Goal: Task Accomplishment & Management: Complete application form

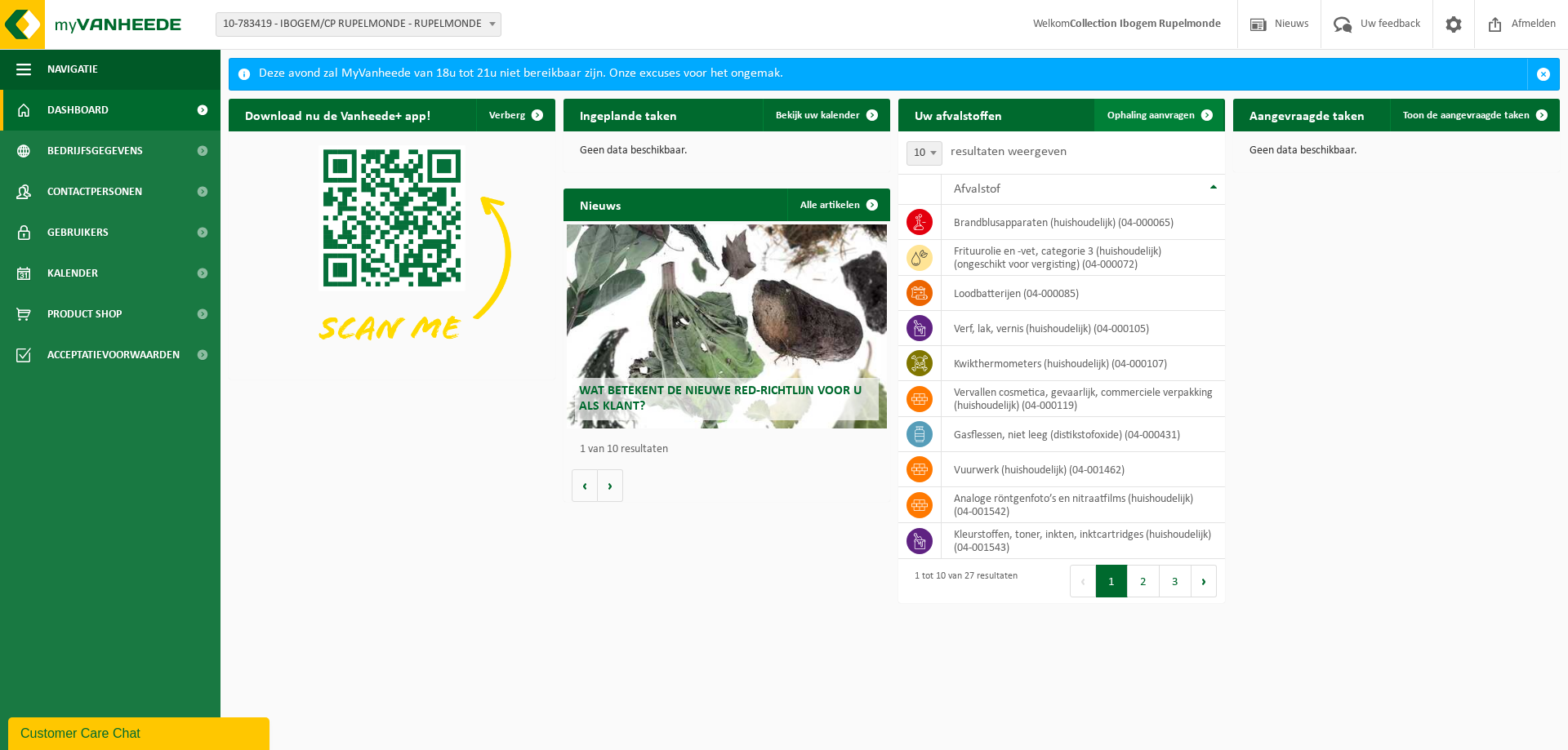
click at [1149, 127] on link "Ophaling aanvragen" at bounding box center [1160, 115] width 129 height 33
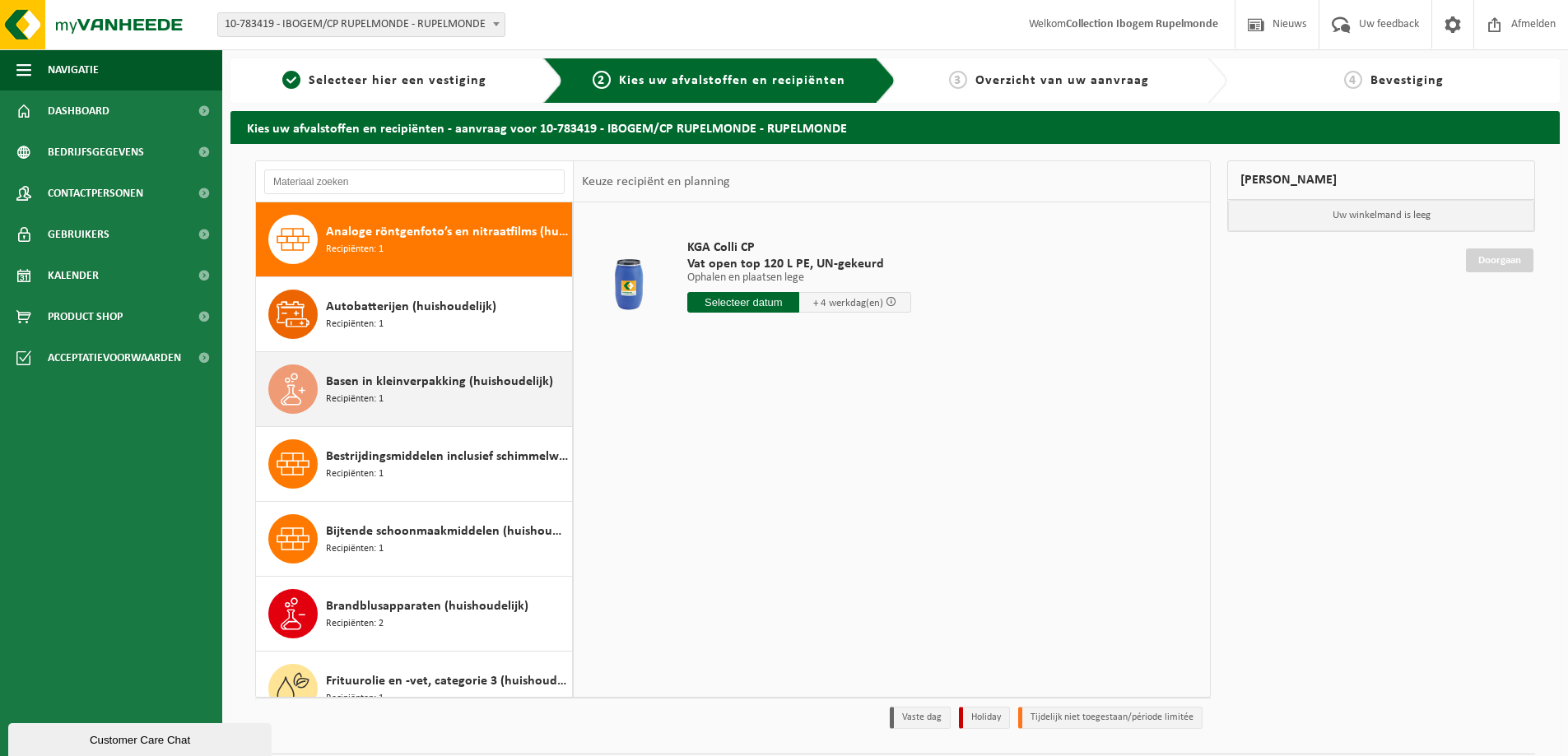
click at [441, 388] on span "Basen in kleinverpakking (huishoudelijk)" at bounding box center [439, 382] width 227 height 20
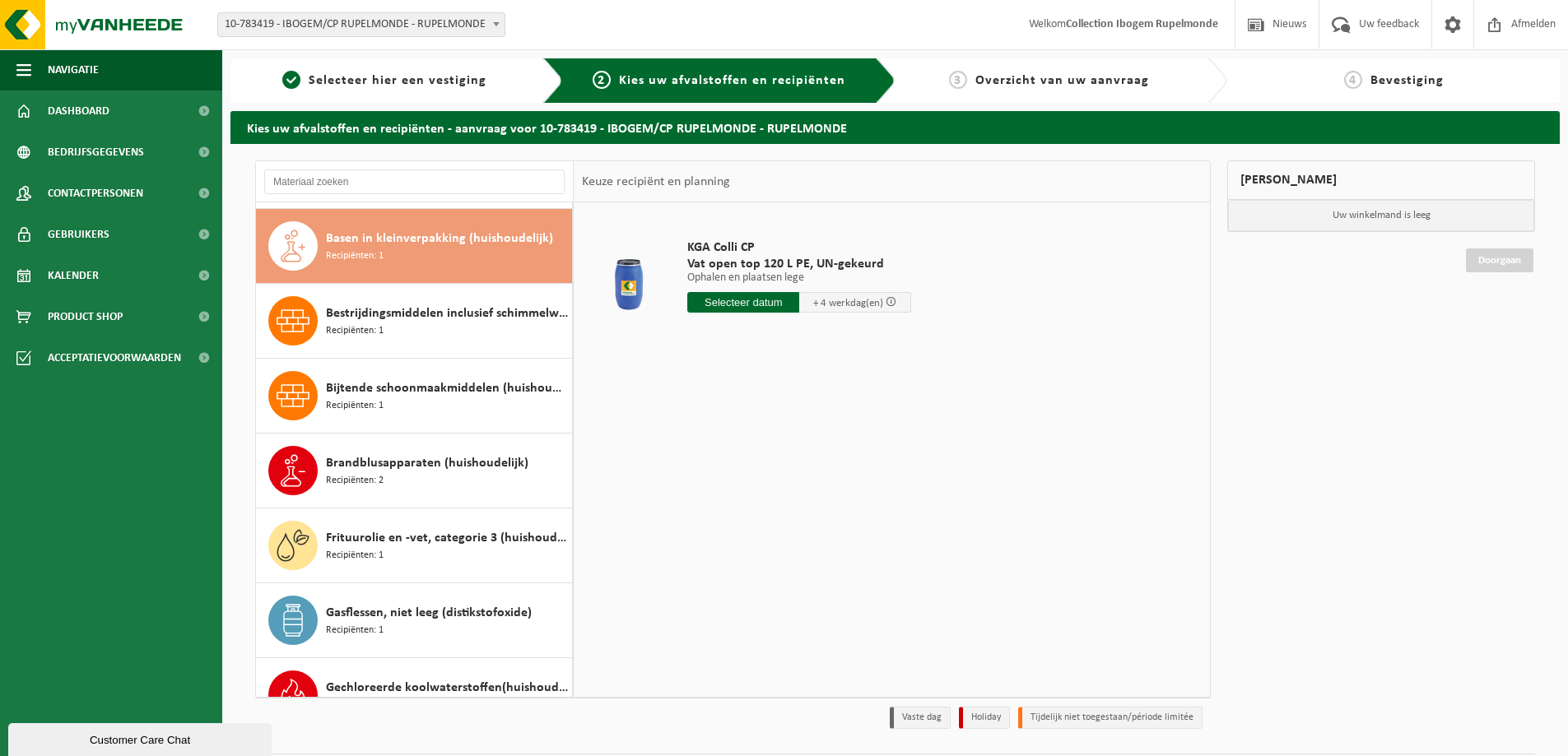
scroll to position [150, 0]
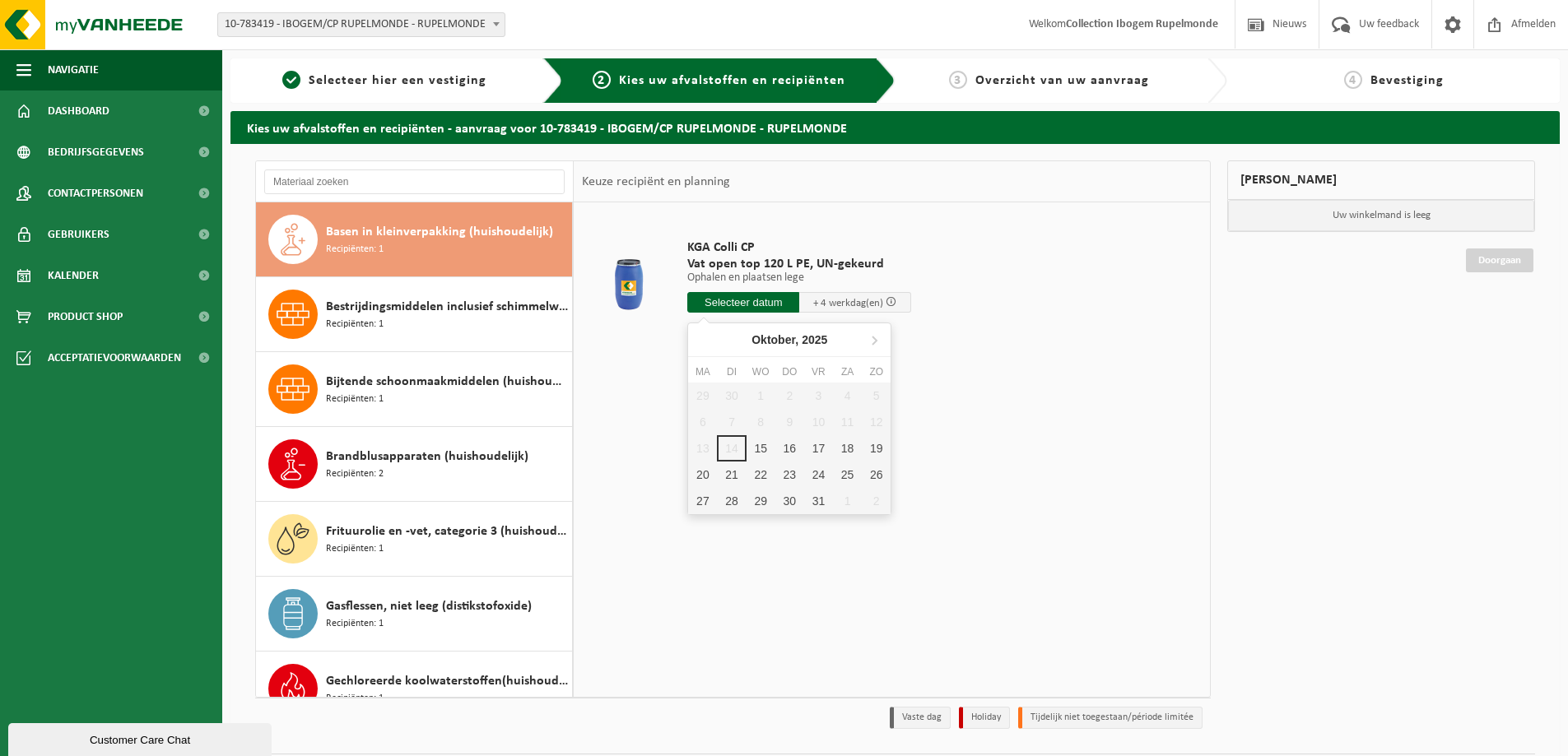
click at [785, 299] on input "text" at bounding box center [743, 302] width 112 height 20
click at [765, 447] on div "15" at bounding box center [761, 448] width 28 height 27
type input "Van 2025-10-15"
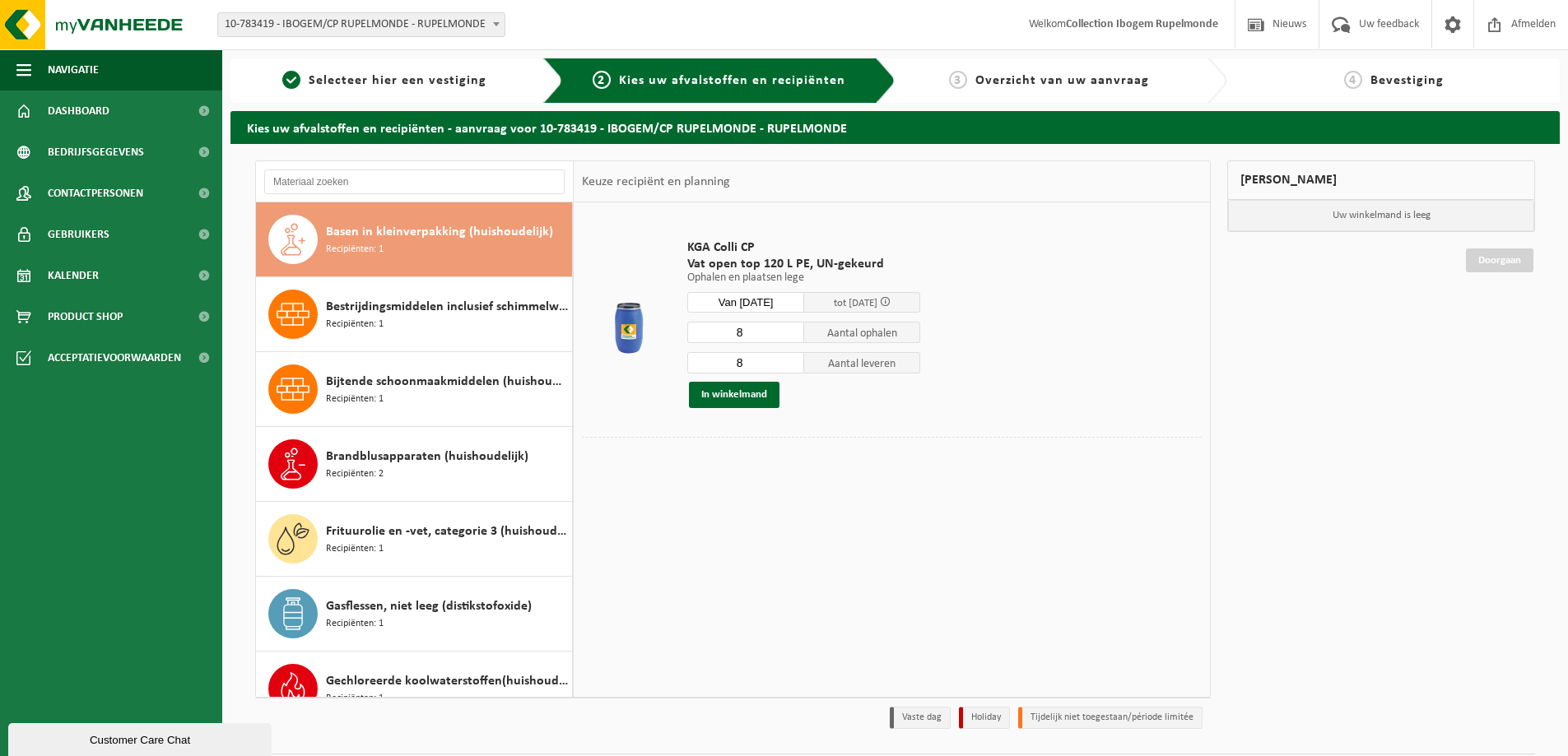
click at [792, 340] on input "8" at bounding box center [745, 332] width 117 height 21
click at [789, 334] on input "7" at bounding box center [745, 332] width 117 height 21
click at [789, 334] on input "6" at bounding box center [745, 332] width 117 height 21
click at [789, 334] on input "5" at bounding box center [745, 332] width 117 height 21
click at [789, 334] on input "4" at bounding box center [745, 332] width 117 height 21
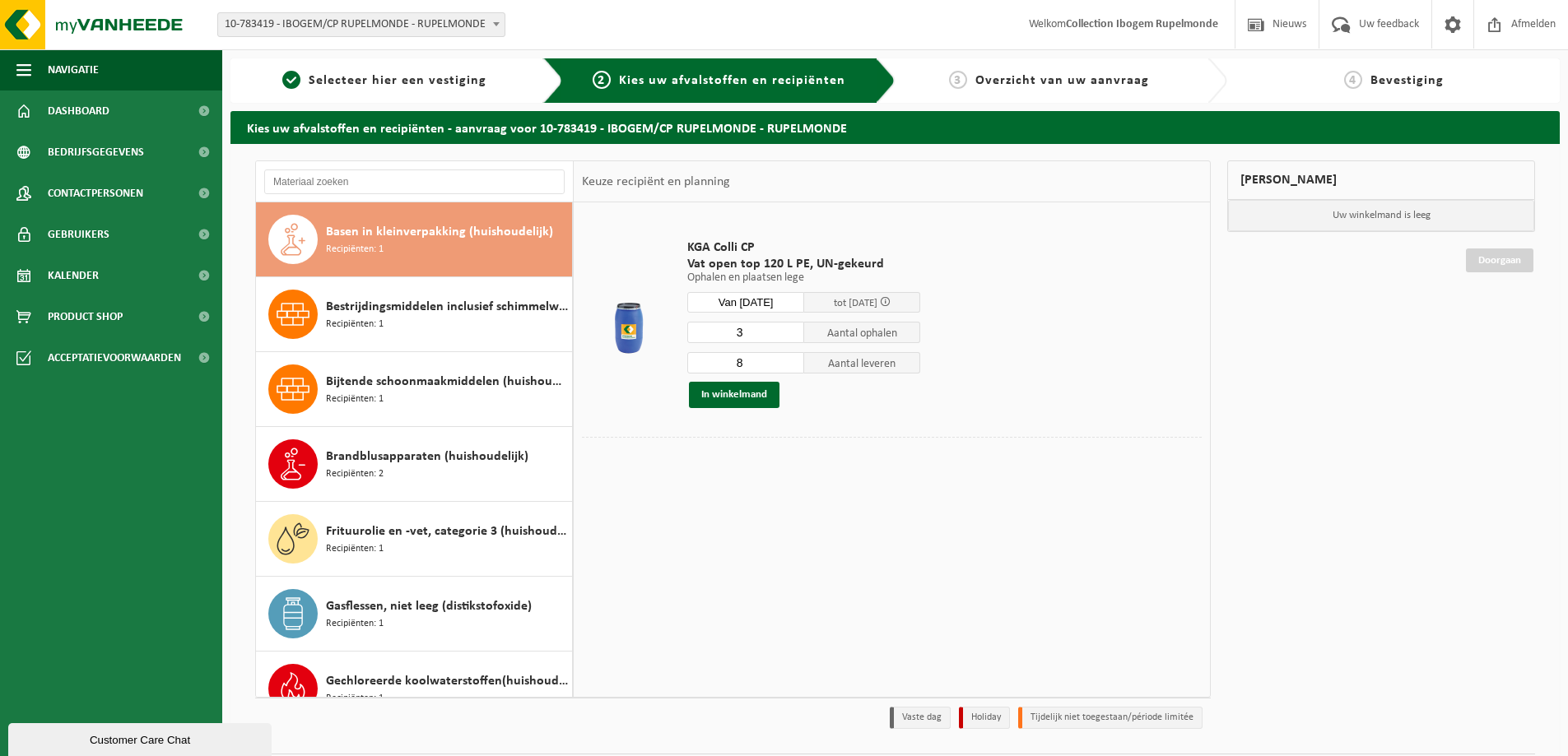
click at [790, 333] on input "3" at bounding box center [745, 332] width 117 height 21
click at [790, 333] on input "2" at bounding box center [745, 332] width 117 height 21
type input "1"
click at [790, 333] on input "1" at bounding box center [745, 332] width 117 height 21
click at [788, 361] on input "9" at bounding box center [745, 363] width 117 height 21
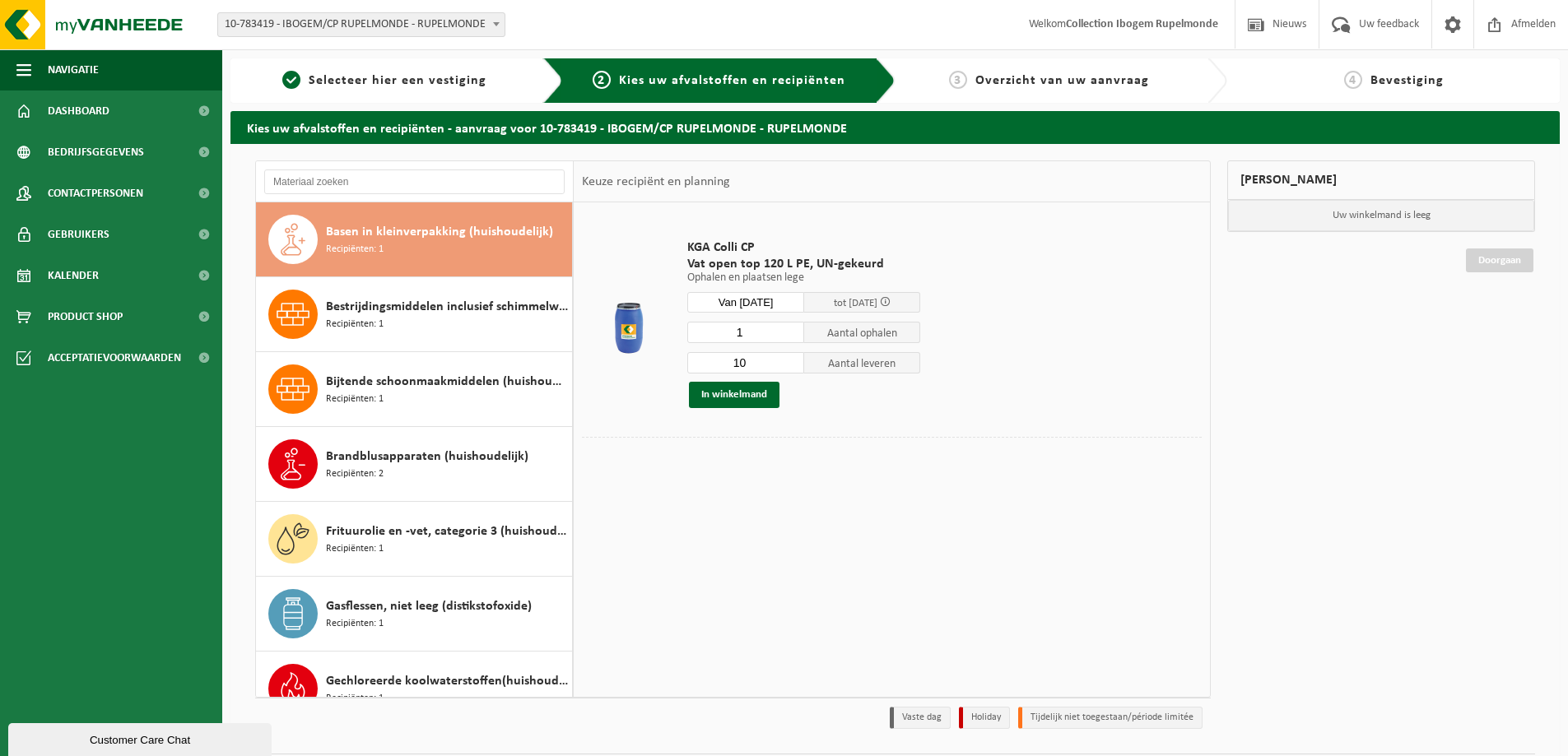
click at [788, 361] on input "10" at bounding box center [745, 363] width 117 height 21
click at [788, 361] on input "11" at bounding box center [745, 363] width 117 height 21
click at [788, 361] on input "12" at bounding box center [745, 363] width 117 height 21
click at [795, 367] on input "11" at bounding box center [745, 363] width 117 height 21
click at [795, 367] on input "10" at bounding box center [745, 363] width 117 height 21
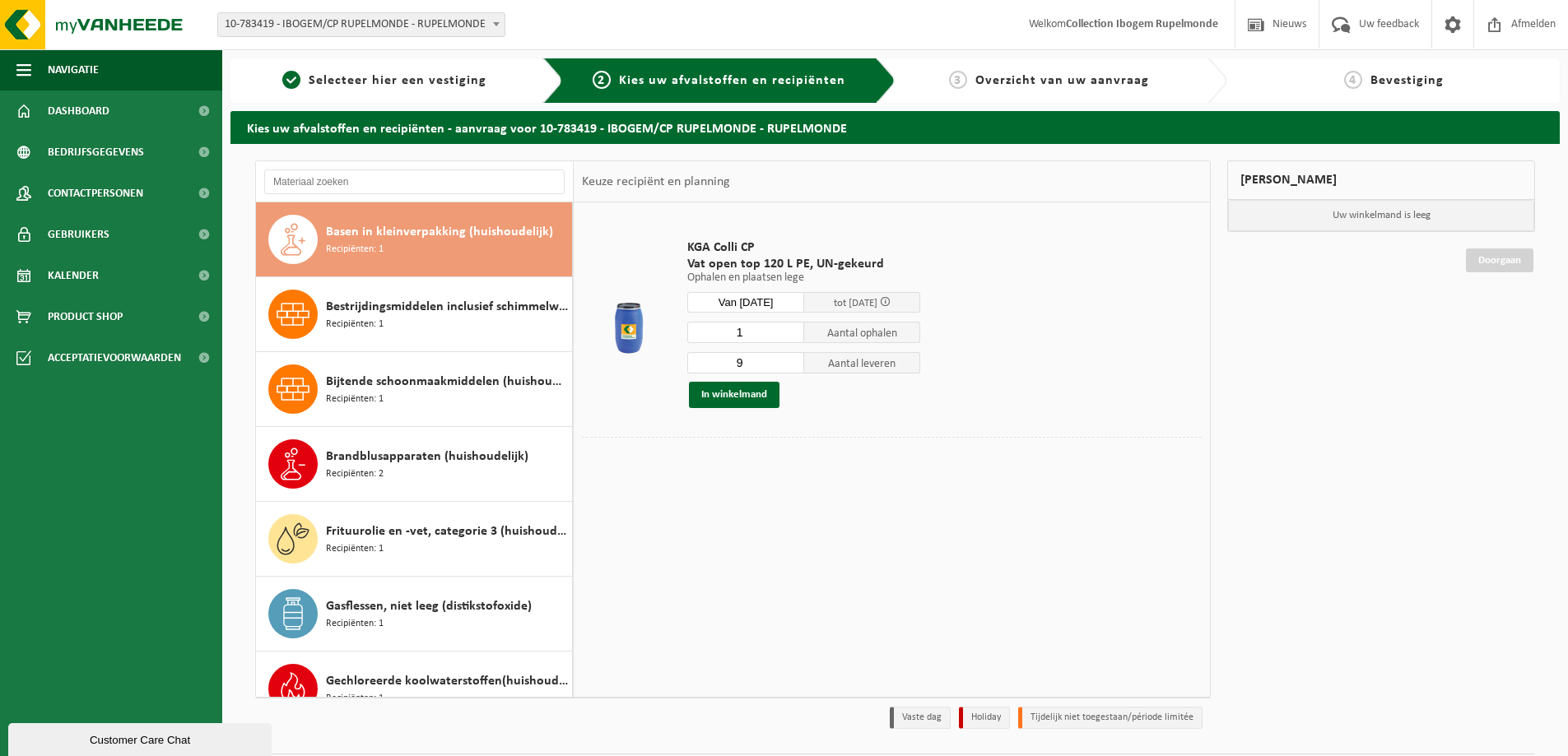
click at [795, 367] on input "9" at bounding box center [745, 363] width 117 height 21
click at [795, 367] on input "8" at bounding box center [745, 363] width 117 height 21
click at [795, 367] on input "7" at bounding box center [745, 363] width 117 height 21
click at [795, 367] on input "6" at bounding box center [745, 363] width 117 height 21
click at [795, 367] on input "5" at bounding box center [745, 363] width 117 height 21
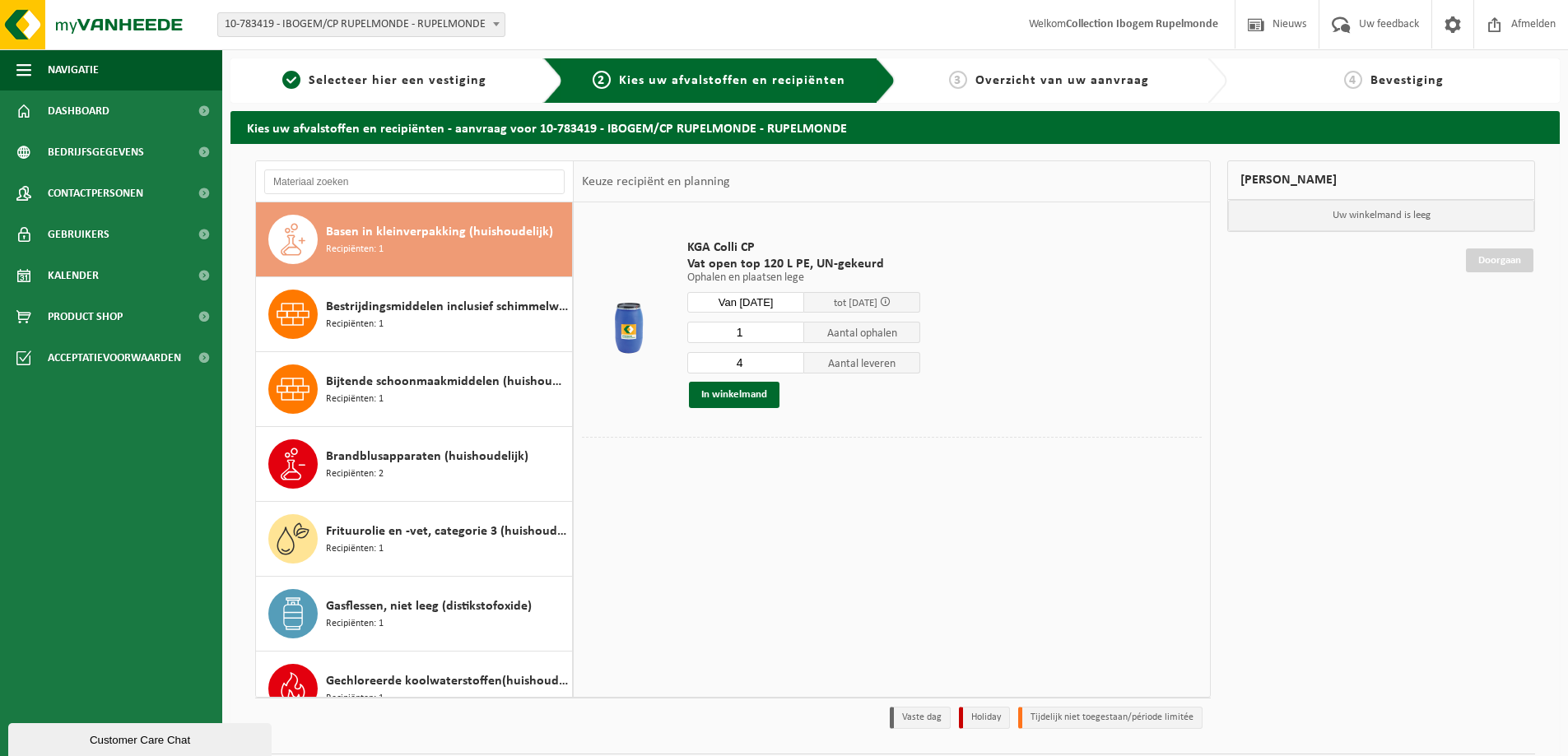
click at [795, 367] on input "4" at bounding box center [745, 363] width 117 height 21
click at [795, 367] on input "3" at bounding box center [745, 363] width 117 height 21
click at [795, 367] on input "2" at bounding box center [745, 363] width 117 height 21
type input "1"
click at [795, 367] on input "1" at bounding box center [745, 363] width 117 height 21
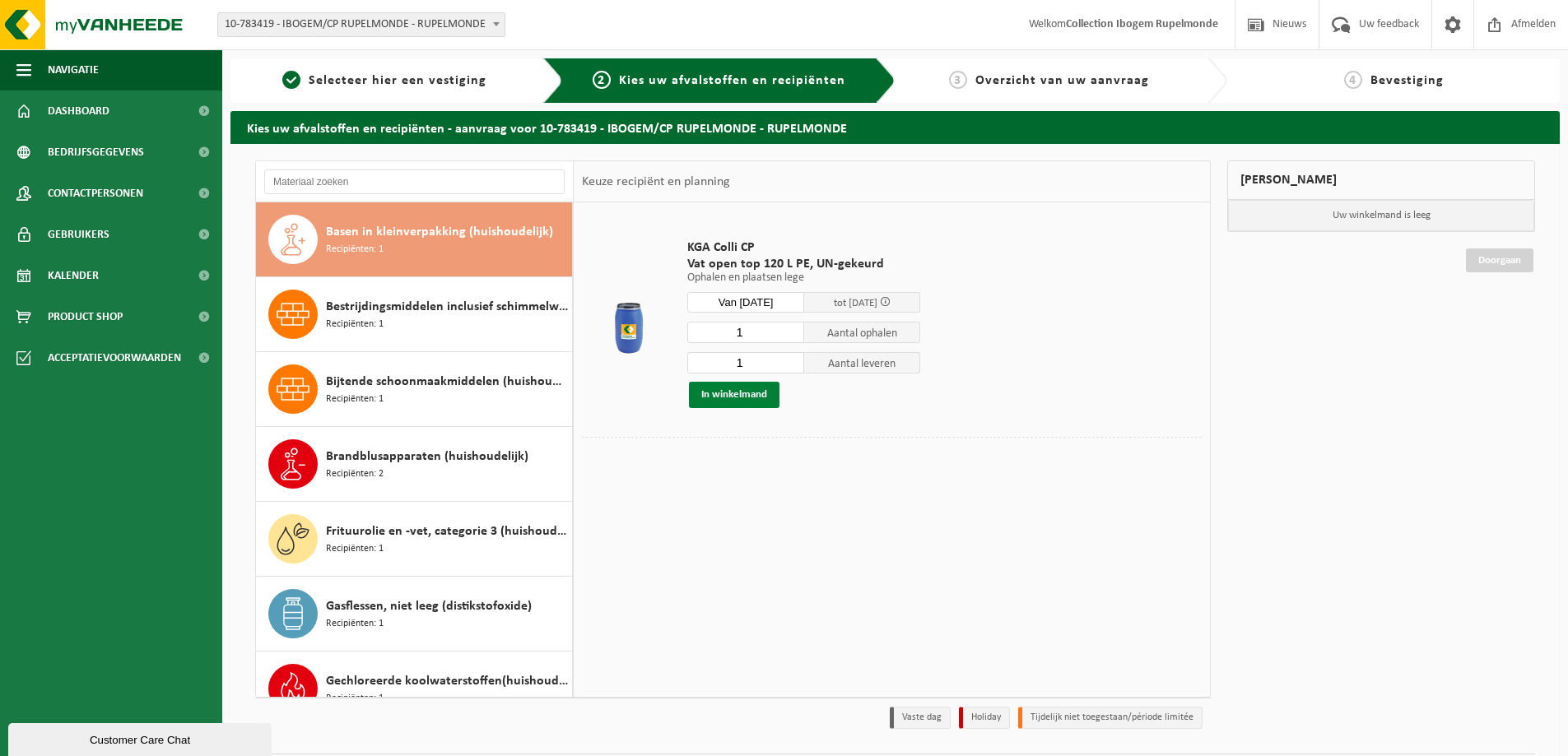
click at [758, 395] on button "In winkelmand" at bounding box center [734, 395] width 91 height 27
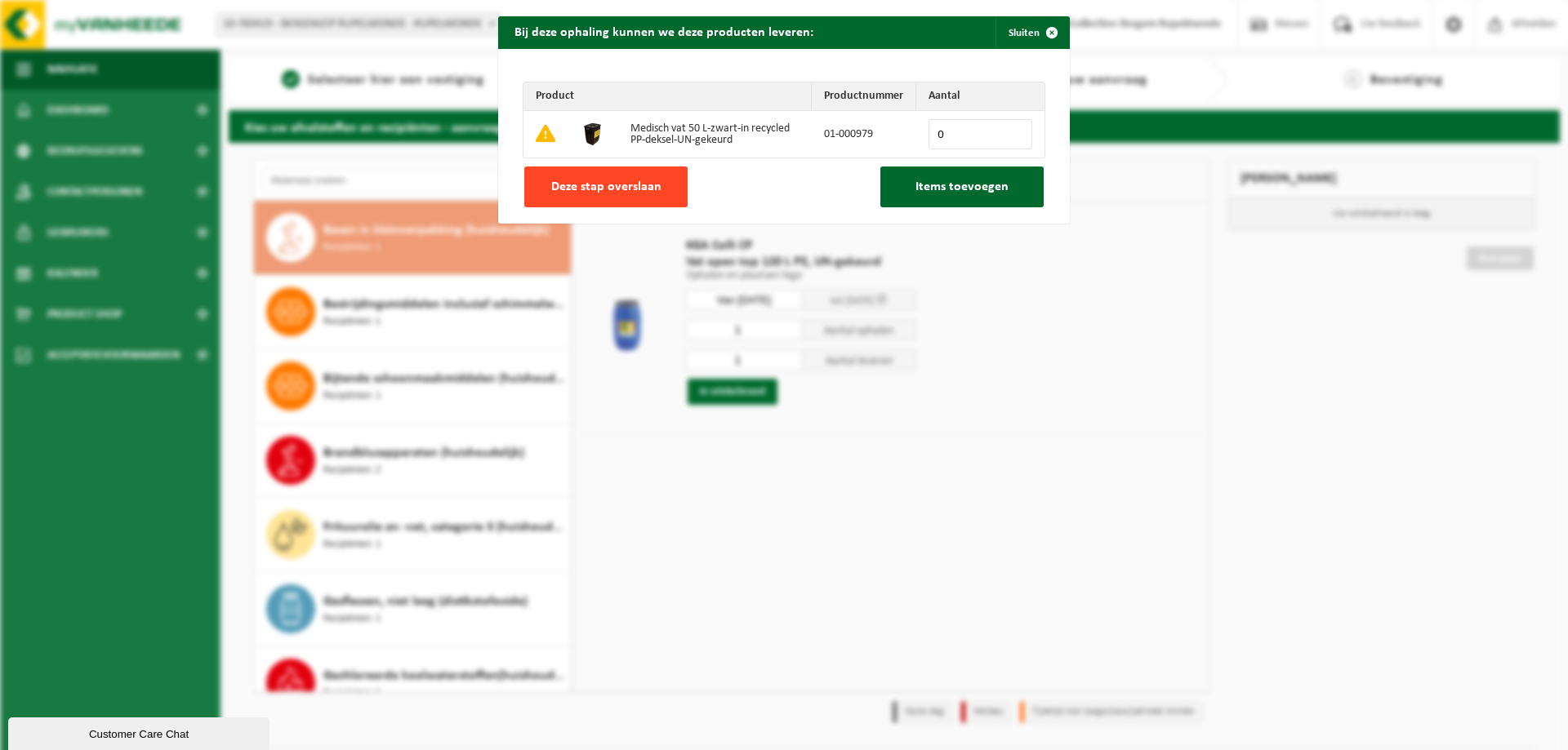
click at [572, 196] on button "Deze stap overslaan" at bounding box center [605, 187] width 163 height 41
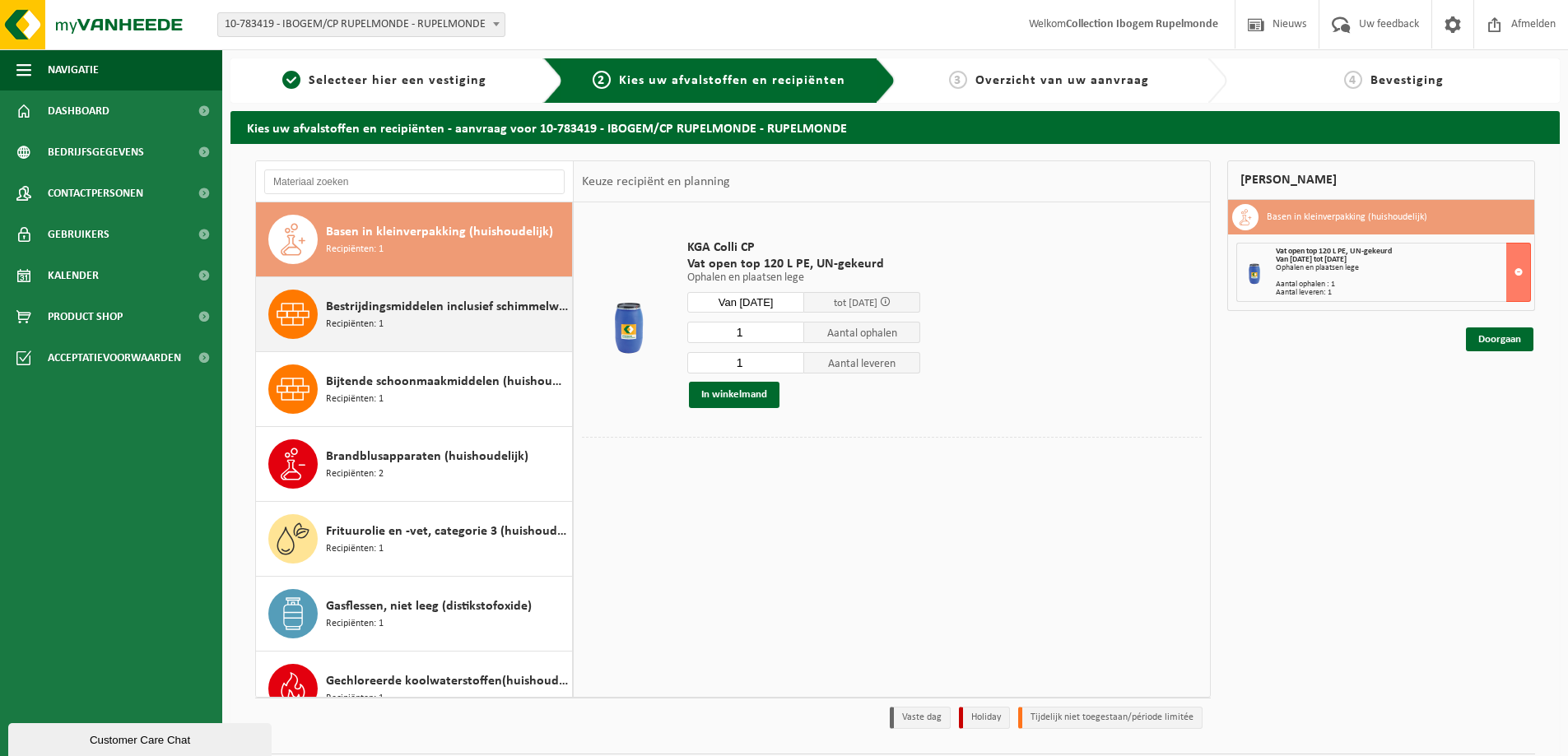
click at [439, 323] on div "Bestrijdingsmiddelen inclusief schimmelwerende beschermingsmiddelen (huishoudel…" at bounding box center [446, 314] width 242 height 50
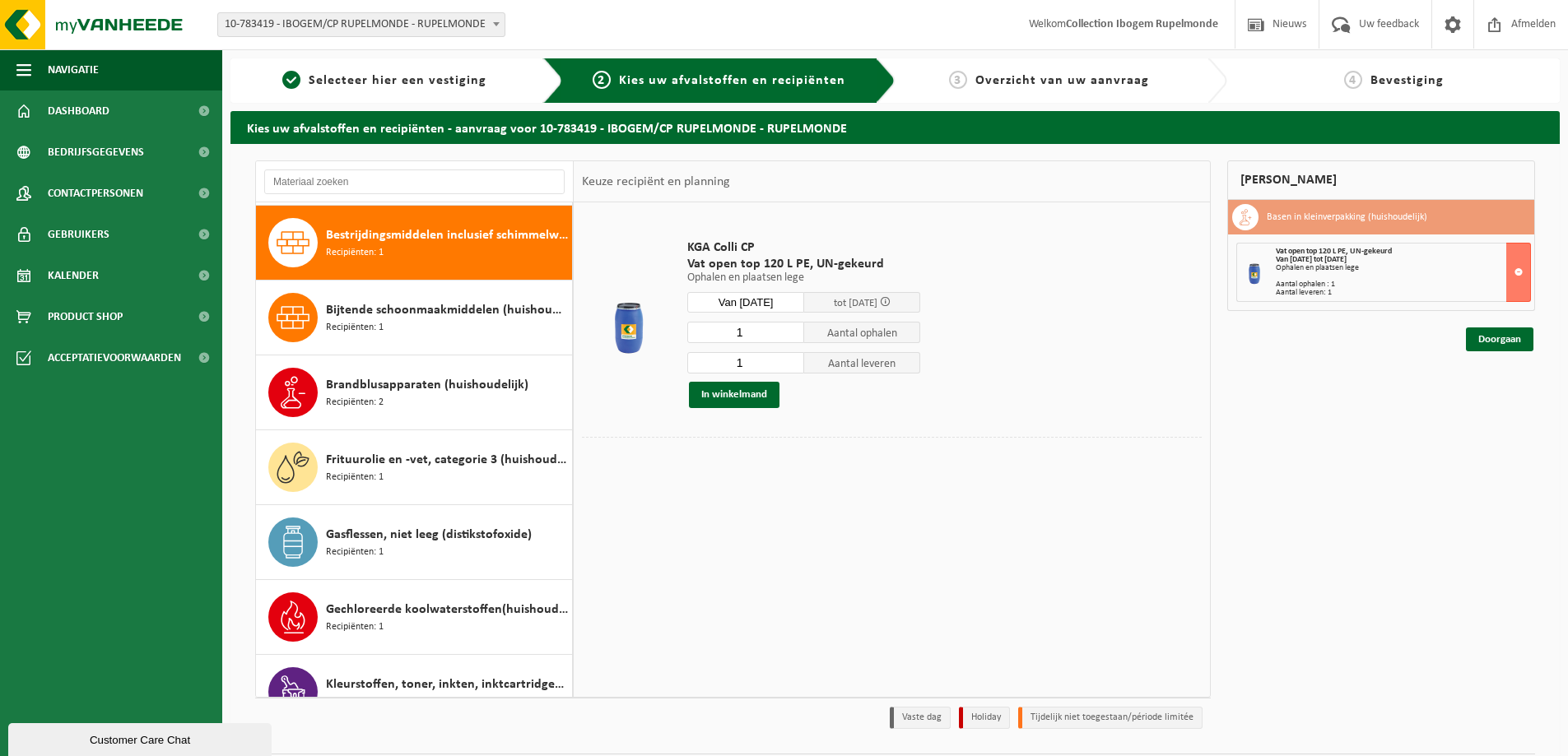
scroll to position [225, 0]
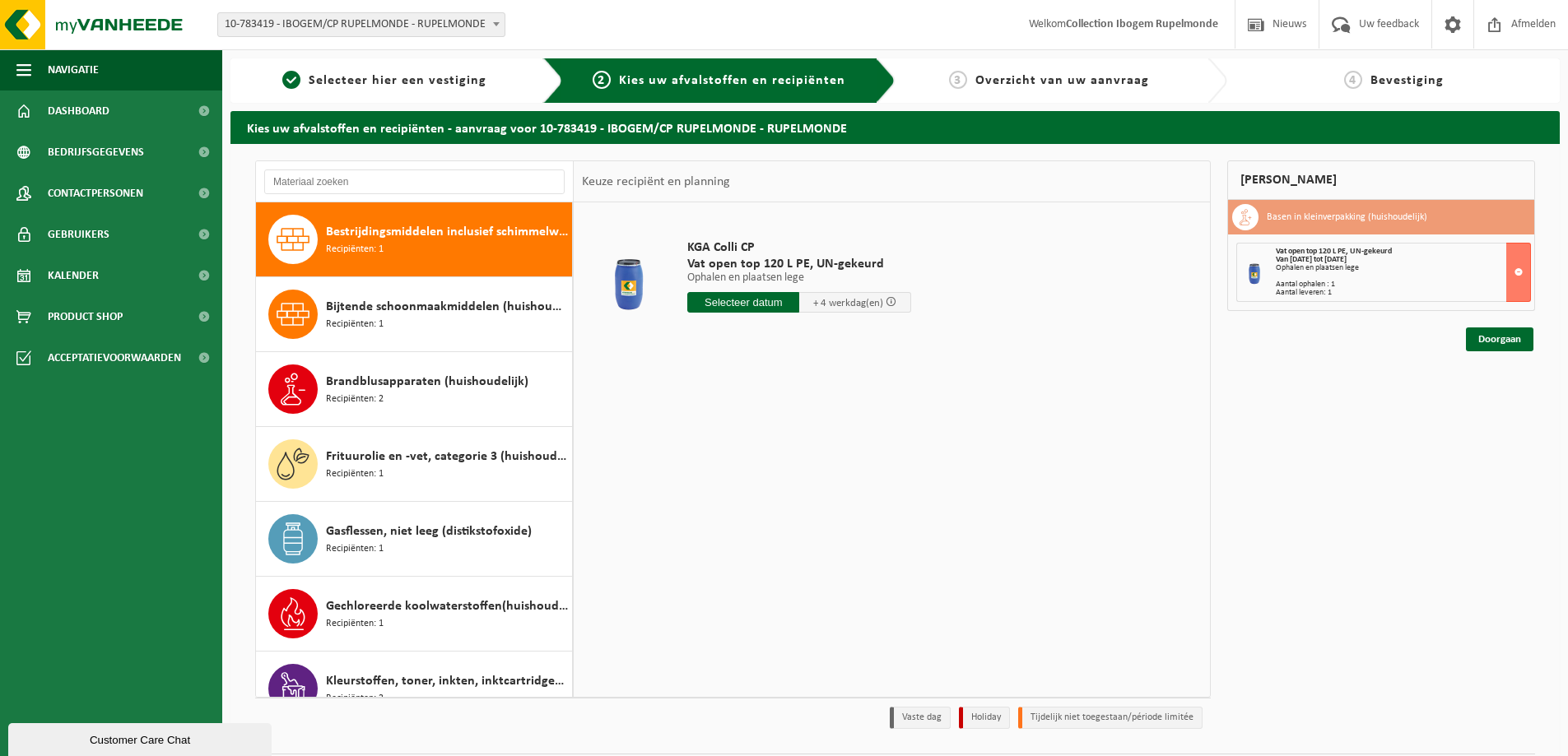
click at [723, 305] on input "text" at bounding box center [743, 302] width 112 height 20
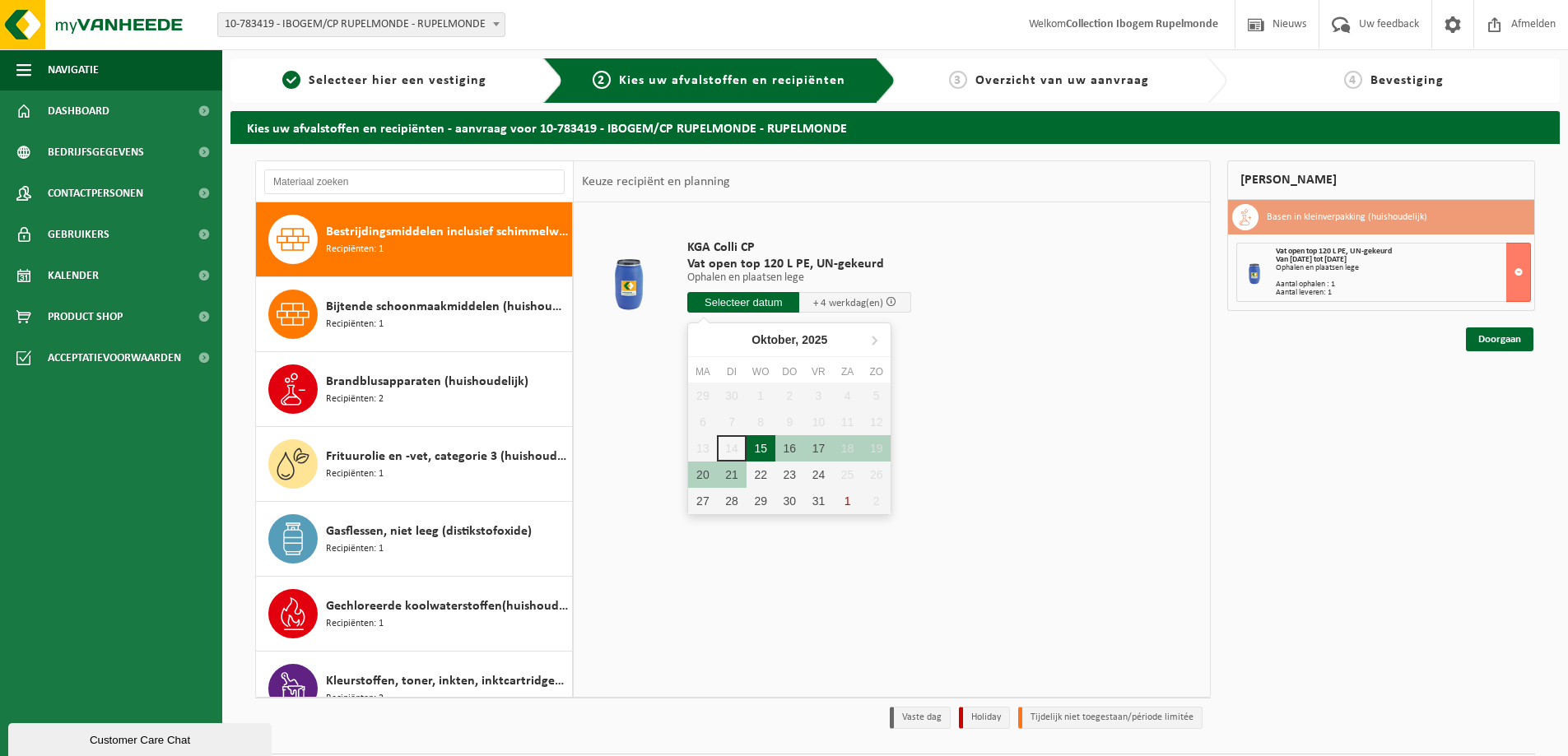
click at [753, 448] on div "15" at bounding box center [761, 448] width 28 height 27
type input "Van 2025-10-15"
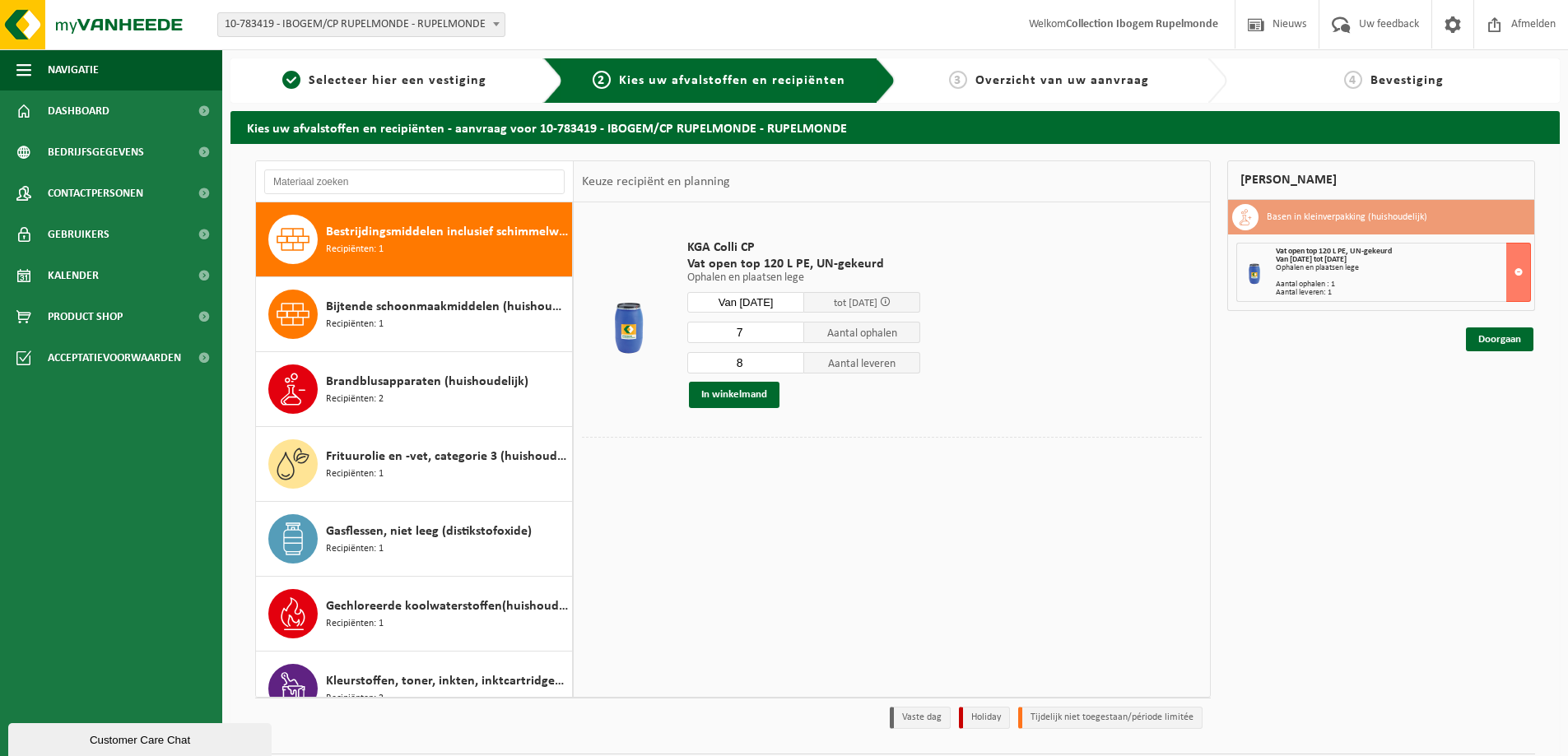
click at [788, 335] on input "7" at bounding box center [745, 332] width 117 height 21
click at [788, 335] on input "6" at bounding box center [745, 332] width 117 height 21
click at [788, 335] on input "5" at bounding box center [745, 332] width 117 height 21
click at [788, 335] on input "4" at bounding box center [745, 332] width 117 height 21
click at [788, 335] on input "3" at bounding box center [745, 332] width 117 height 21
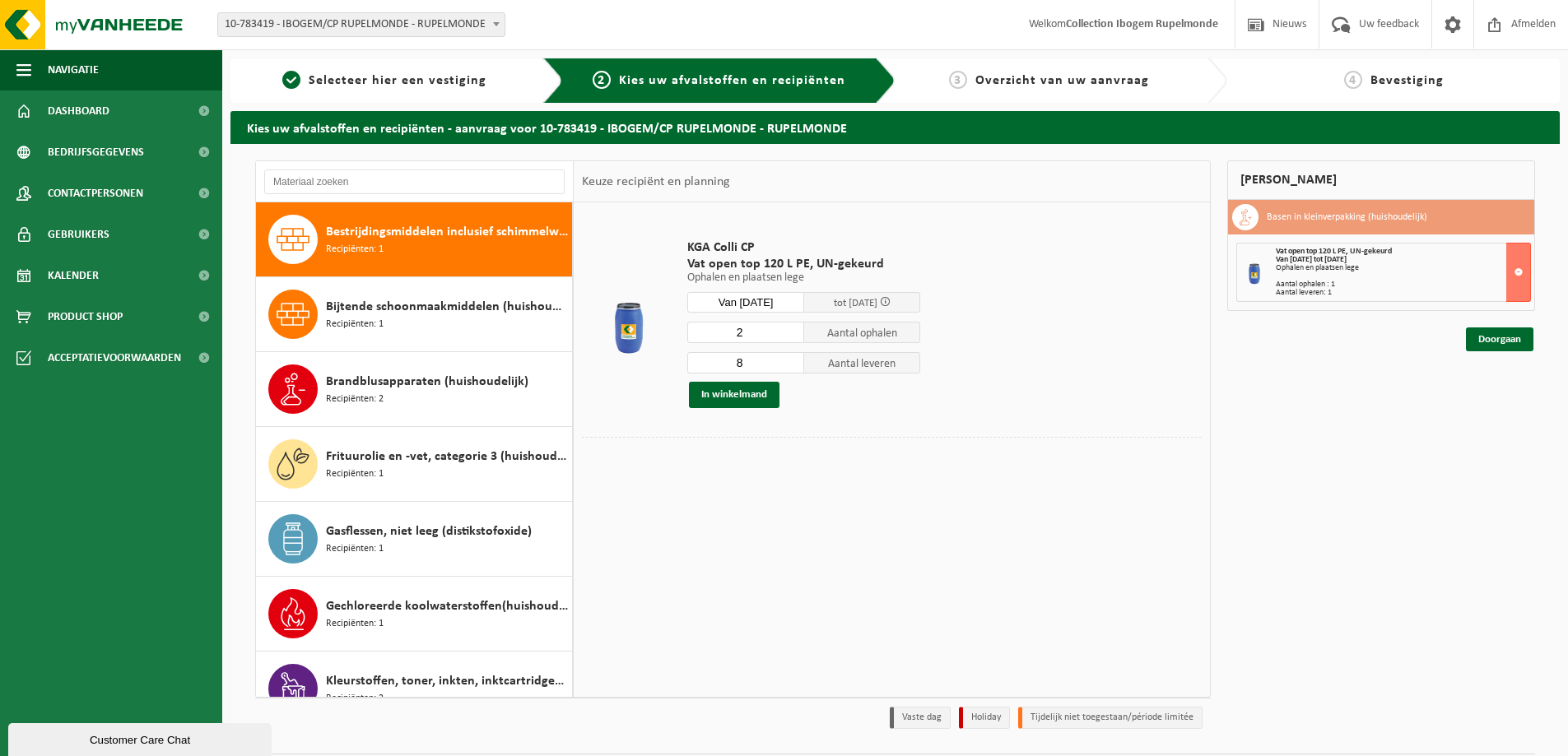
click at [788, 335] on input "2" at bounding box center [745, 332] width 117 height 21
type input "1"
click at [788, 335] on input "1" at bounding box center [745, 332] width 117 height 21
click at [791, 366] on input "7" at bounding box center [745, 363] width 117 height 21
click at [791, 366] on input "6" at bounding box center [745, 363] width 117 height 21
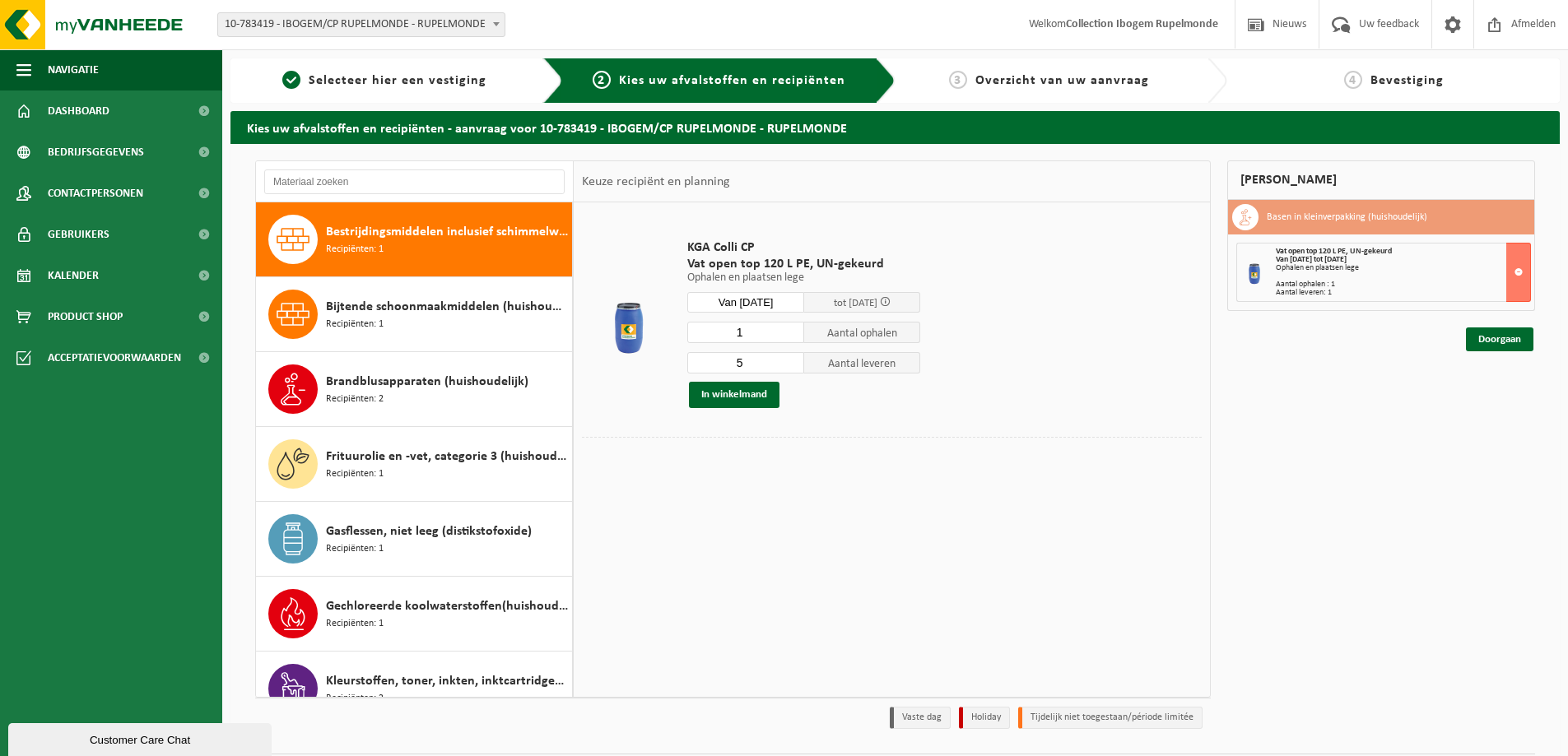
click at [791, 366] on input "5" at bounding box center [745, 363] width 117 height 21
click at [791, 366] on input "4" at bounding box center [745, 363] width 117 height 21
click at [791, 366] on input "3" at bounding box center [745, 363] width 117 height 21
click at [791, 366] on input "0" at bounding box center [745, 363] width 117 height 21
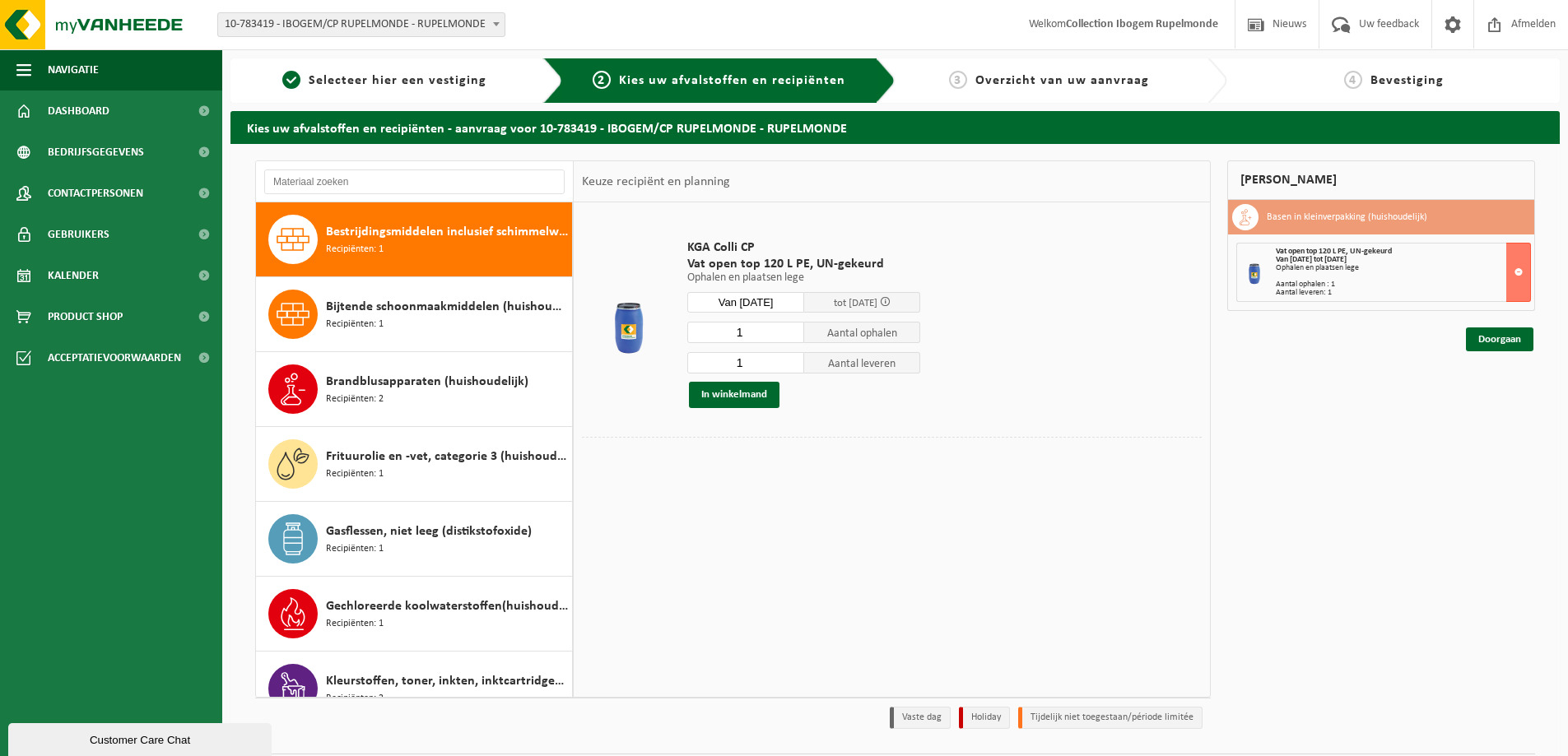
type input "1"
click at [788, 359] on input "1" at bounding box center [745, 363] width 117 height 21
click at [741, 398] on button "In winkelmand" at bounding box center [734, 395] width 91 height 27
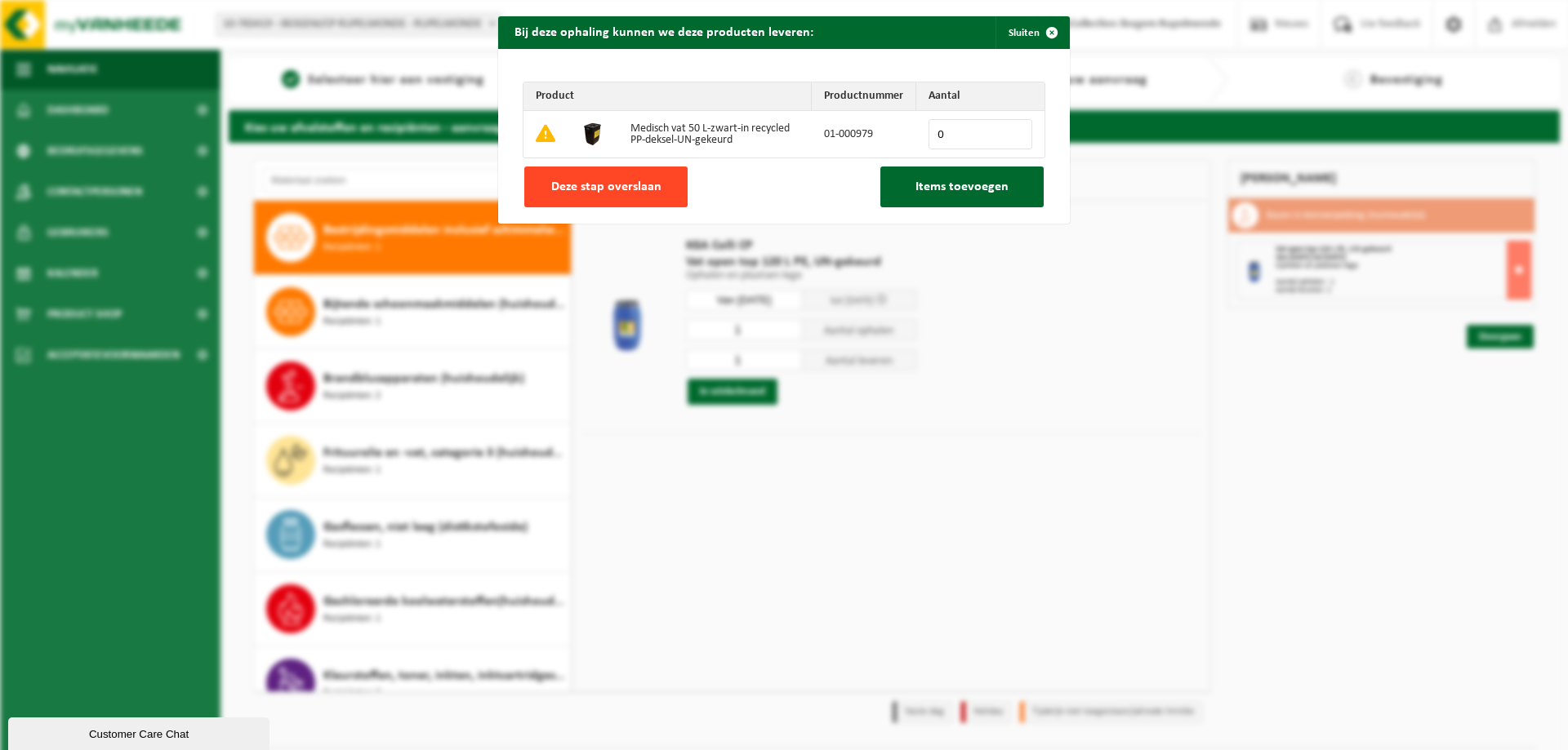
click at [646, 196] on button "Deze stap overslaan" at bounding box center [605, 187] width 163 height 41
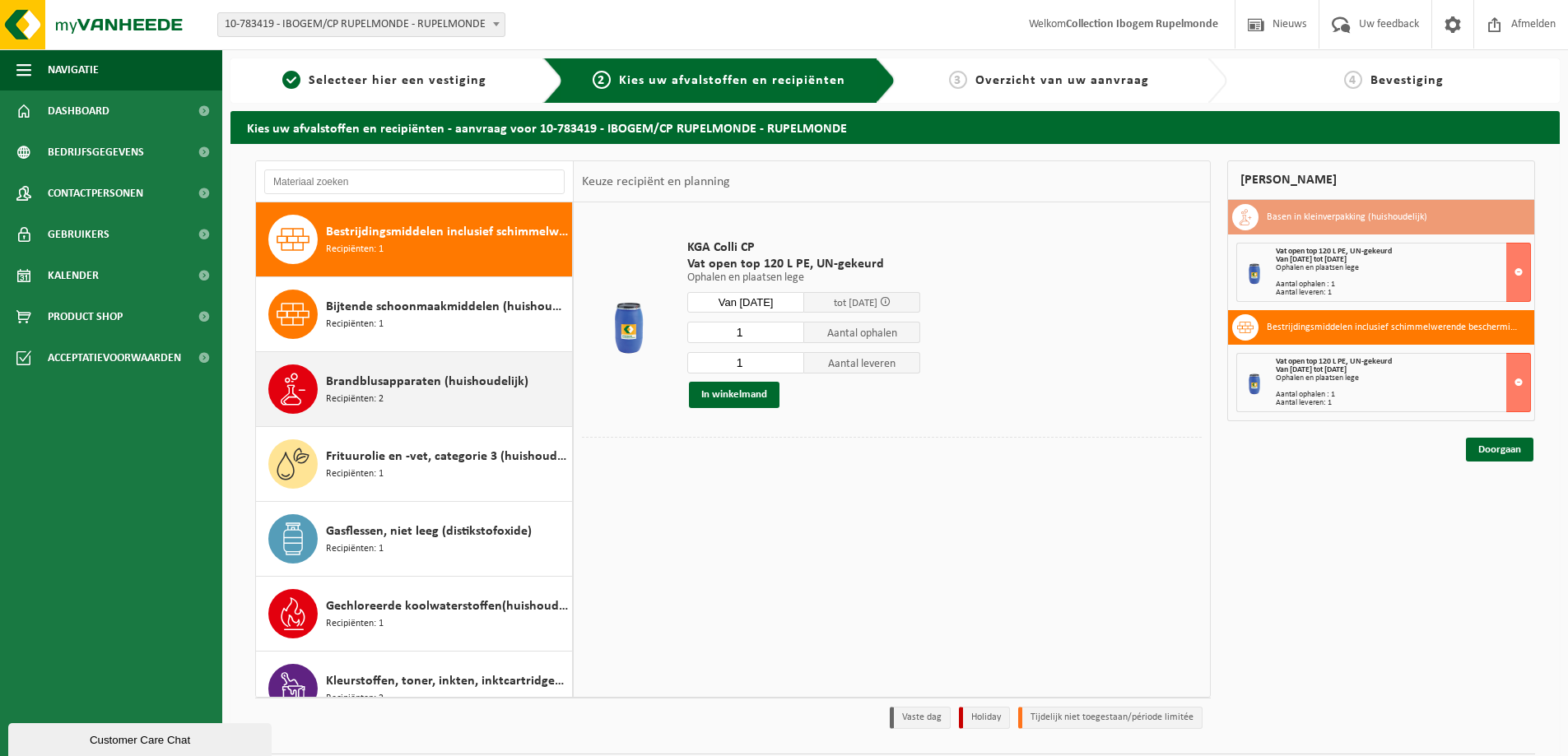
click at [479, 392] on div "Brandblusapparaten (huishoudelijk) Recipiënten: 2" at bounding box center [446, 389] width 242 height 50
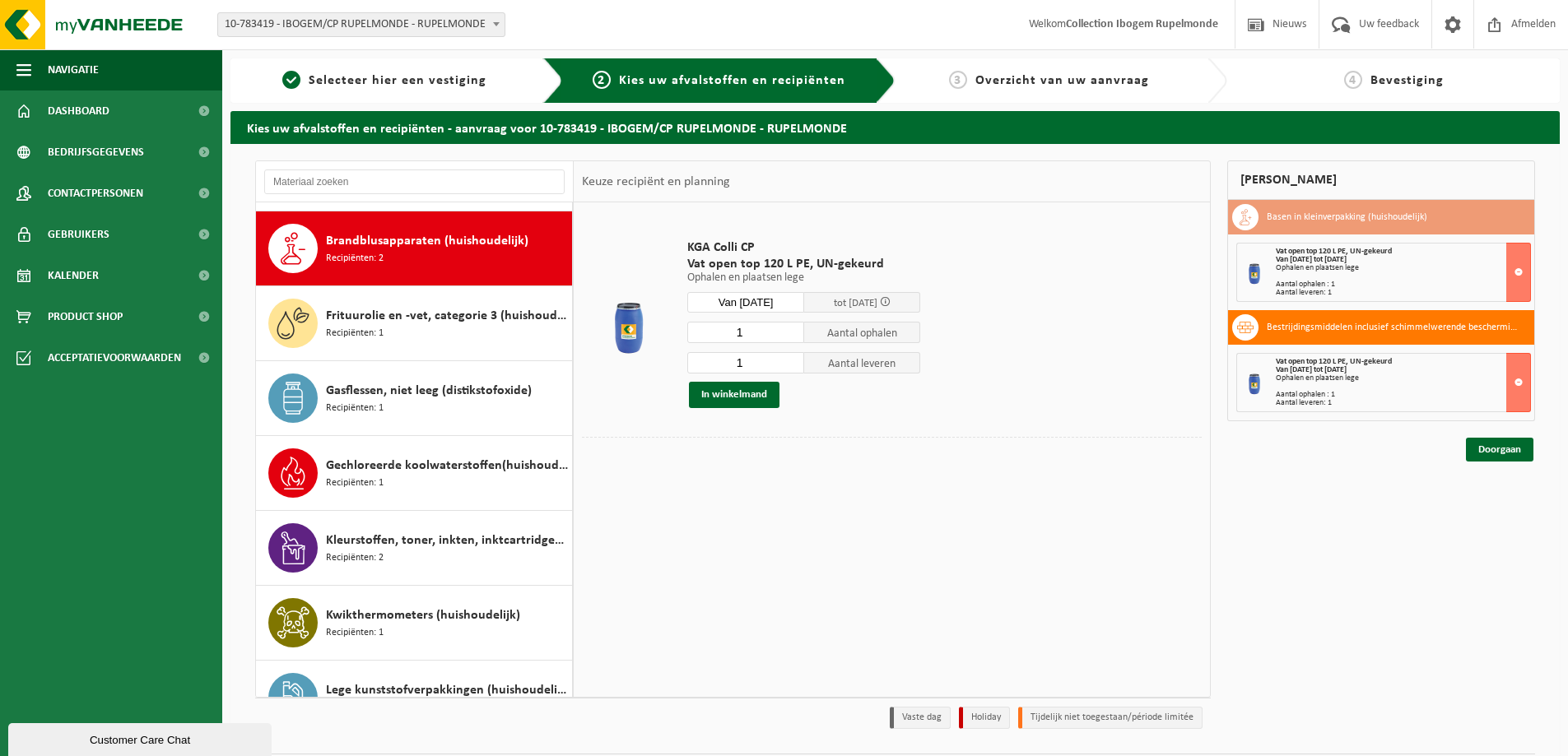
scroll to position [375, 0]
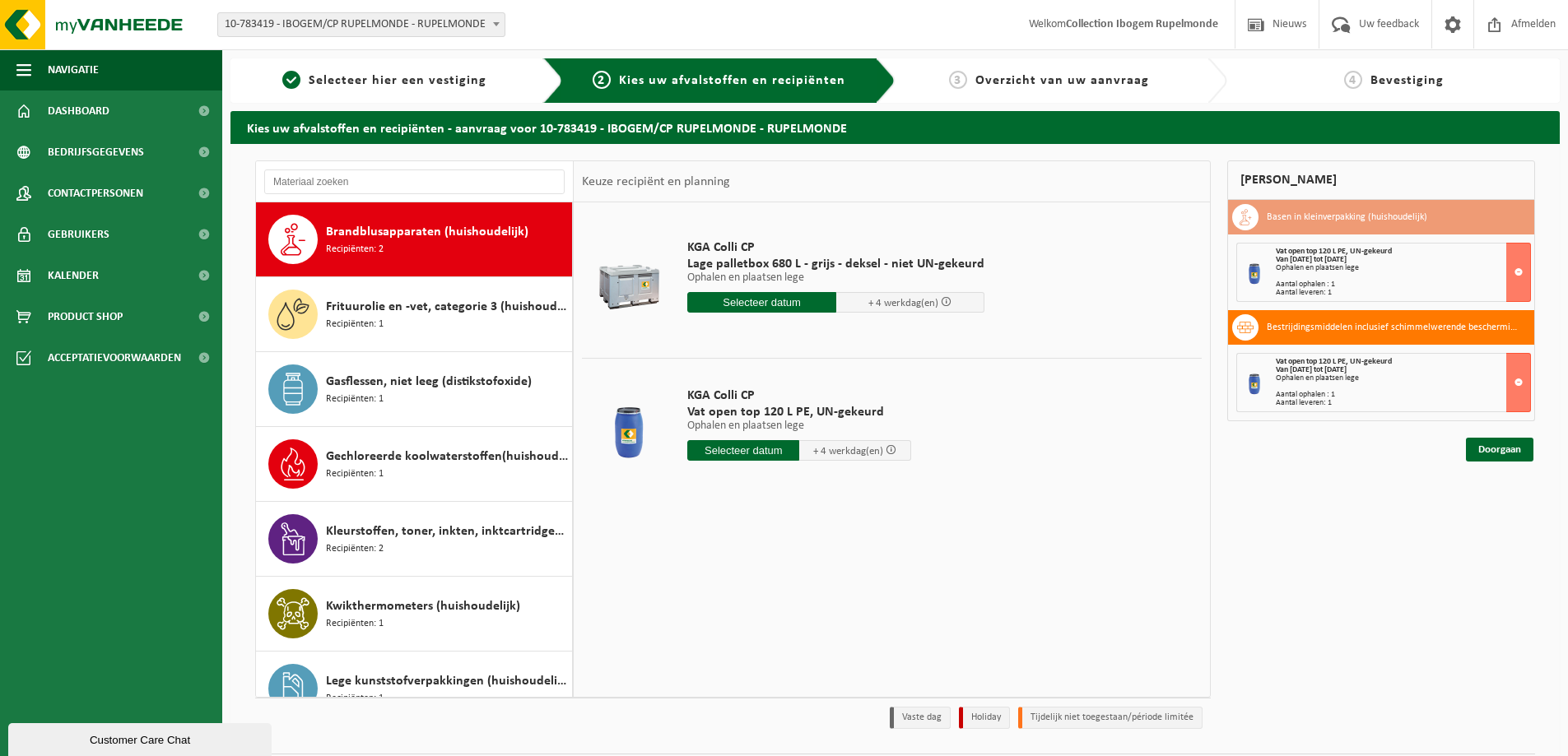
click at [780, 299] on input "text" at bounding box center [761, 302] width 149 height 20
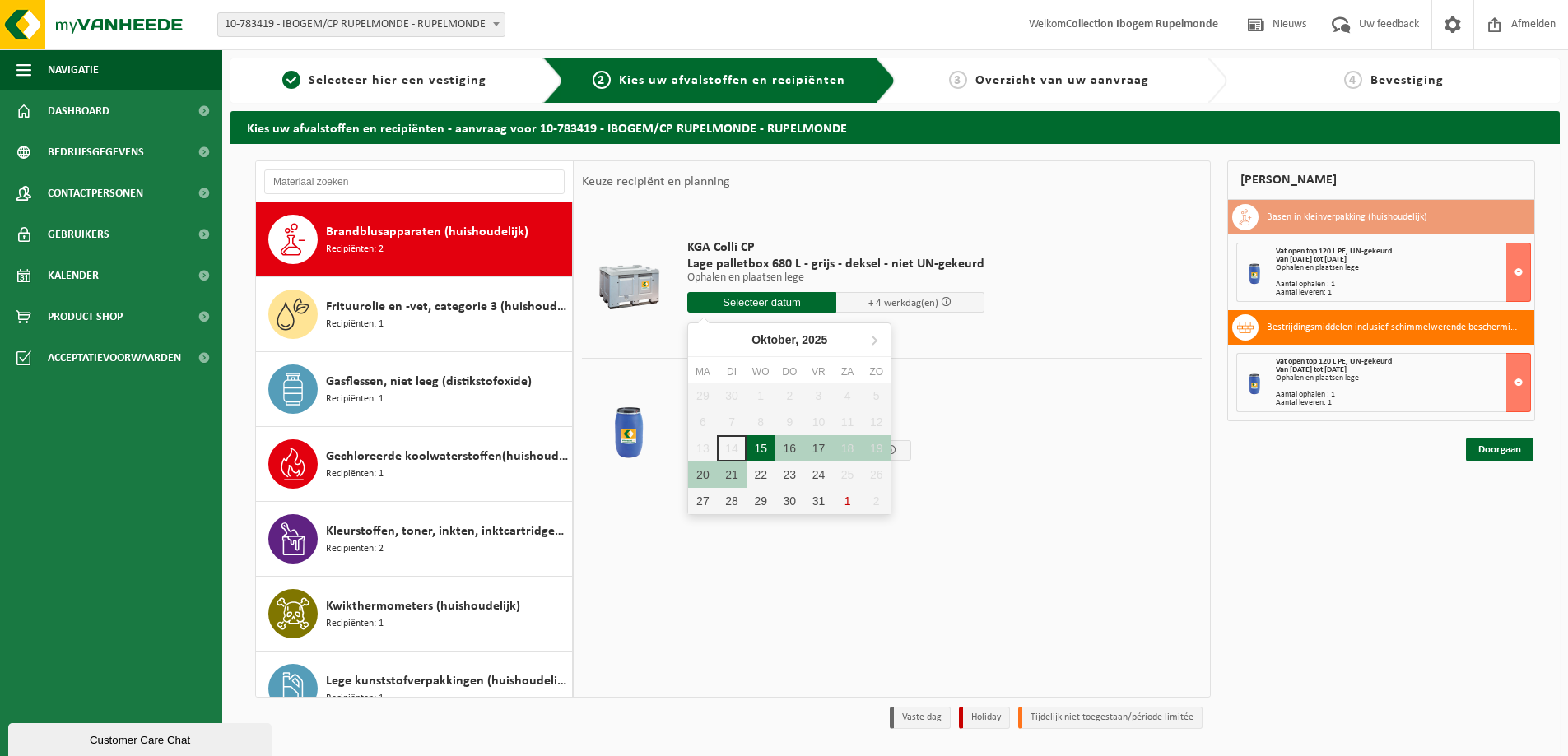
click at [760, 444] on div "15" at bounding box center [761, 448] width 28 height 27
type input "Van 2025-10-15"
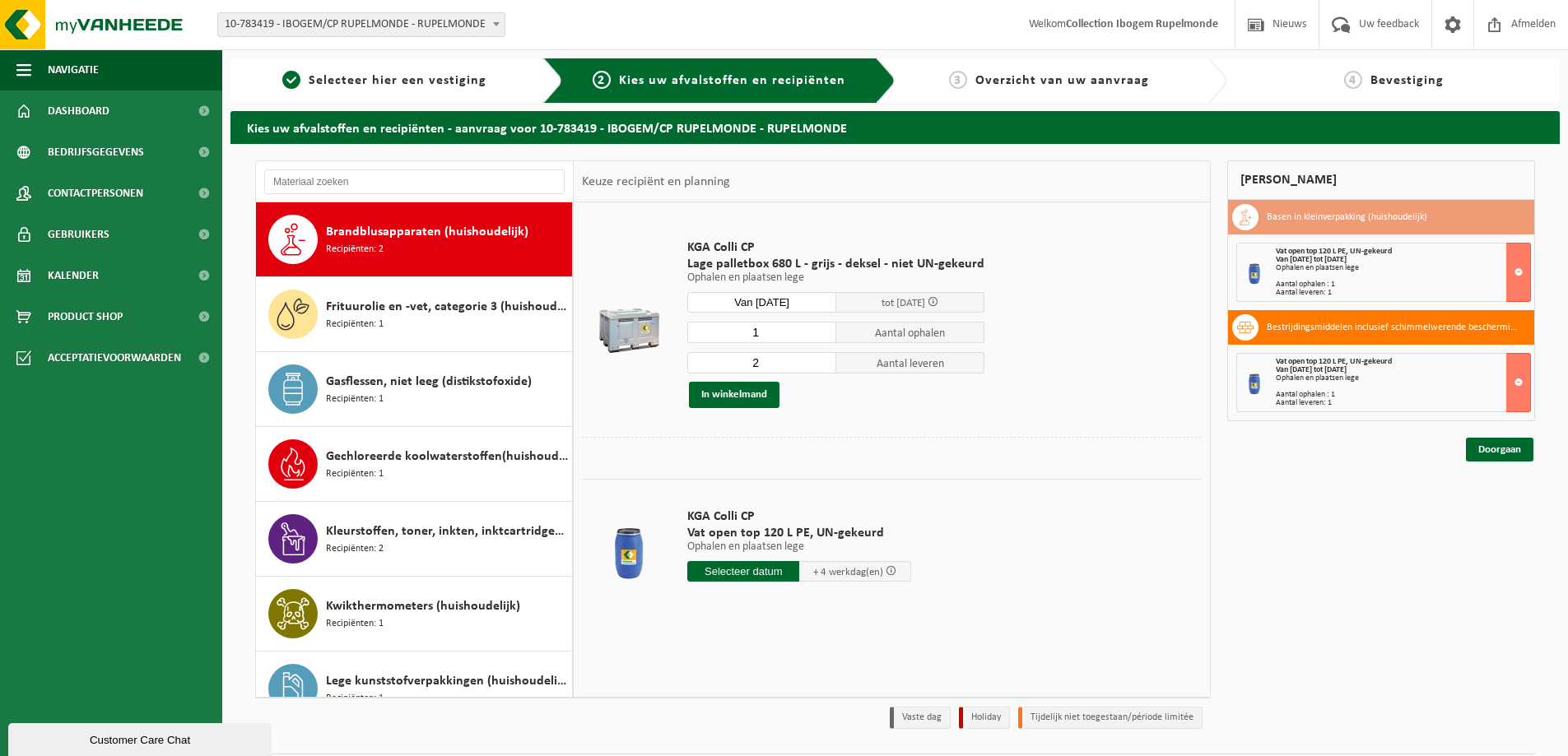
type input "1"
click at [818, 338] on input "1" at bounding box center [761, 332] width 149 height 21
type input "1"
click at [819, 364] on input "1" at bounding box center [761, 363] width 149 height 21
click at [728, 393] on button "In winkelmand" at bounding box center [734, 395] width 91 height 27
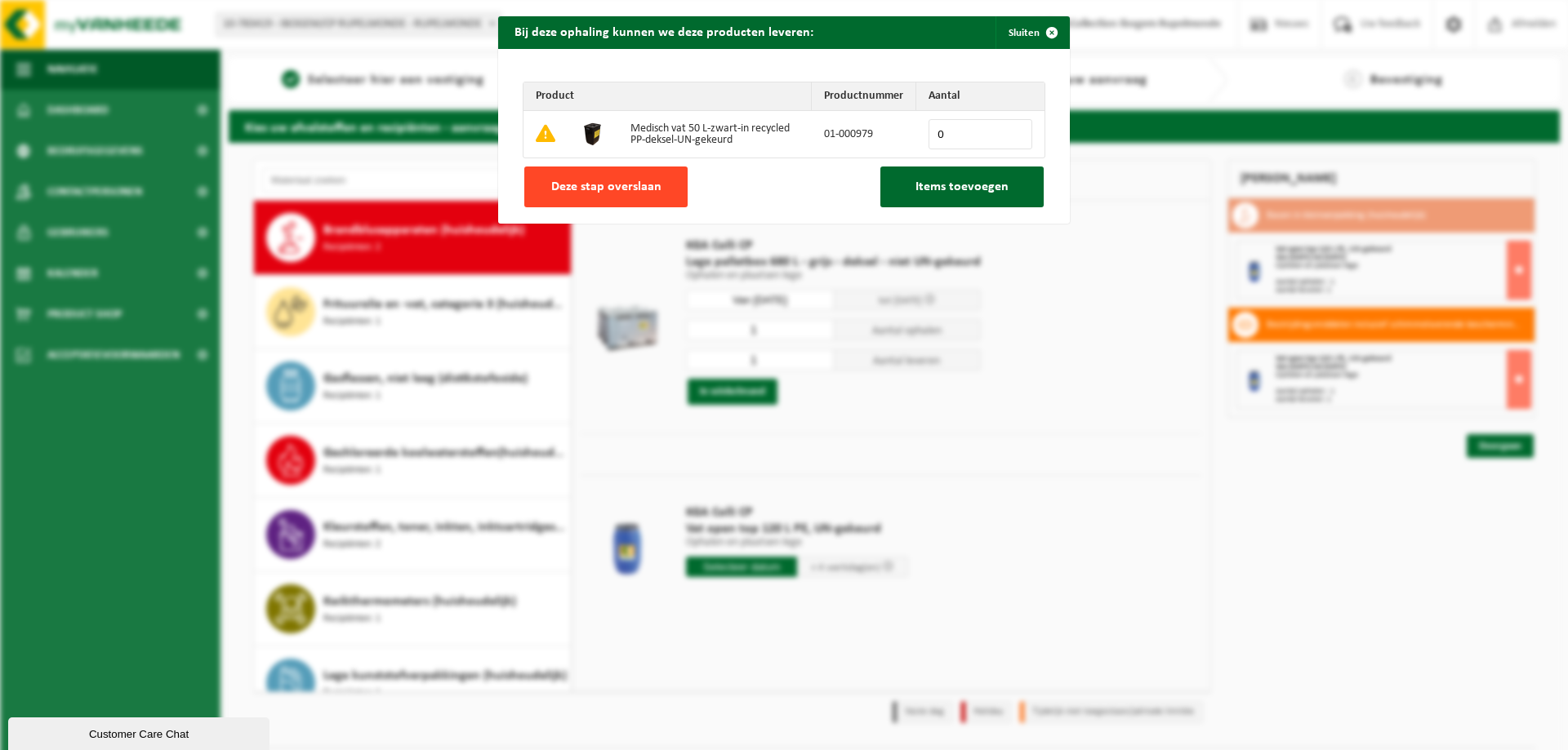
click at [665, 188] on button "Deze stap overslaan" at bounding box center [605, 187] width 163 height 41
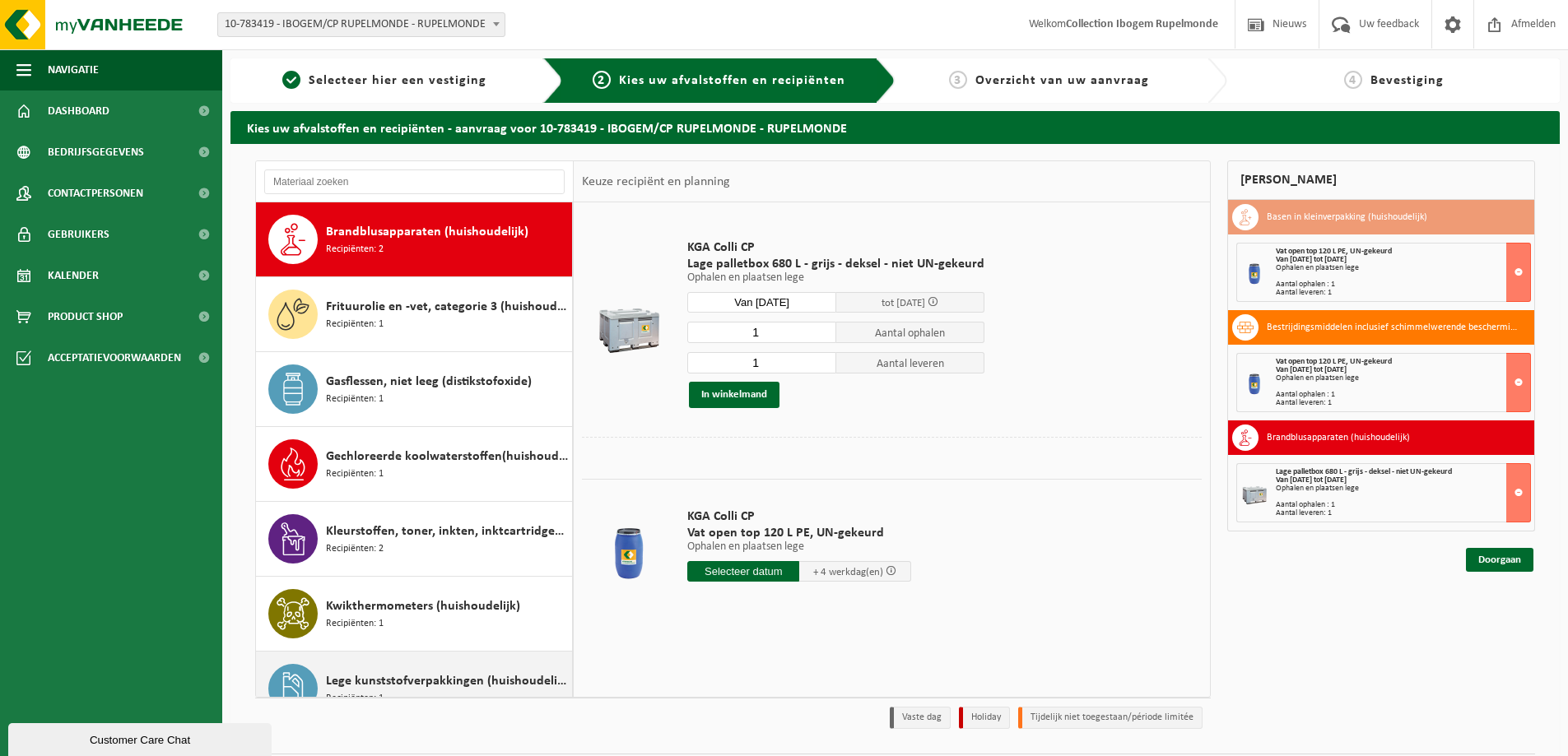
click at [446, 683] on span "Lege kunststofverpakkingen (huishoudelijk)" at bounding box center [446, 682] width 242 height 20
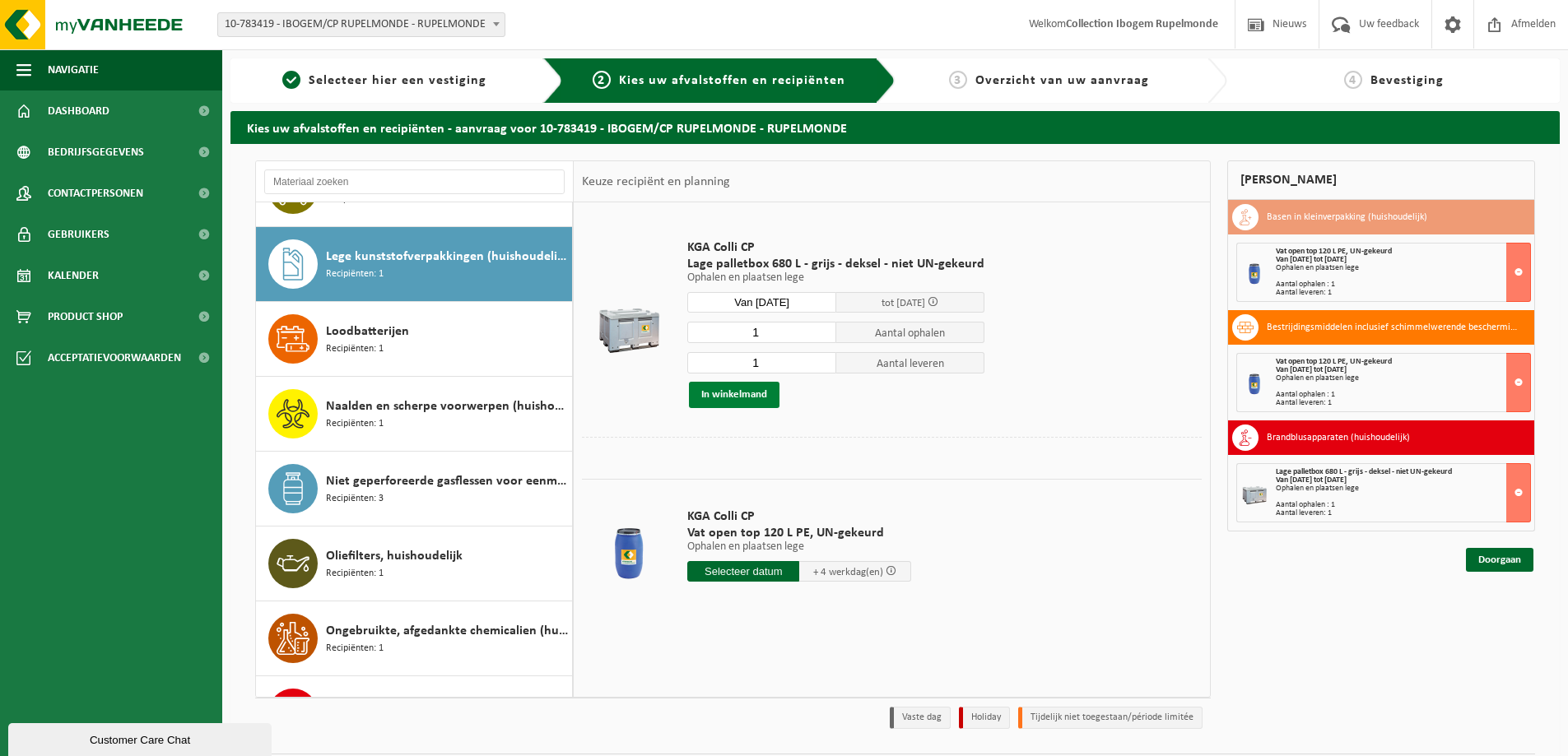
scroll to position [824, 0]
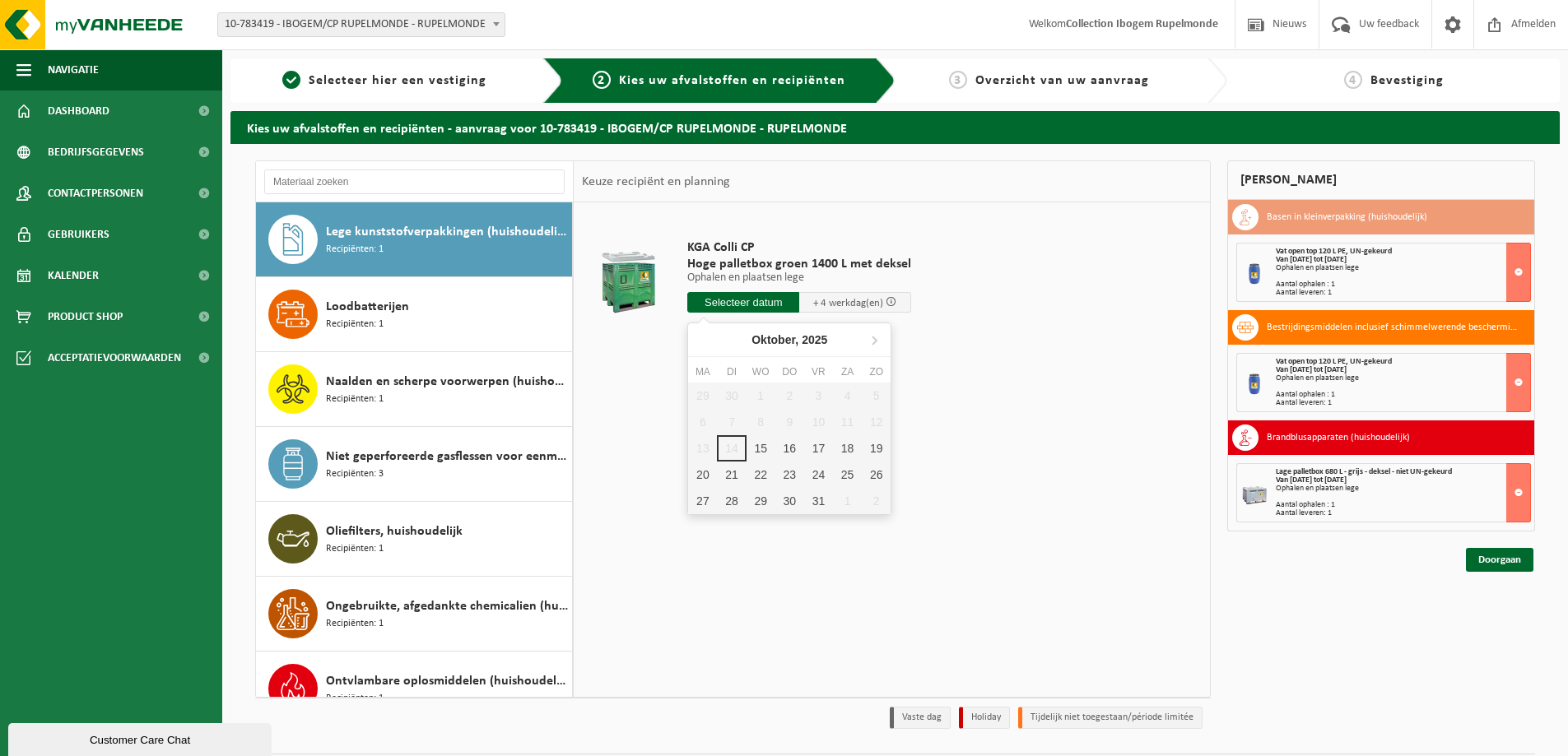
click at [756, 297] on input "text" at bounding box center [743, 302] width 112 height 20
click at [764, 440] on div "15" at bounding box center [761, 448] width 28 height 27
type input "Van 2025-10-15"
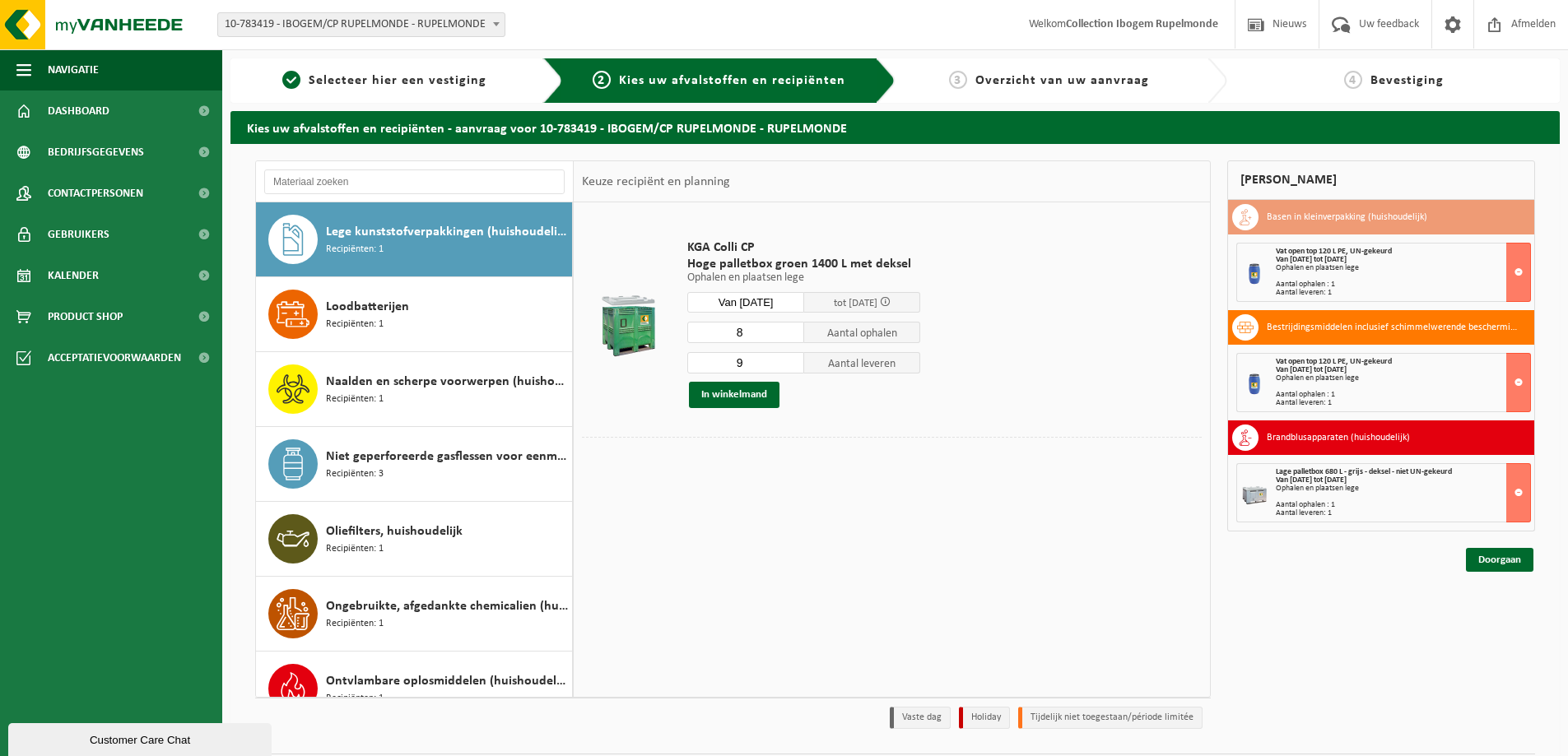
click at [793, 336] on input "8" at bounding box center [745, 332] width 117 height 21
click at [793, 336] on input "7" at bounding box center [745, 332] width 117 height 21
type input "6"
click at [793, 336] on input "6" at bounding box center [745, 332] width 117 height 21
click at [795, 368] on input "8" at bounding box center [745, 363] width 117 height 21
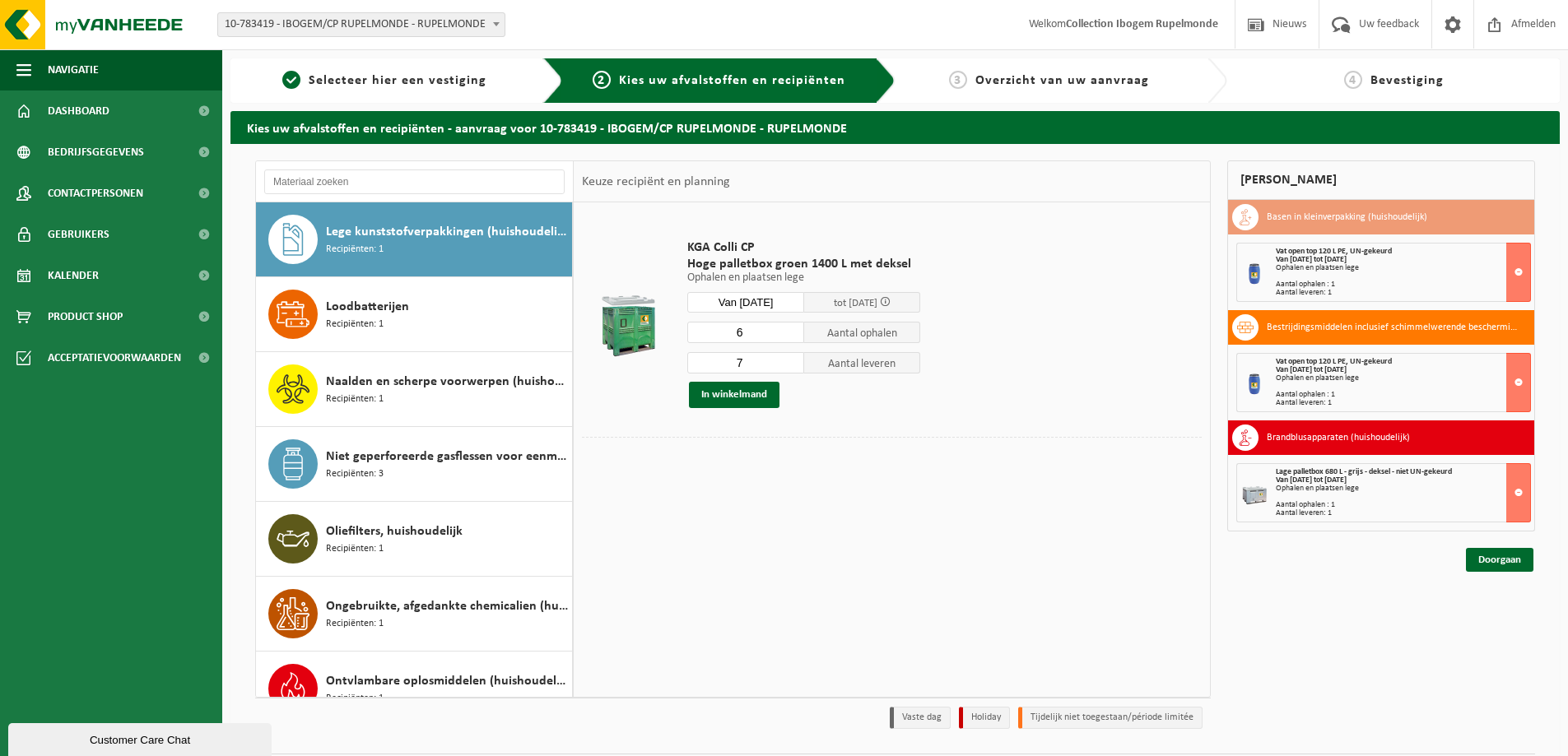
click at [795, 368] on input "7" at bounding box center [745, 363] width 117 height 21
type input "6"
click at [795, 368] on input "6" at bounding box center [745, 363] width 117 height 21
click at [764, 396] on button "In winkelmand" at bounding box center [734, 395] width 91 height 27
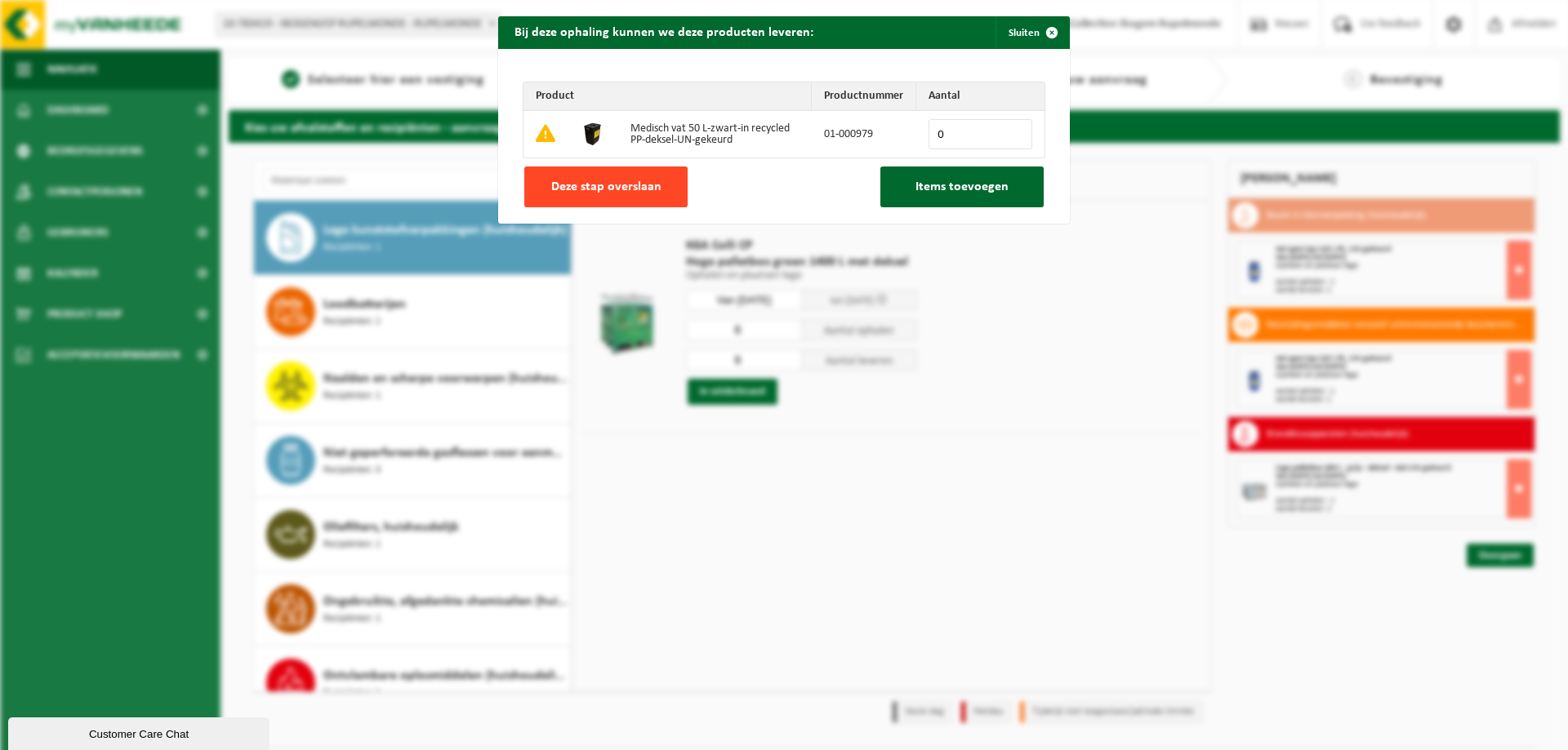
click at [651, 194] on button "Deze stap overslaan" at bounding box center [605, 187] width 163 height 41
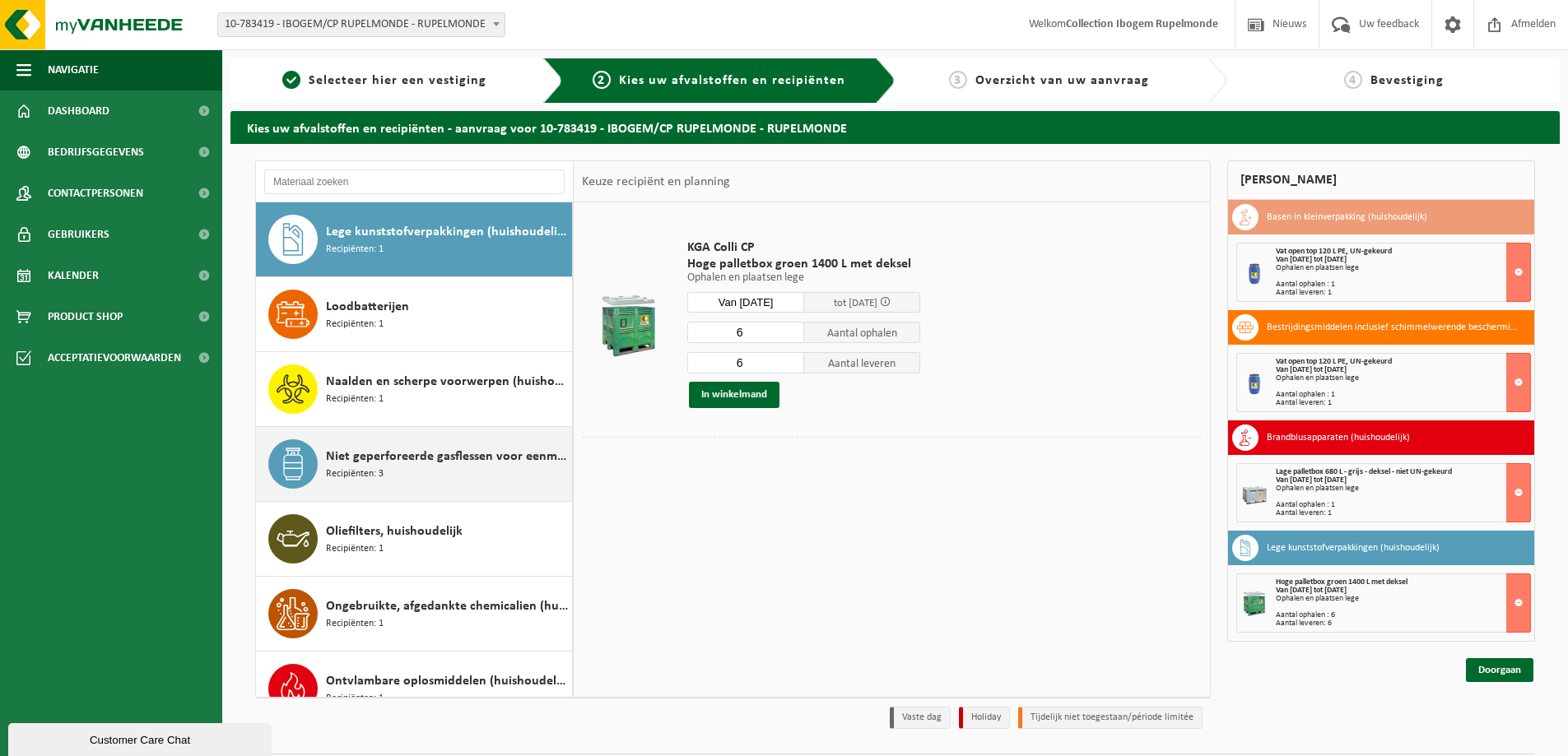
click at [413, 452] on span "Niet geperforeerde gasflessen voor eenmalig gebruik (huishoudelijk)" at bounding box center [446, 457] width 242 height 20
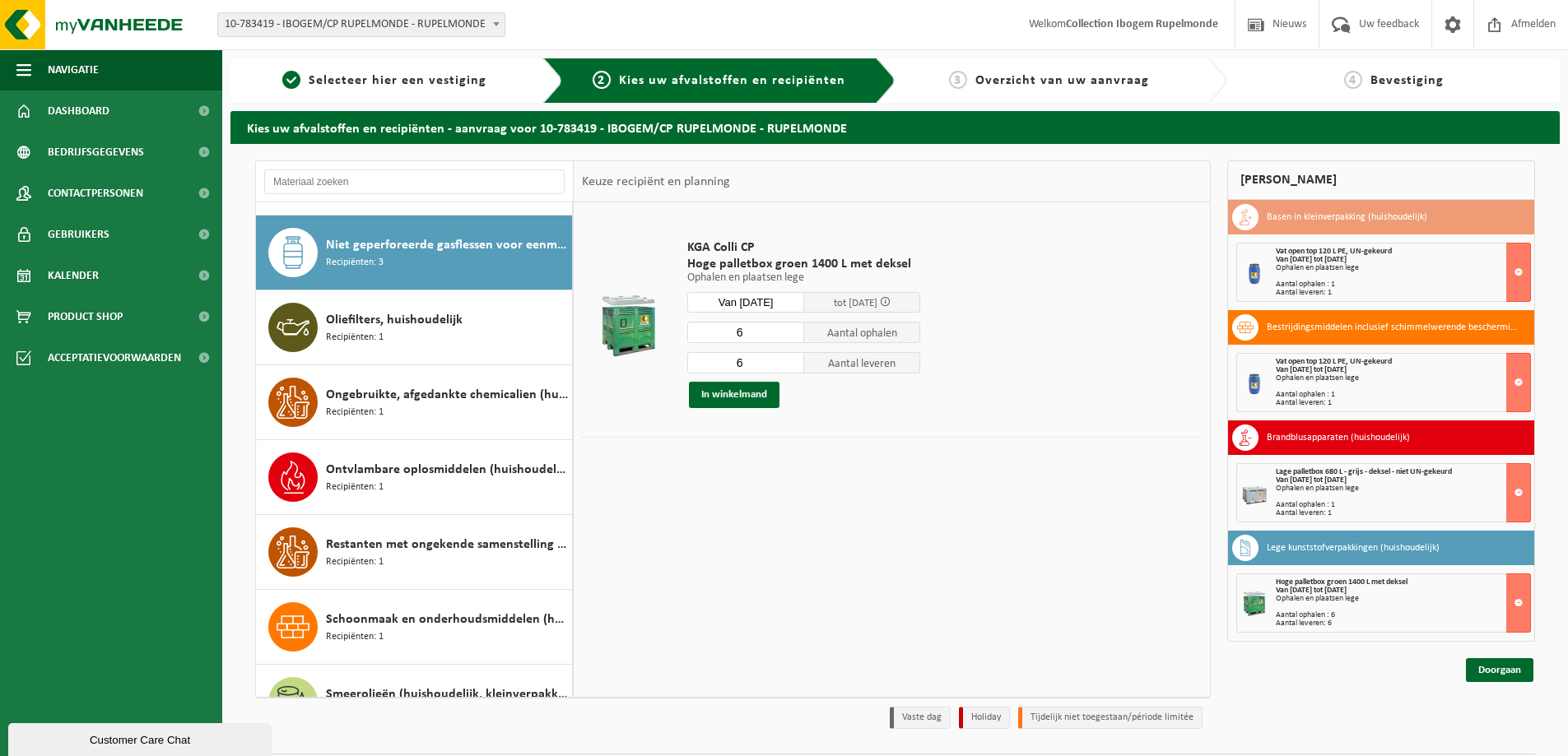
scroll to position [1049, 0]
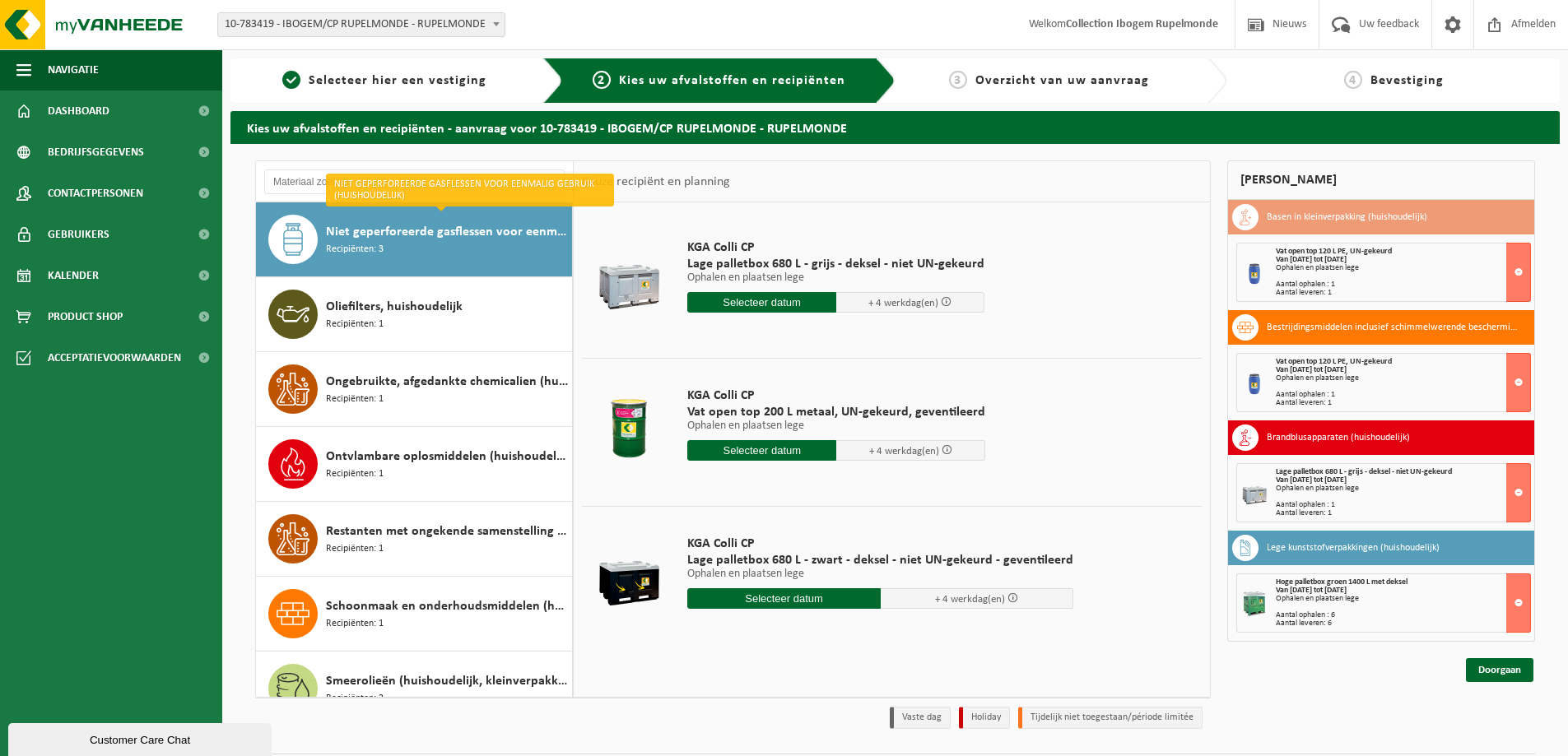
click at [740, 305] on input "text" at bounding box center [761, 302] width 149 height 20
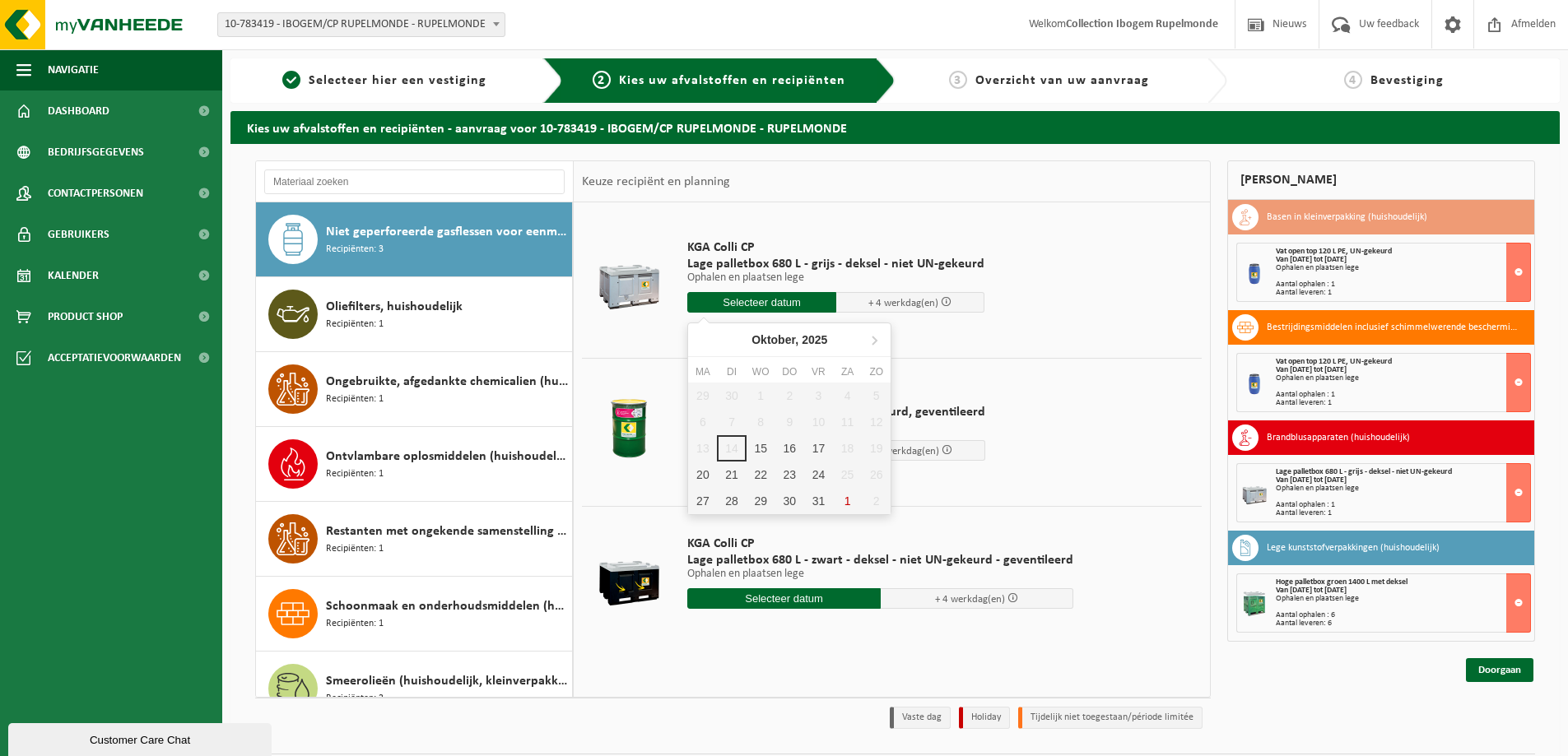
click at [631, 319] on td at bounding box center [628, 279] width 93 height 139
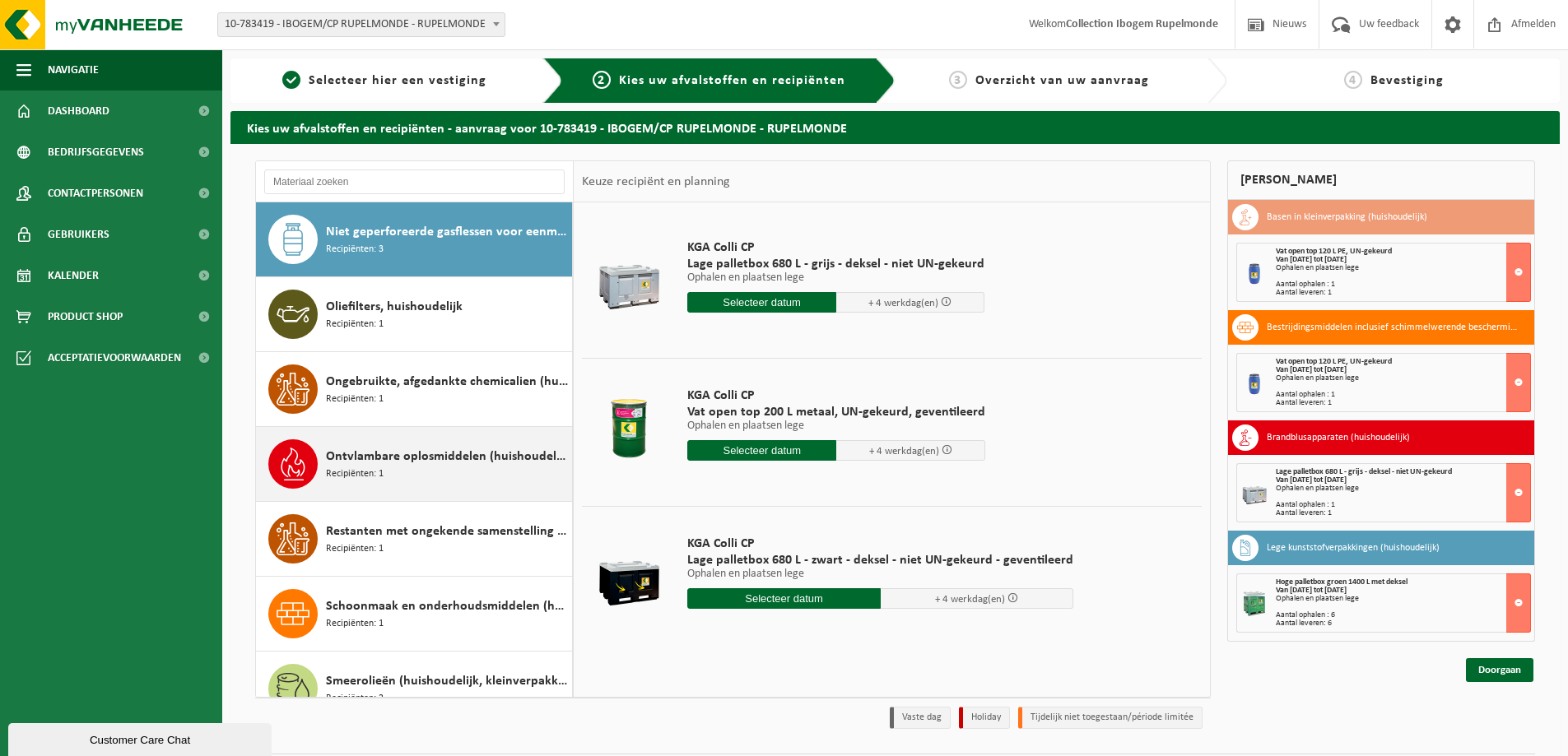
click at [422, 470] on div "Ontvlambare oplosmiddelen (huishoudelijk) Recipiënten: 1" at bounding box center [446, 464] width 242 height 50
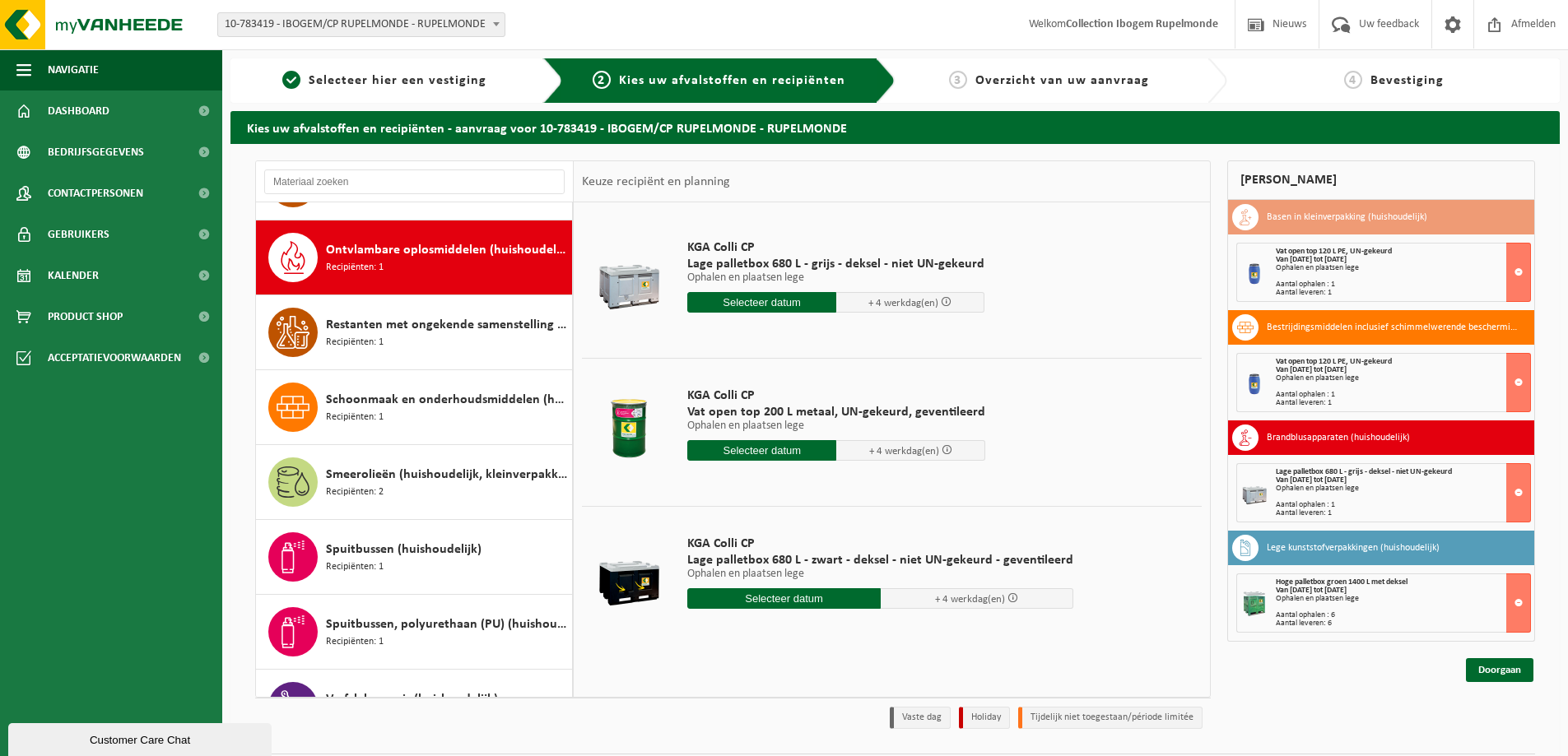
scroll to position [1273, 0]
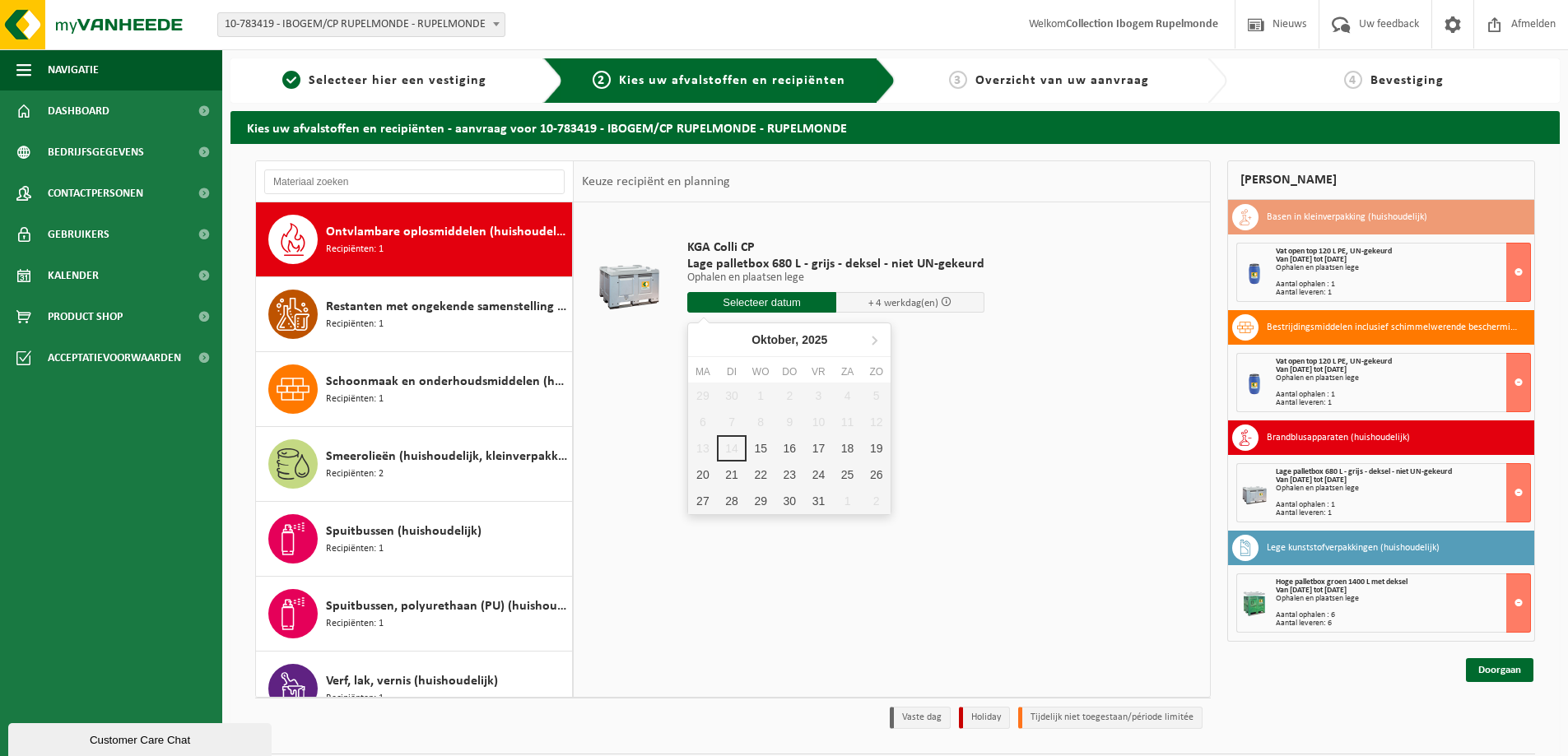
click at [714, 301] on input "text" at bounding box center [761, 302] width 149 height 20
click at [765, 457] on div "15" at bounding box center [761, 448] width 28 height 27
type input "Van 2025-10-15"
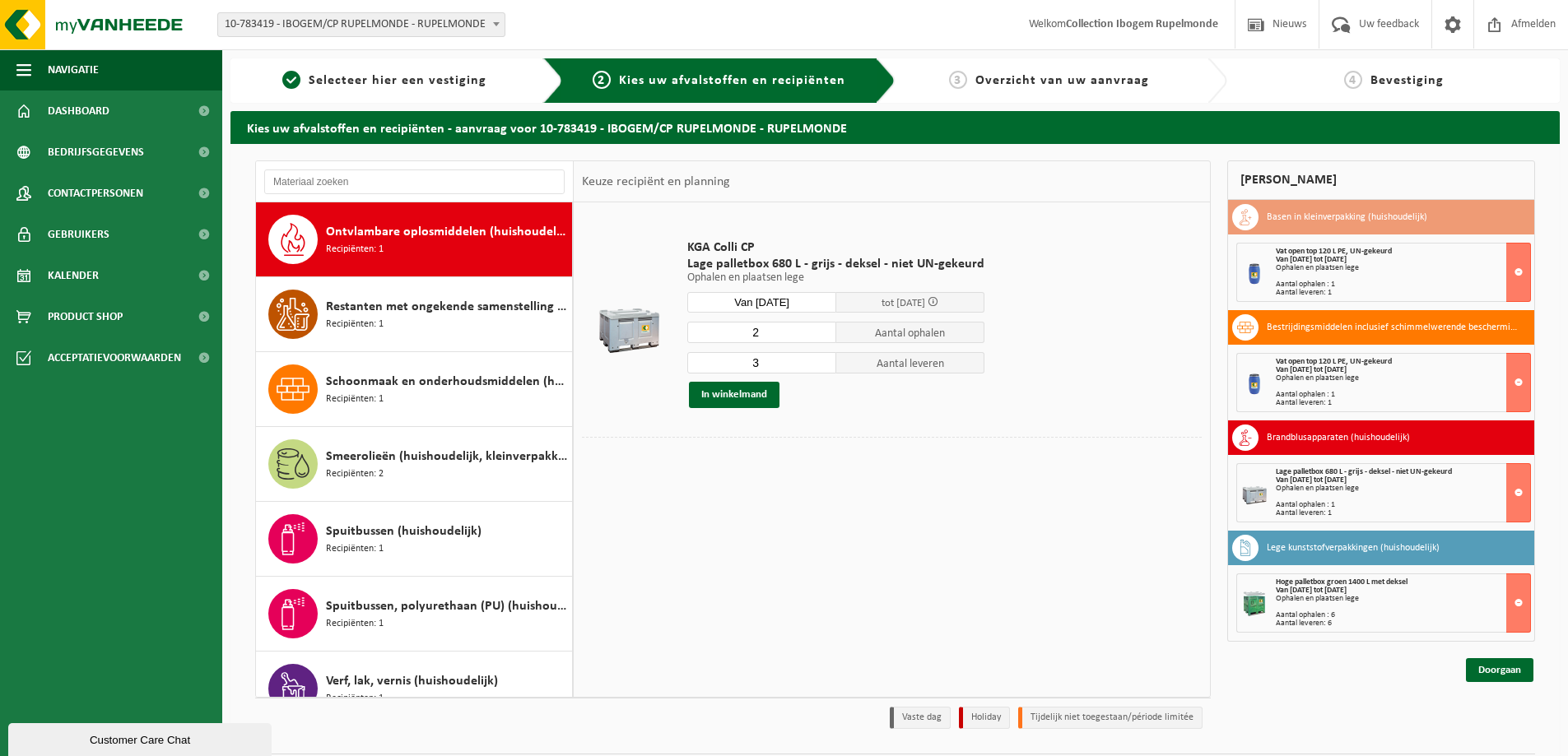
type input "2"
click at [819, 336] on input "2" at bounding box center [761, 332] width 149 height 21
type input "2"
click at [818, 367] on input "2" at bounding box center [761, 363] width 149 height 21
click at [739, 396] on button "In winkelmand" at bounding box center [734, 395] width 91 height 27
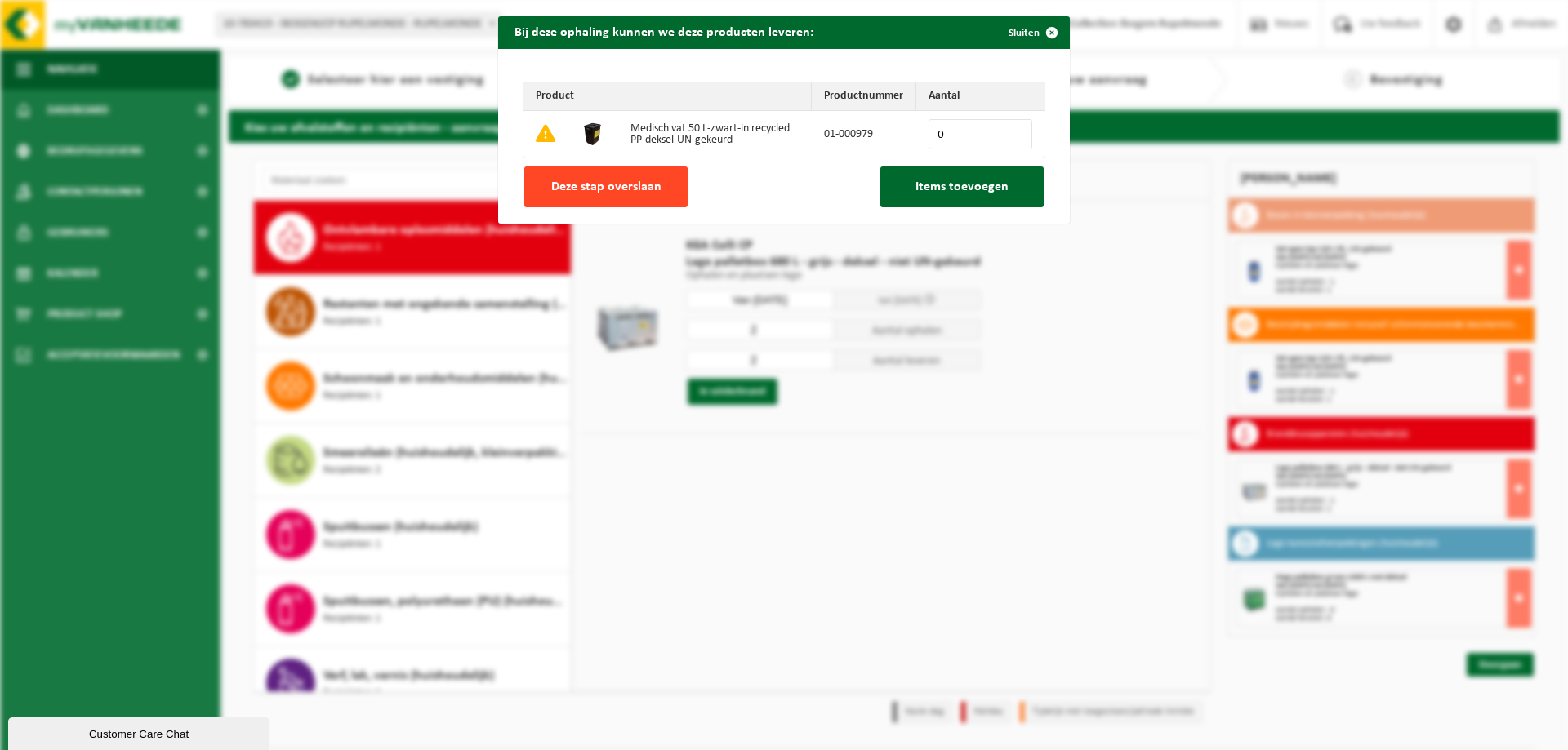
click at [633, 185] on span "Deze stap overslaan" at bounding box center [606, 187] width 110 height 13
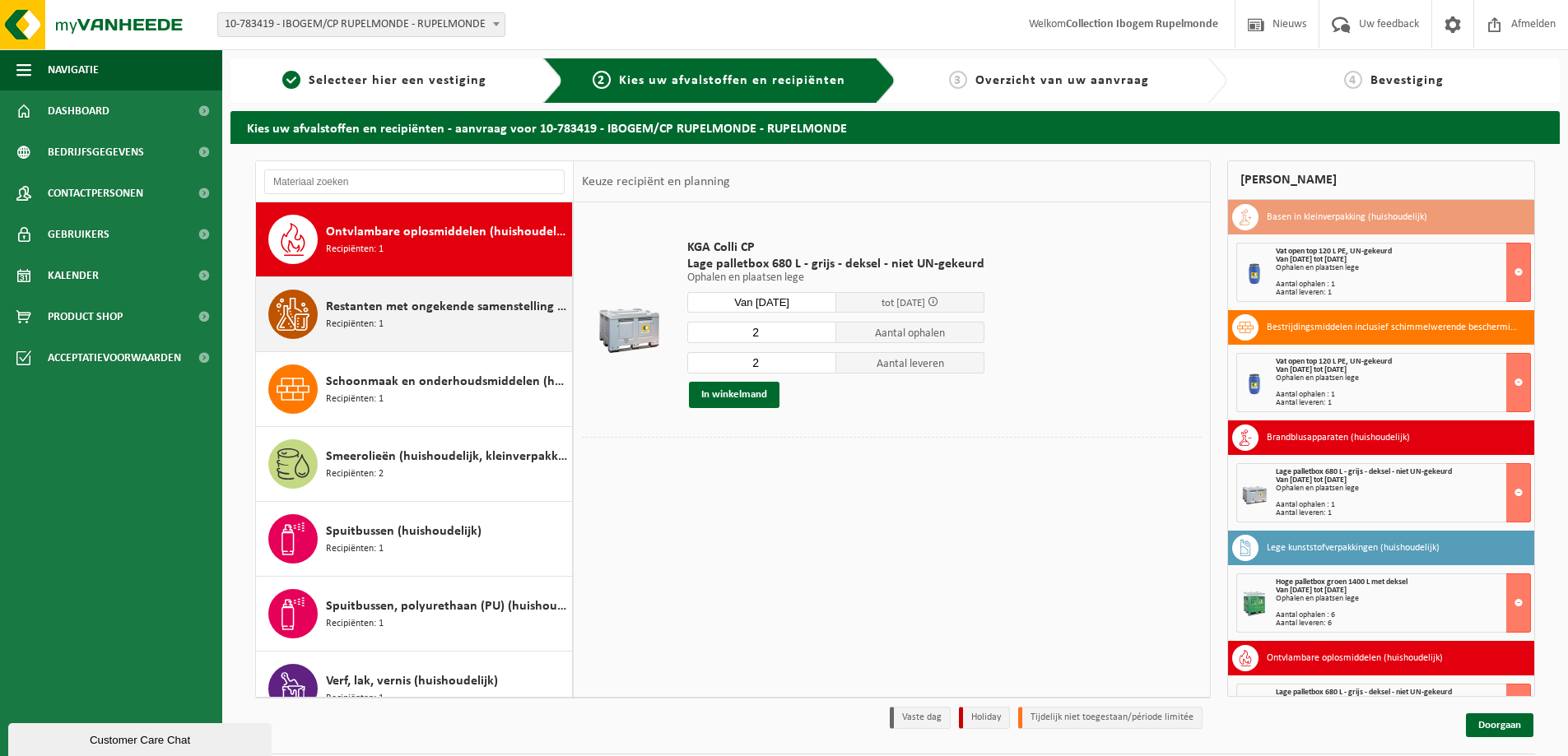
click at [408, 328] on div "Restanten met ongekende samenstelling (huishoudelijk) Recipiënten: 1" at bounding box center [446, 314] width 242 height 50
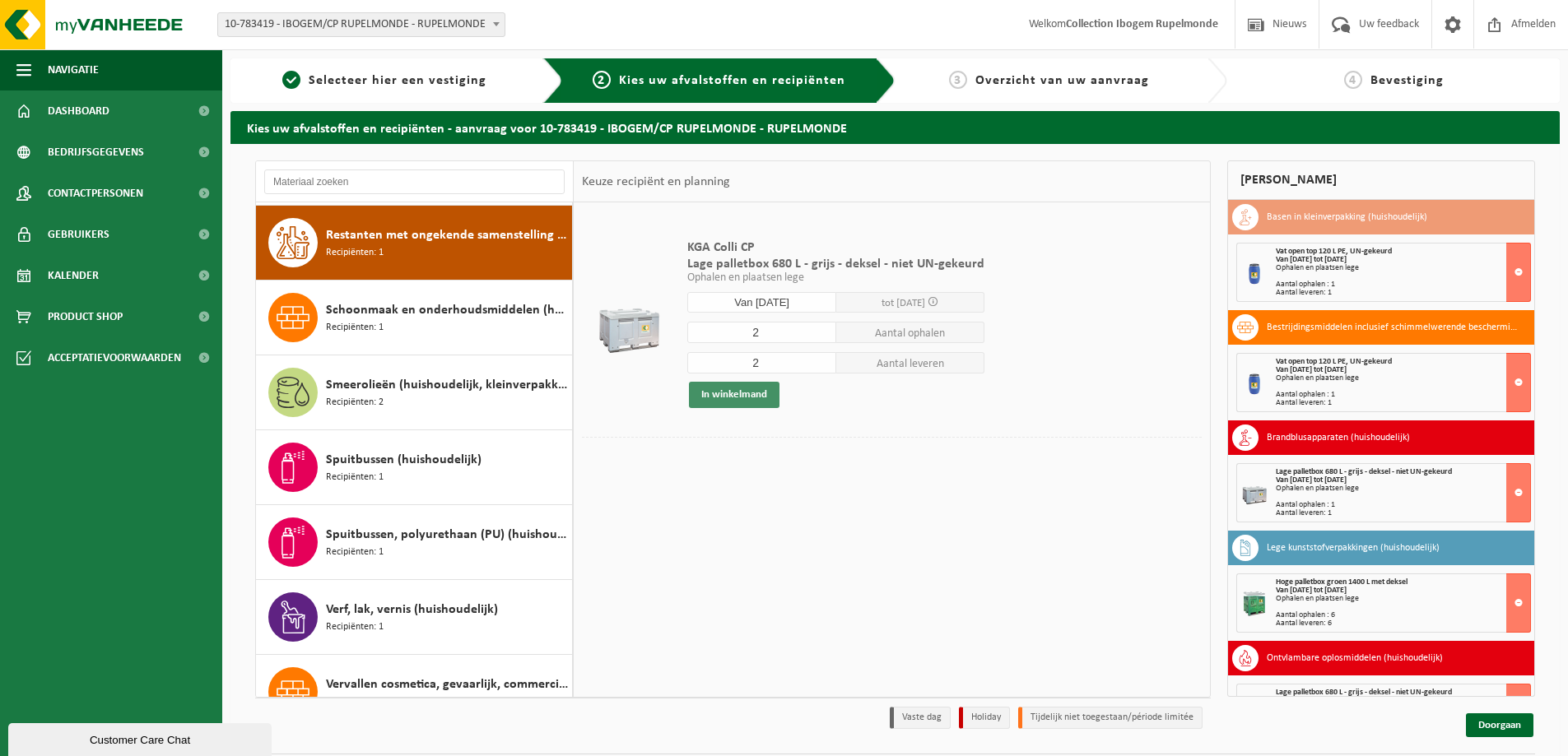
scroll to position [1348, 0]
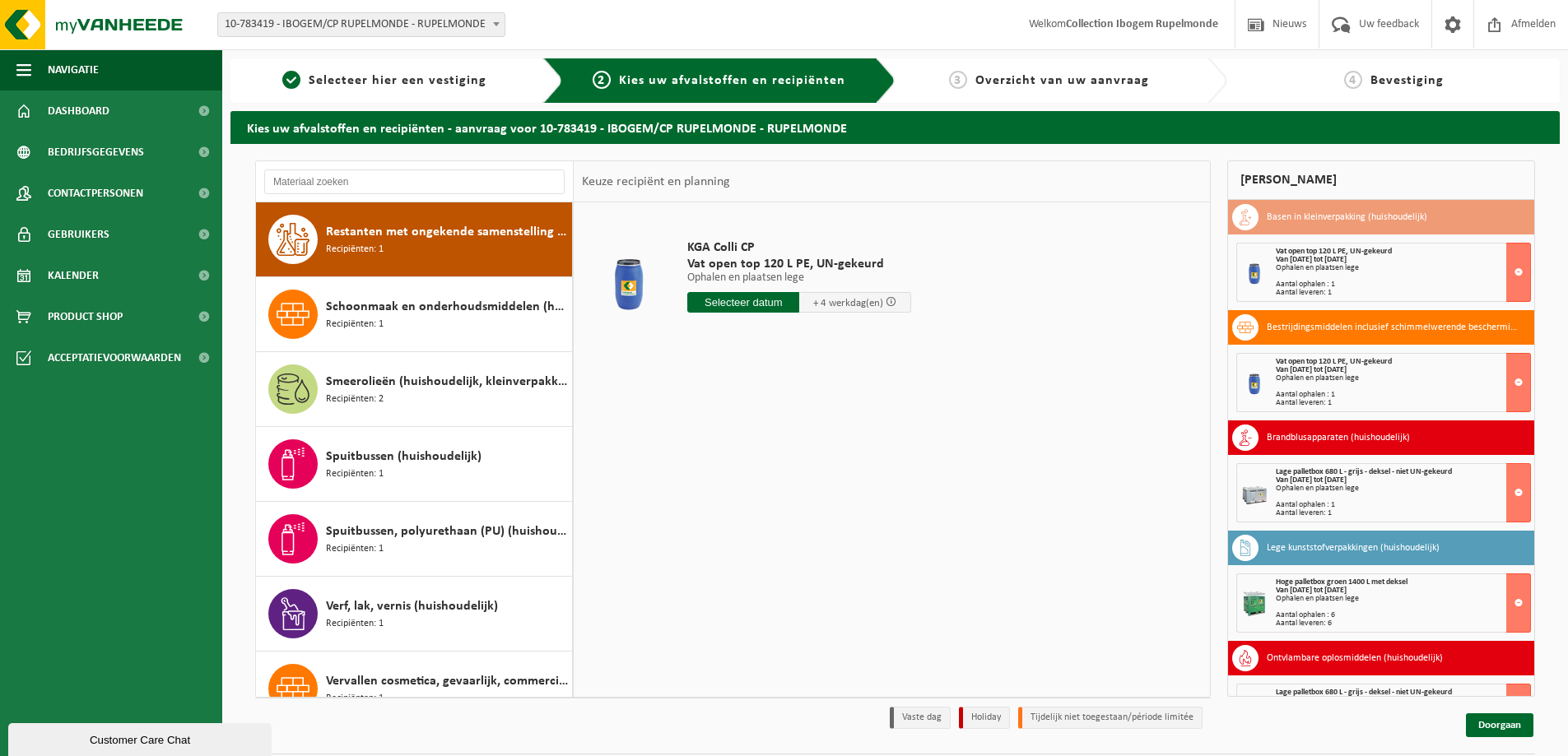
click at [737, 305] on input "text" at bounding box center [743, 302] width 112 height 20
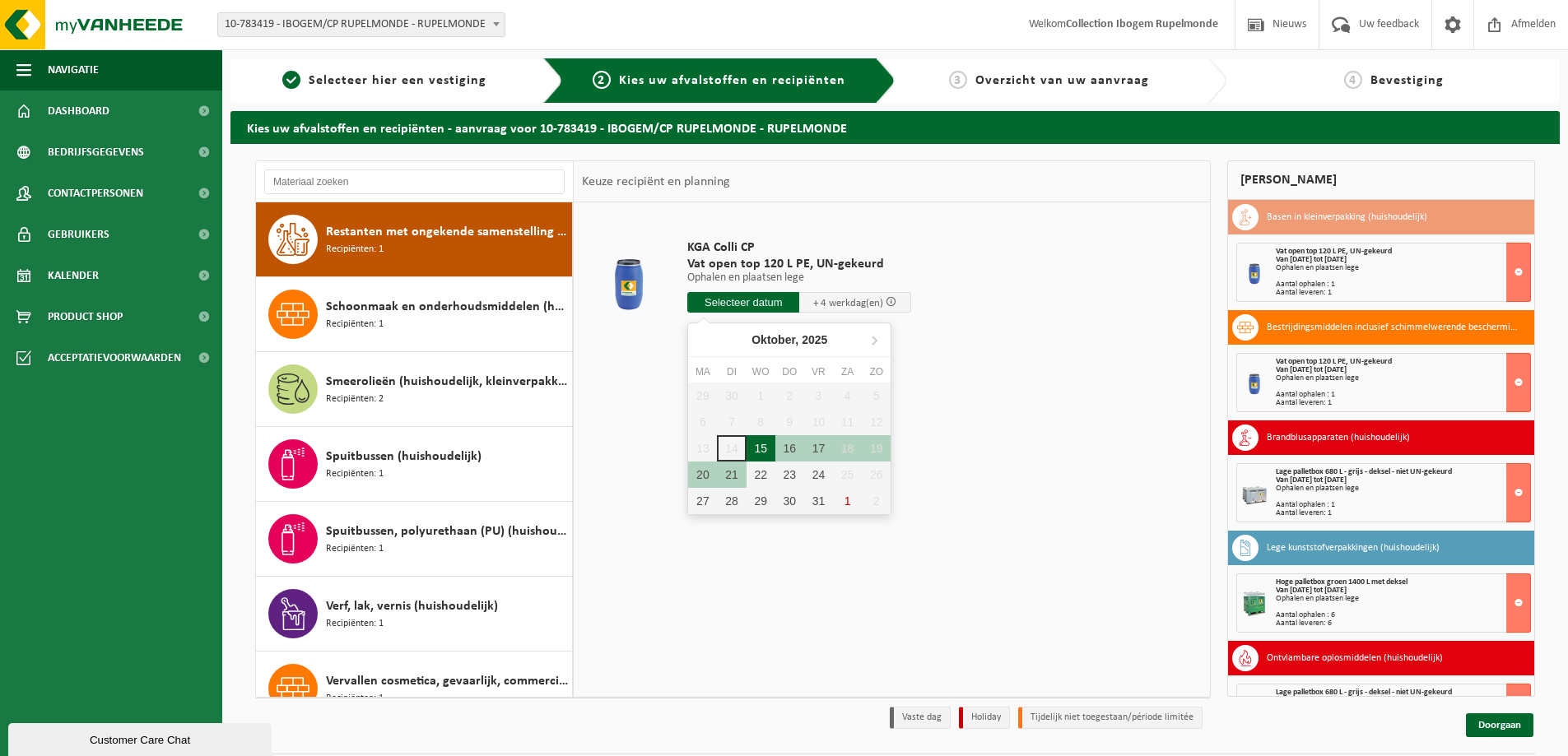
click at [757, 447] on div "15" at bounding box center [761, 448] width 28 height 27
type input "Van 2025-10-15"
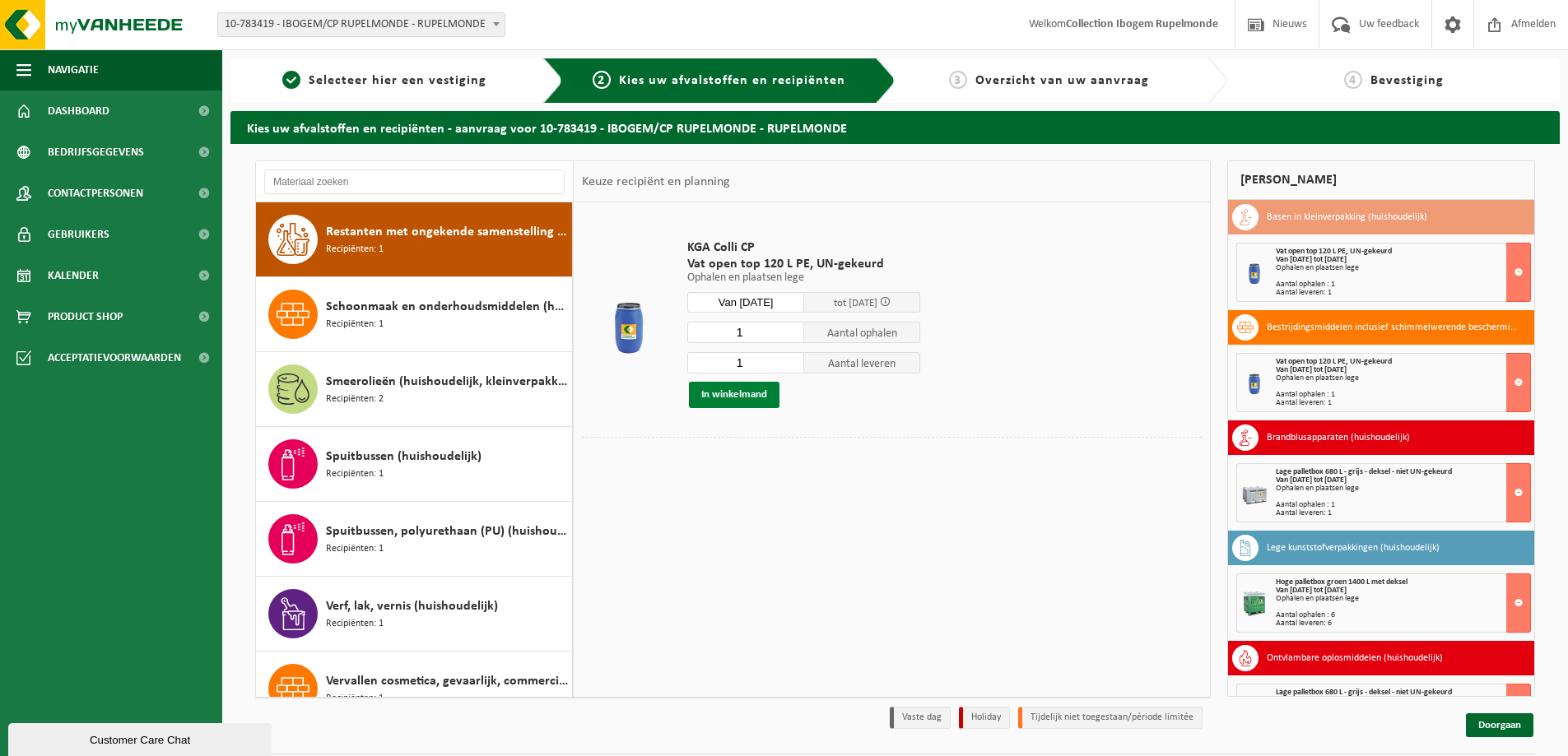
click at [756, 391] on button "In winkelmand" at bounding box center [734, 395] width 91 height 27
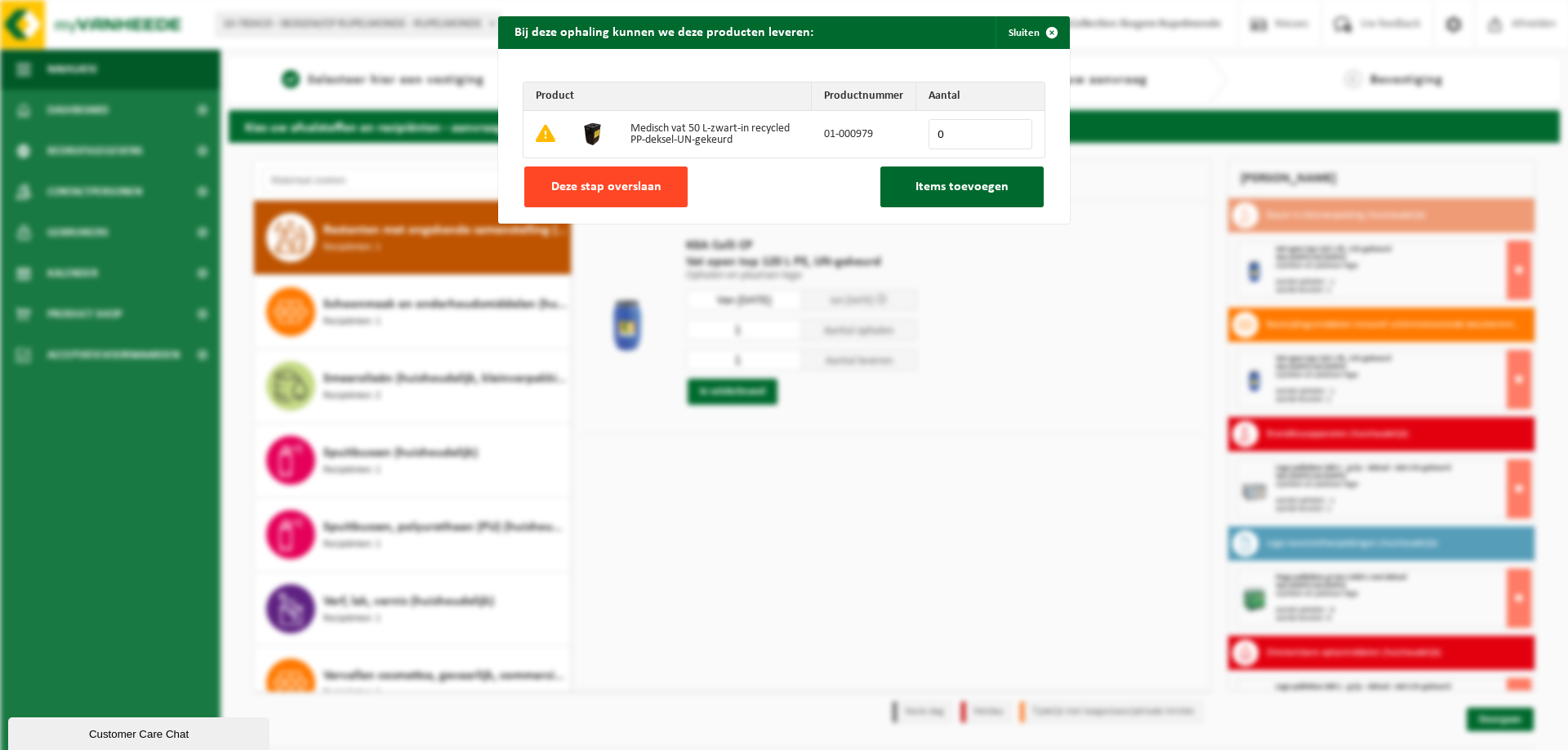
click at [587, 197] on button "Deze stap overslaan" at bounding box center [605, 187] width 163 height 41
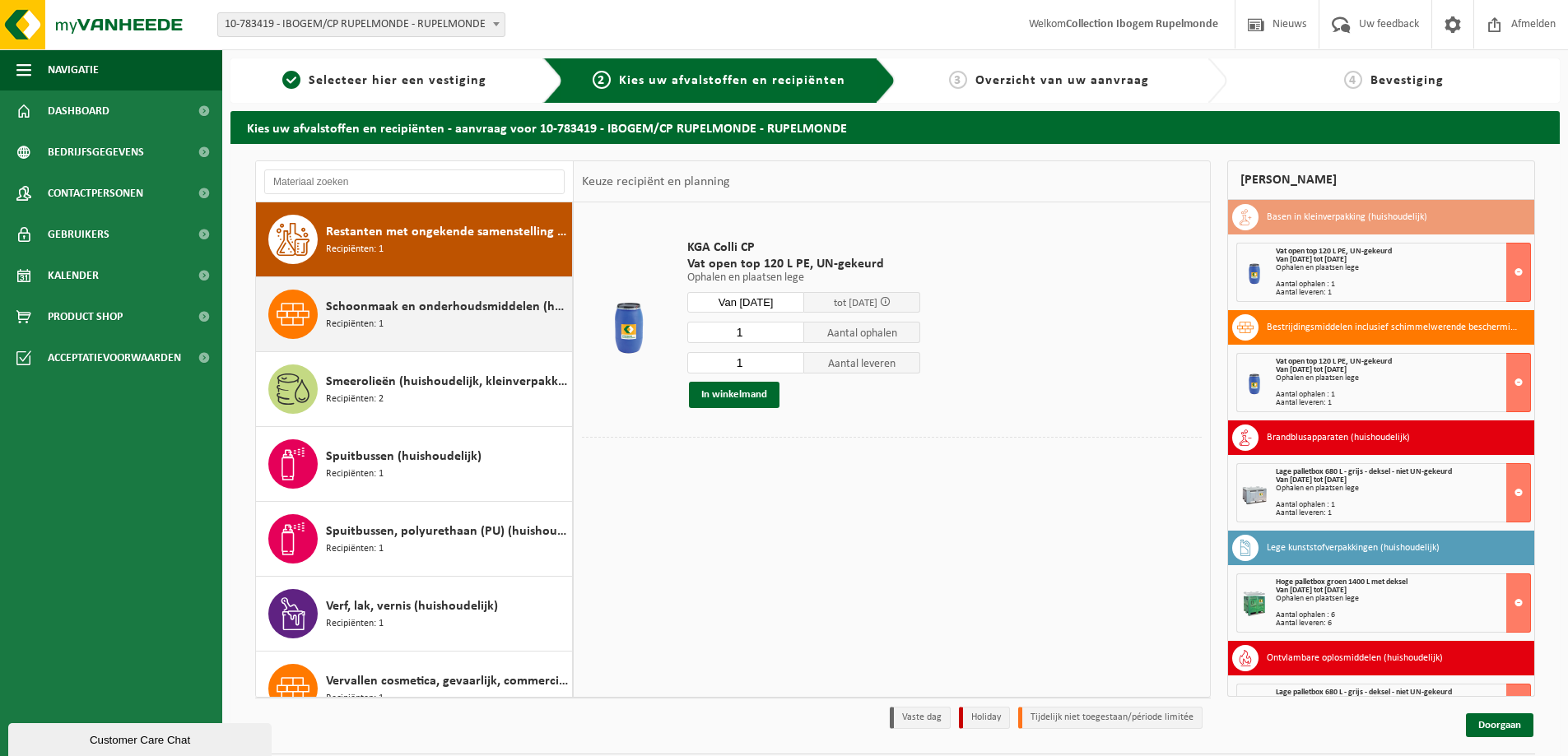
click at [458, 313] on span "Schoonmaak en onderhoudsmiddelen (huishoudelijk)" at bounding box center [446, 307] width 242 height 20
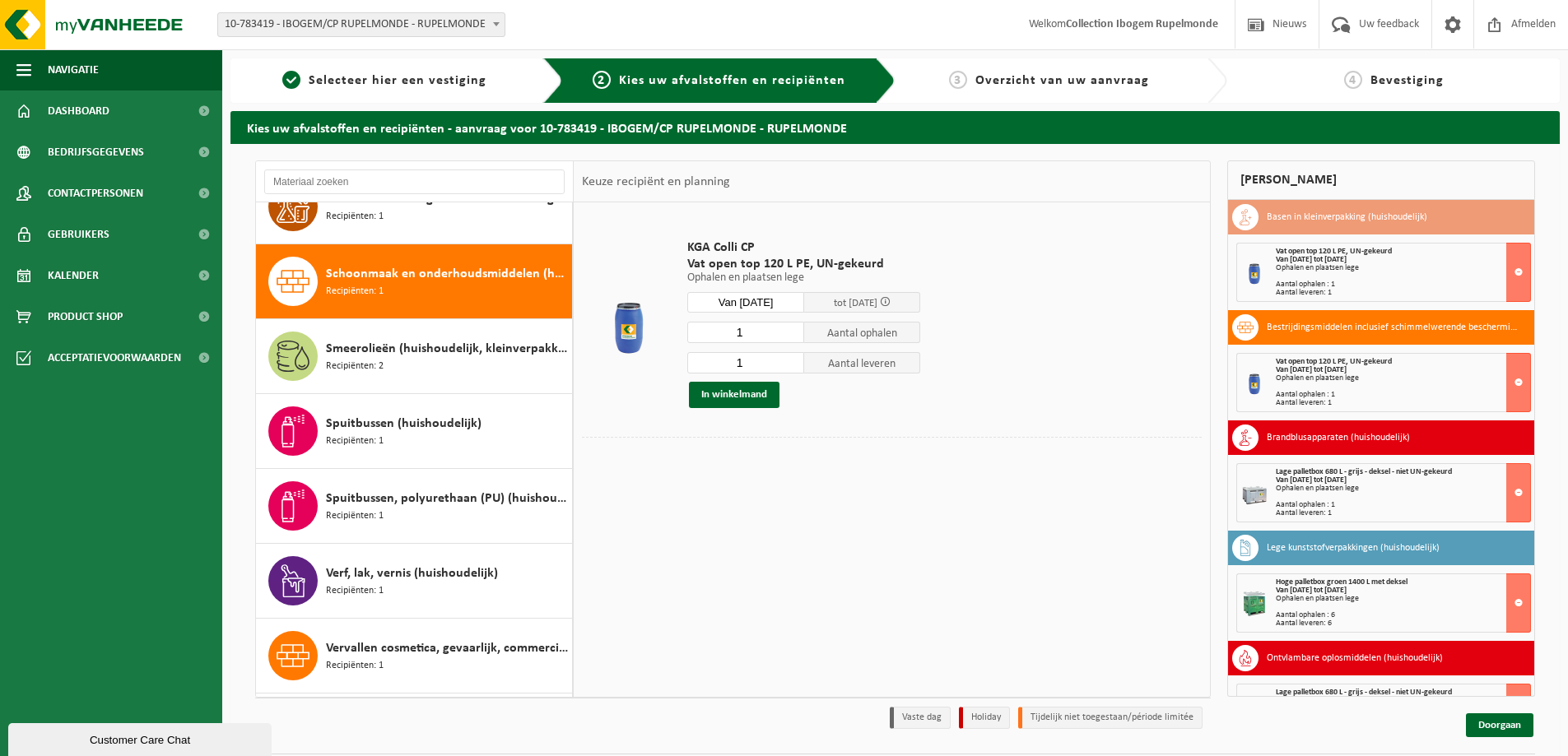
scroll to position [1423, 0]
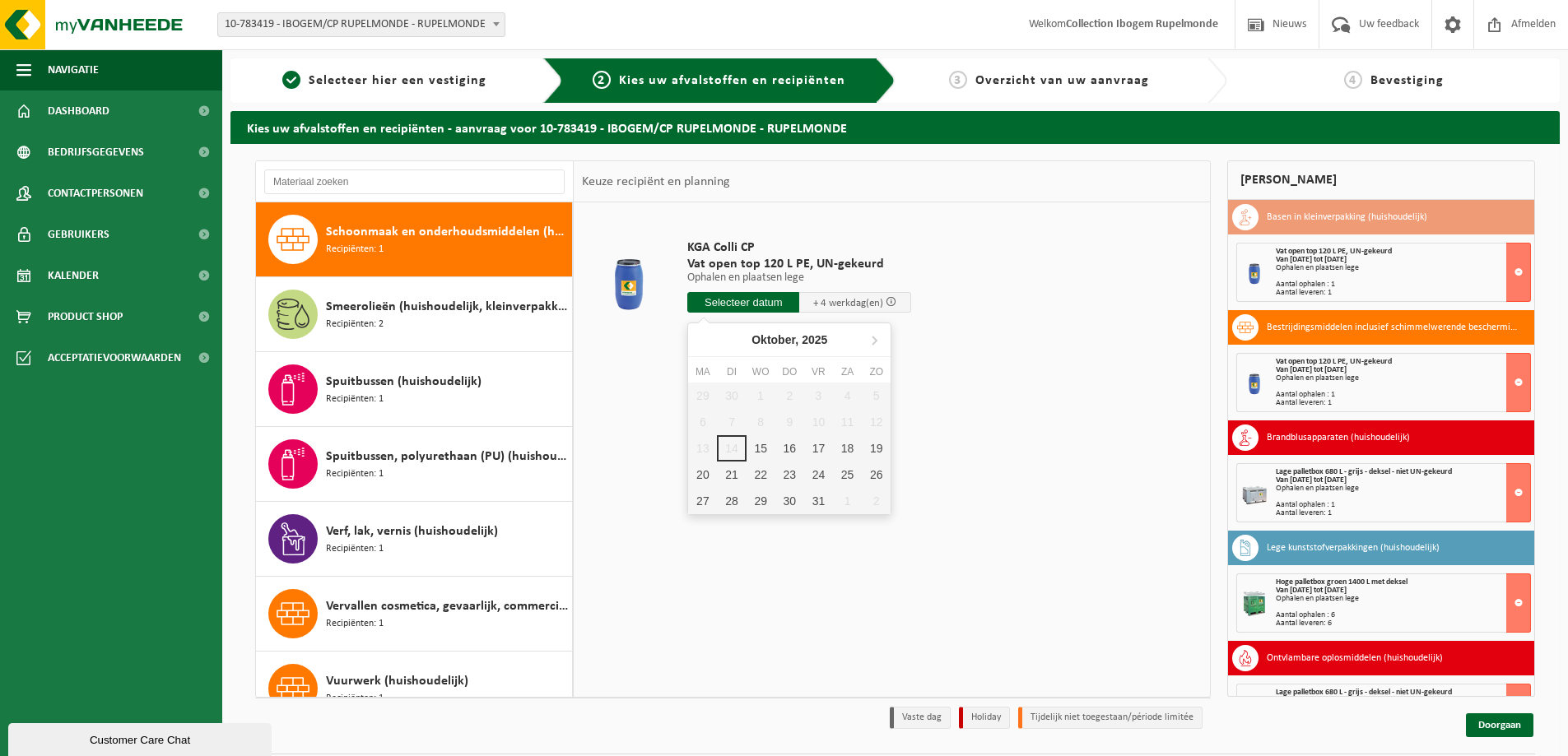
click at [750, 305] on input "text" at bounding box center [743, 302] width 112 height 20
click at [760, 439] on div "15" at bounding box center [761, 448] width 28 height 27
type input "Van 2025-10-15"
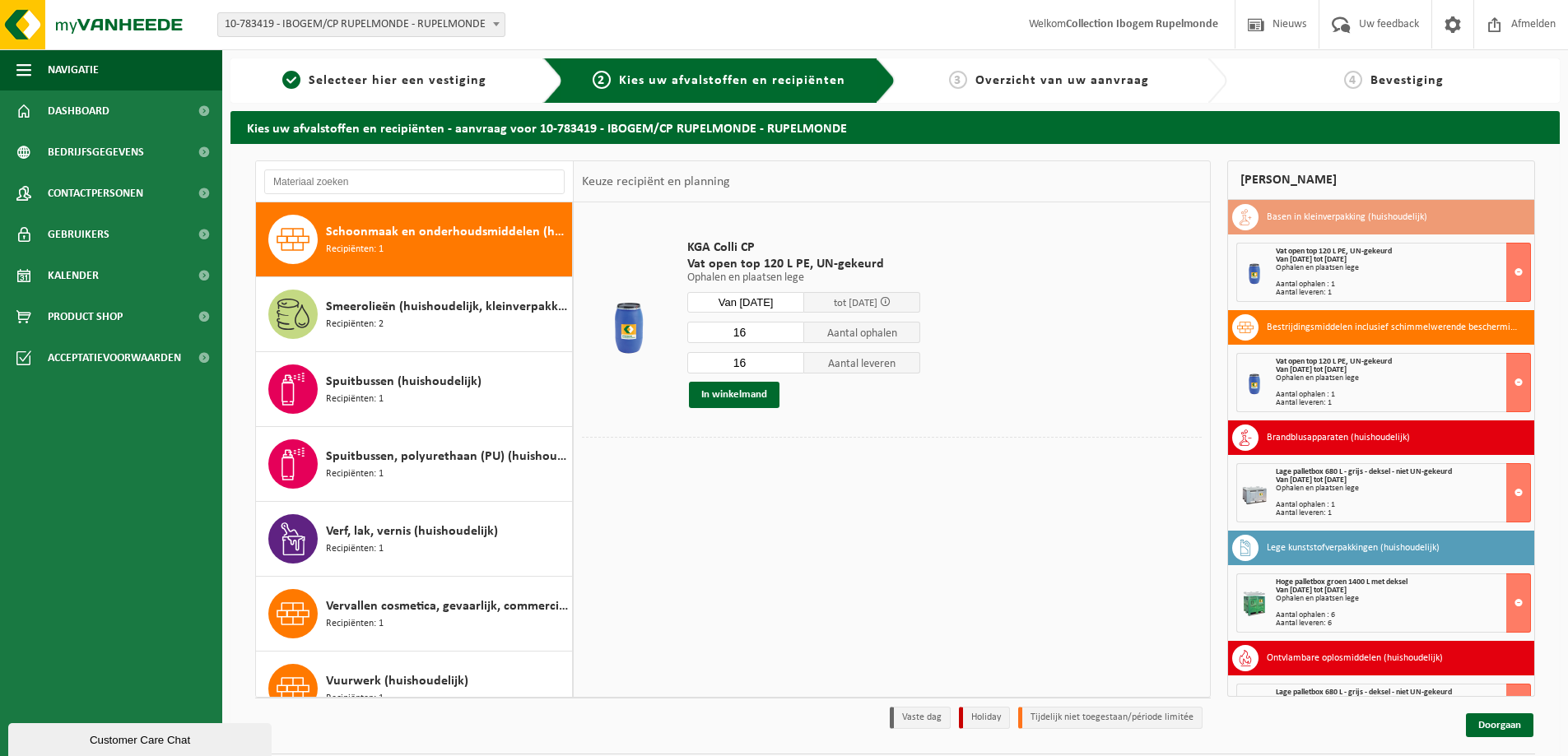
click at [760, 336] on input "16" at bounding box center [745, 332] width 117 height 21
type input "1"
type input "3"
click at [749, 358] on input "16" at bounding box center [745, 363] width 117 height 21
type input "1"
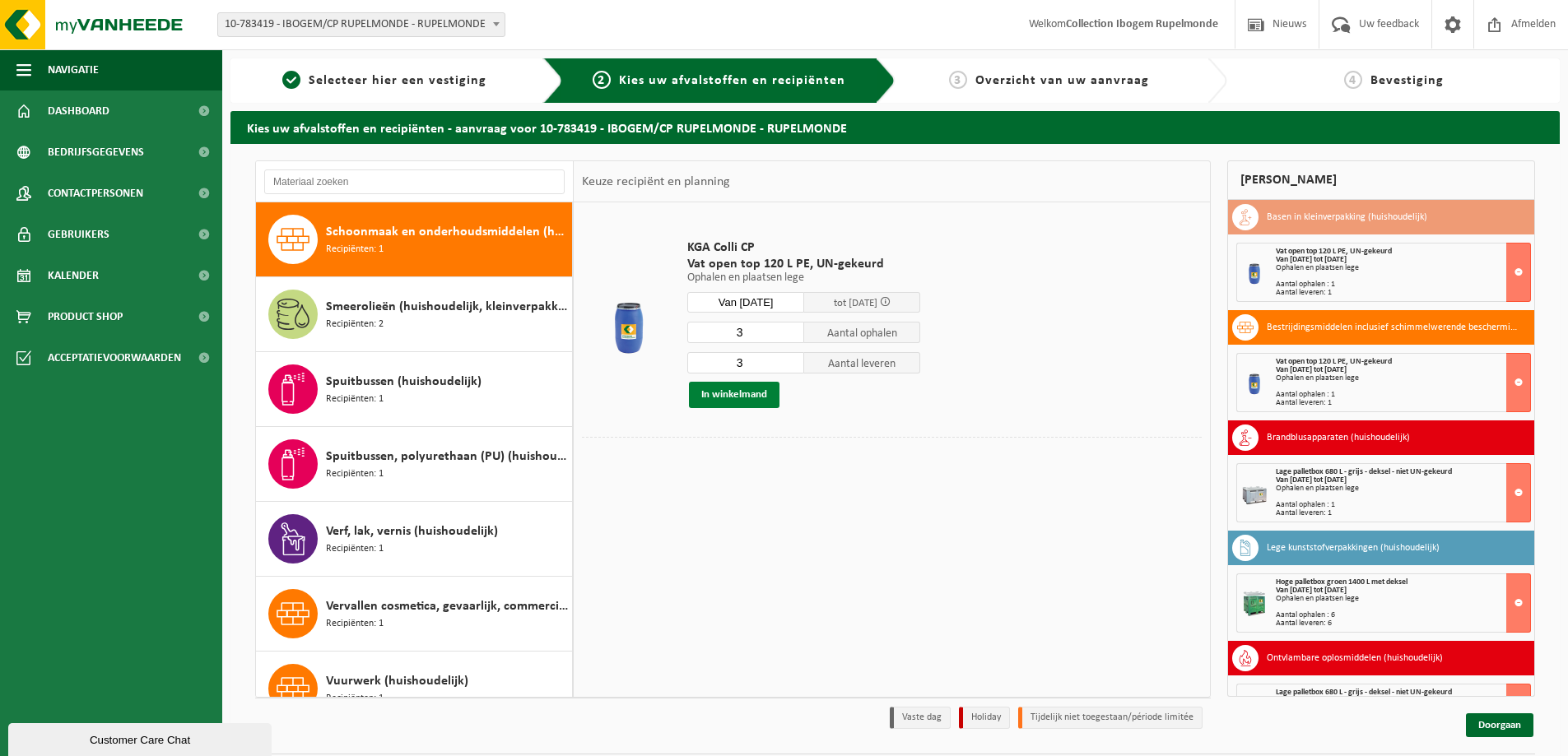
type input "3"
click at [753, 392] on button "In winkelmand" at bounding box center [734, 395] width 91 height 27
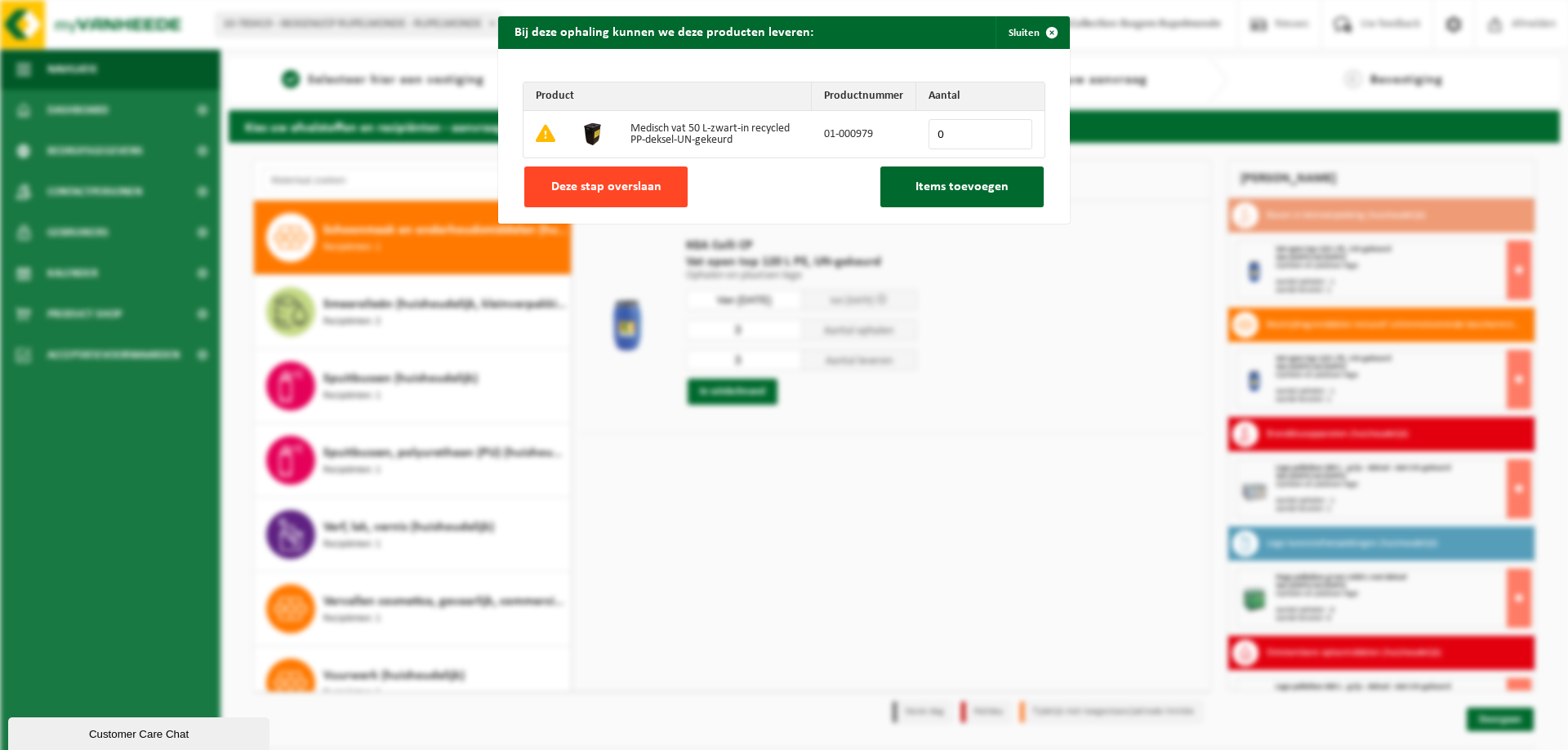
click at [650, 185] on span "Deze stap overslaan" at bounding box center [606, 187] width 110 height 13
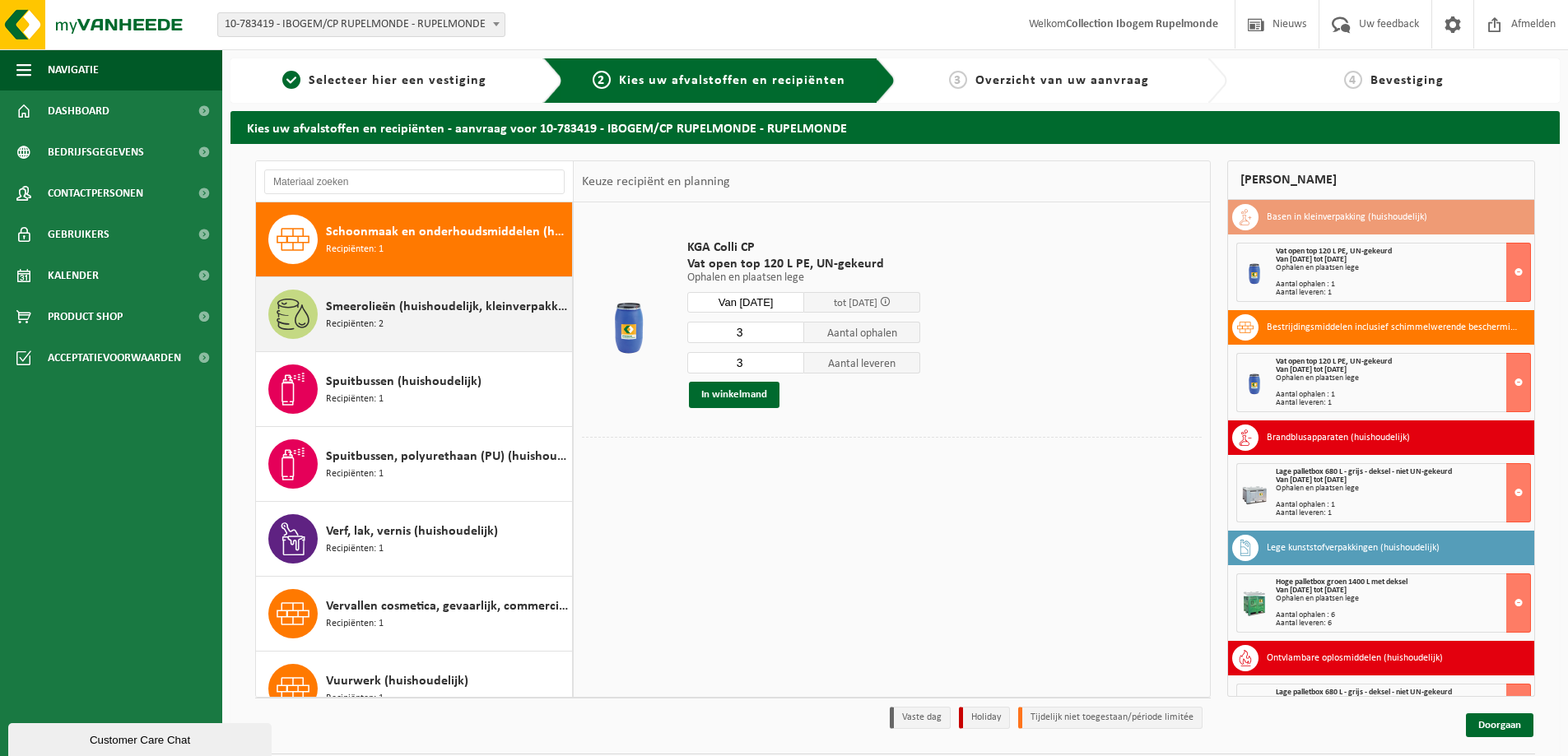
click at [473, 335] on div "Smeerolieën (huishoudelijk, kleinverpakking) Recipiënten: 2" at bounding box center [446, 314] width 242 height 50
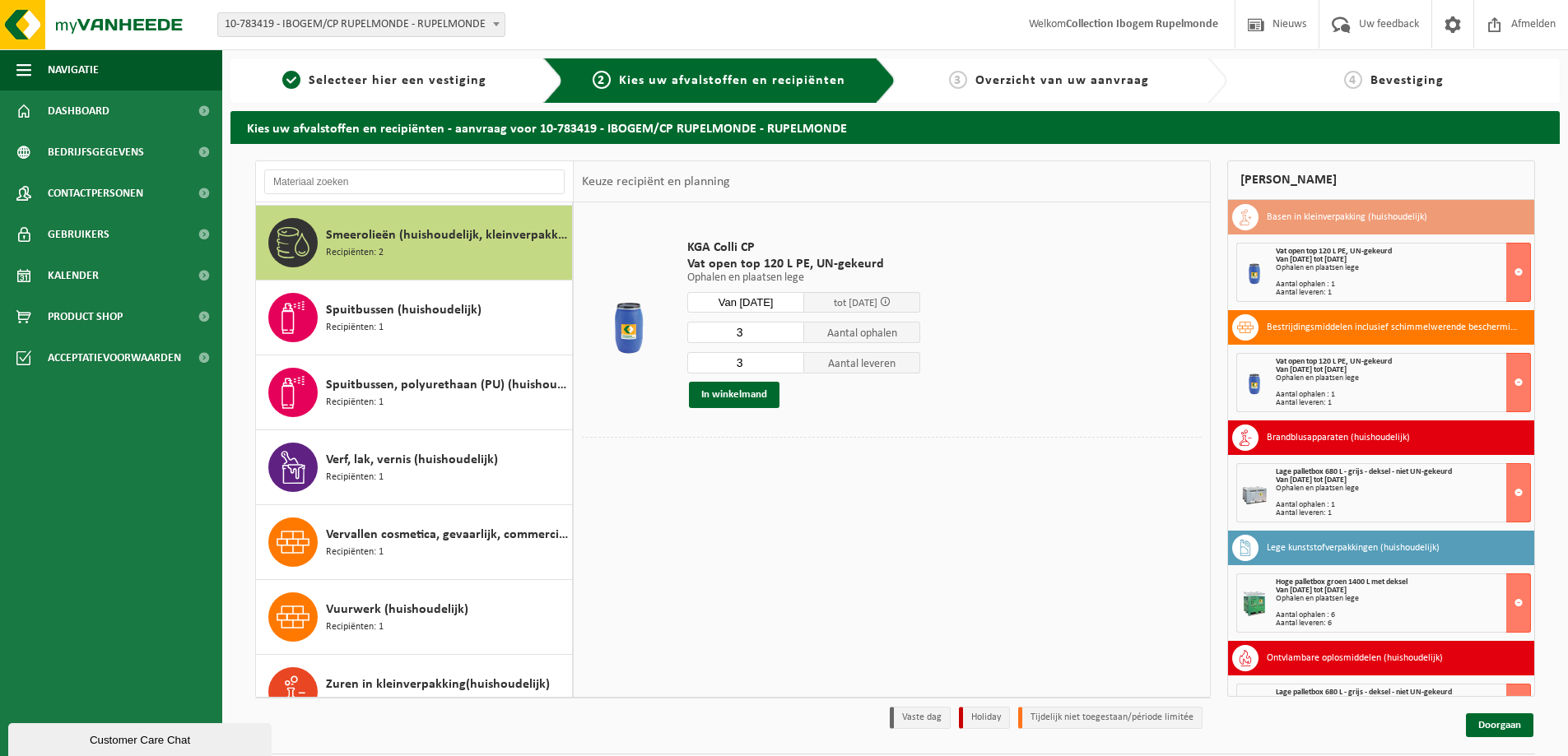
scroll to position [1498, 0]
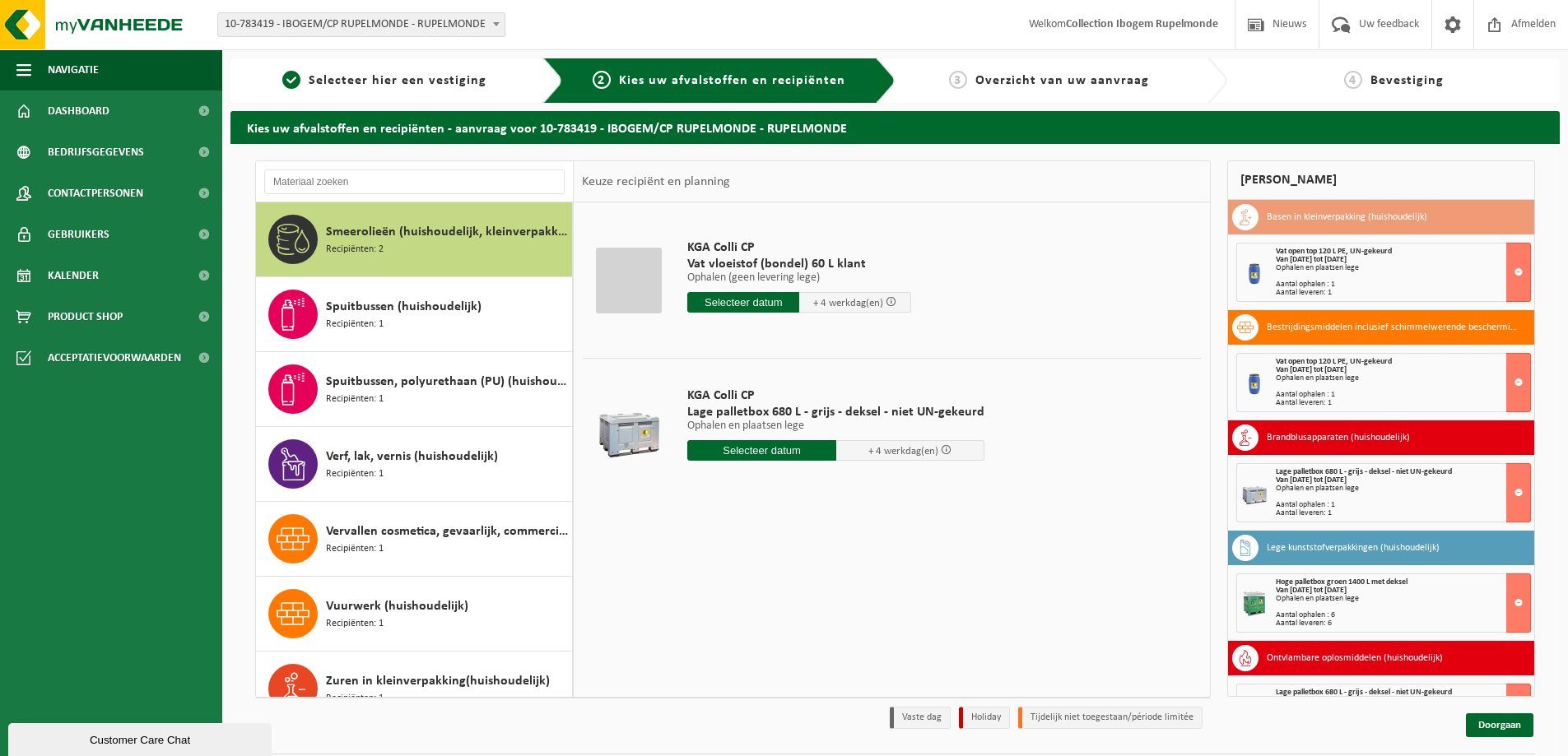
click at [757, 451] on input "text" at bounding box center [761, 450] width 149 height 20
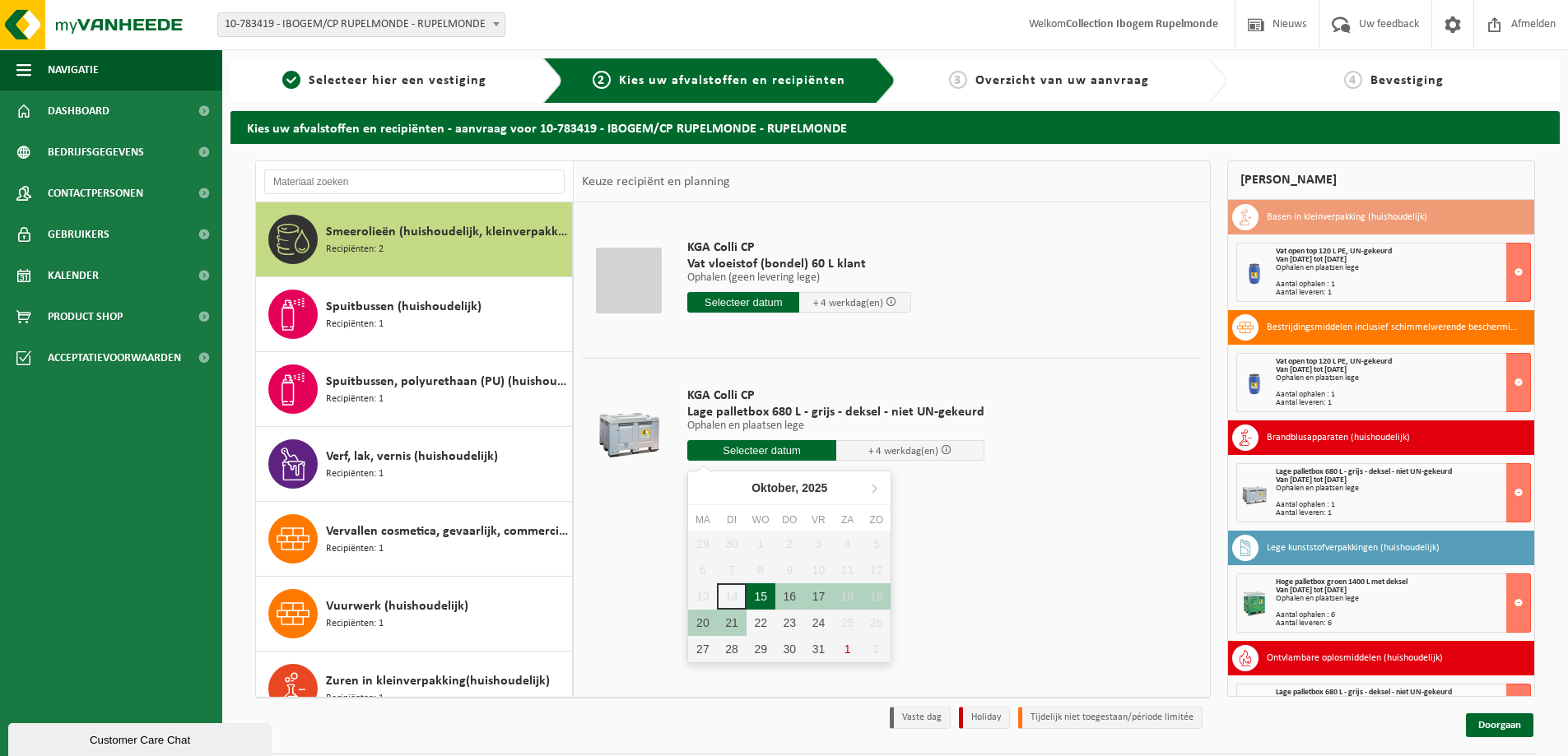
click at [765, 592] on div "15" at bounding box center [761, 596] width 28 height 27
type input "Van 2025-10-15"
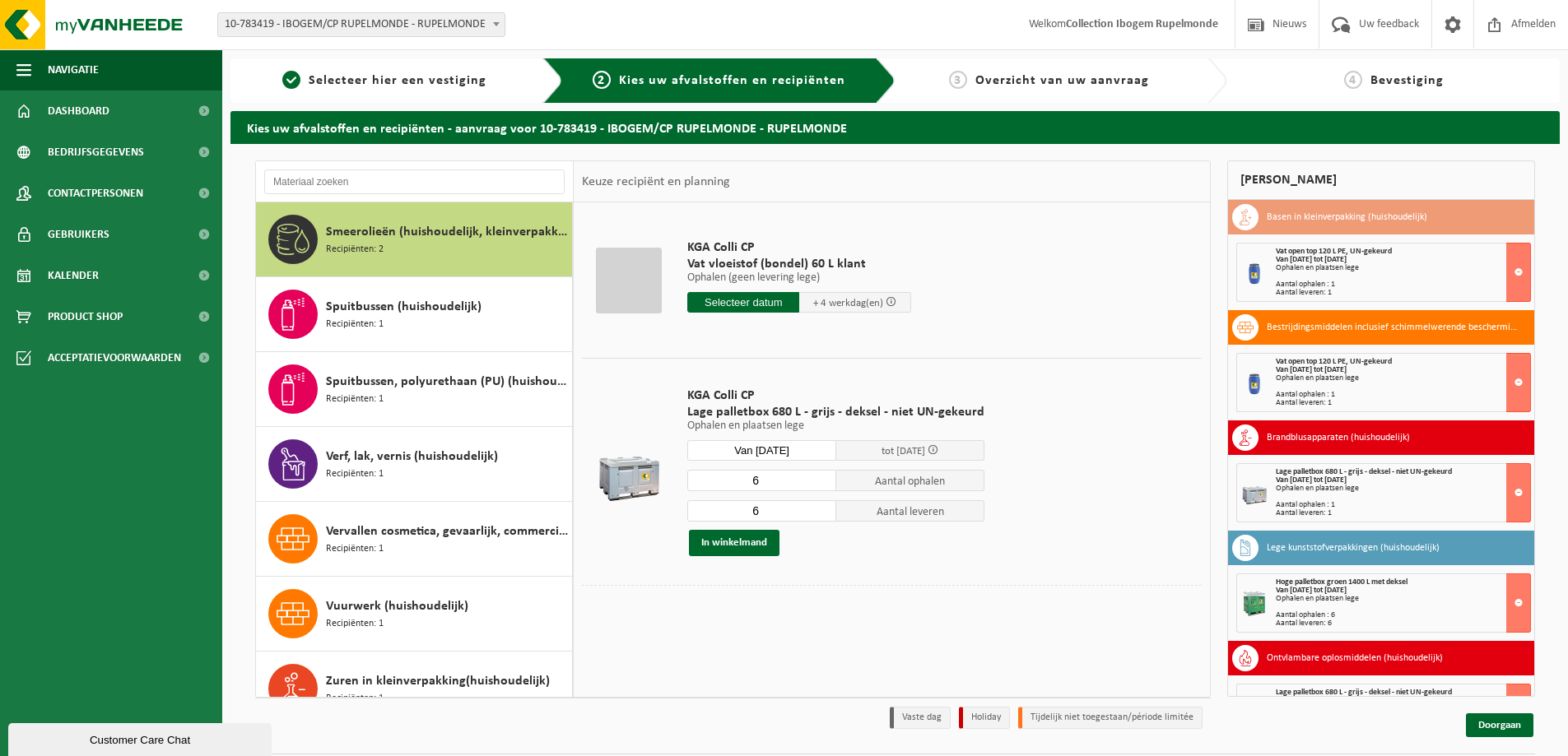
click at [778, 477] on input "6" at bounding box center [761, 480] width 149 height 21
type input "3"
click at [772, 515] on input "6" at bounding box center [761, 511] width 149 height 21
type input "3"
click at [760, 542] on button "In winkelmand" at bounding box center [734, 543] width 91 height 27
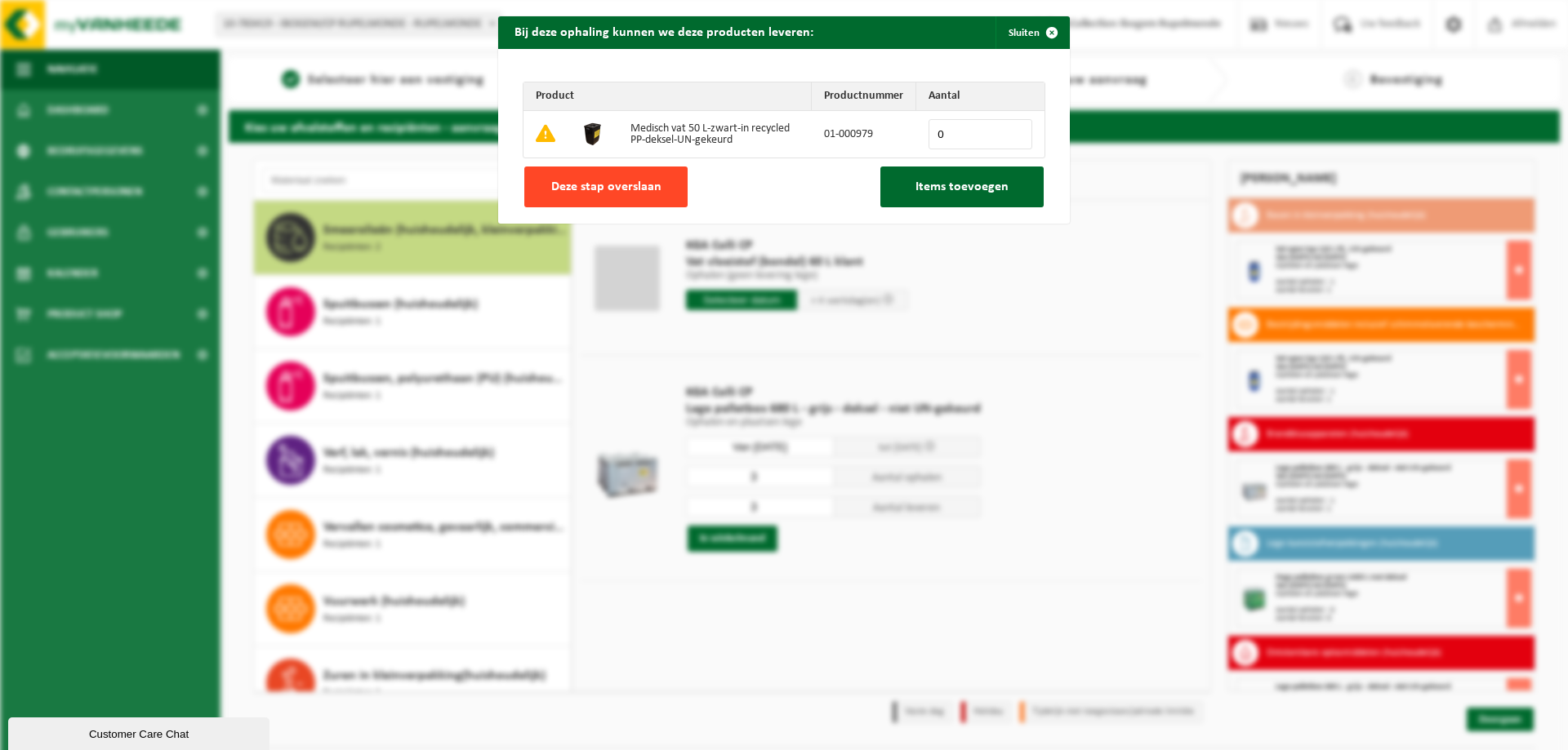
click at [583, 189] on span "Deze stap overslaan" at bounding box center [606, 187] width 110 height 13
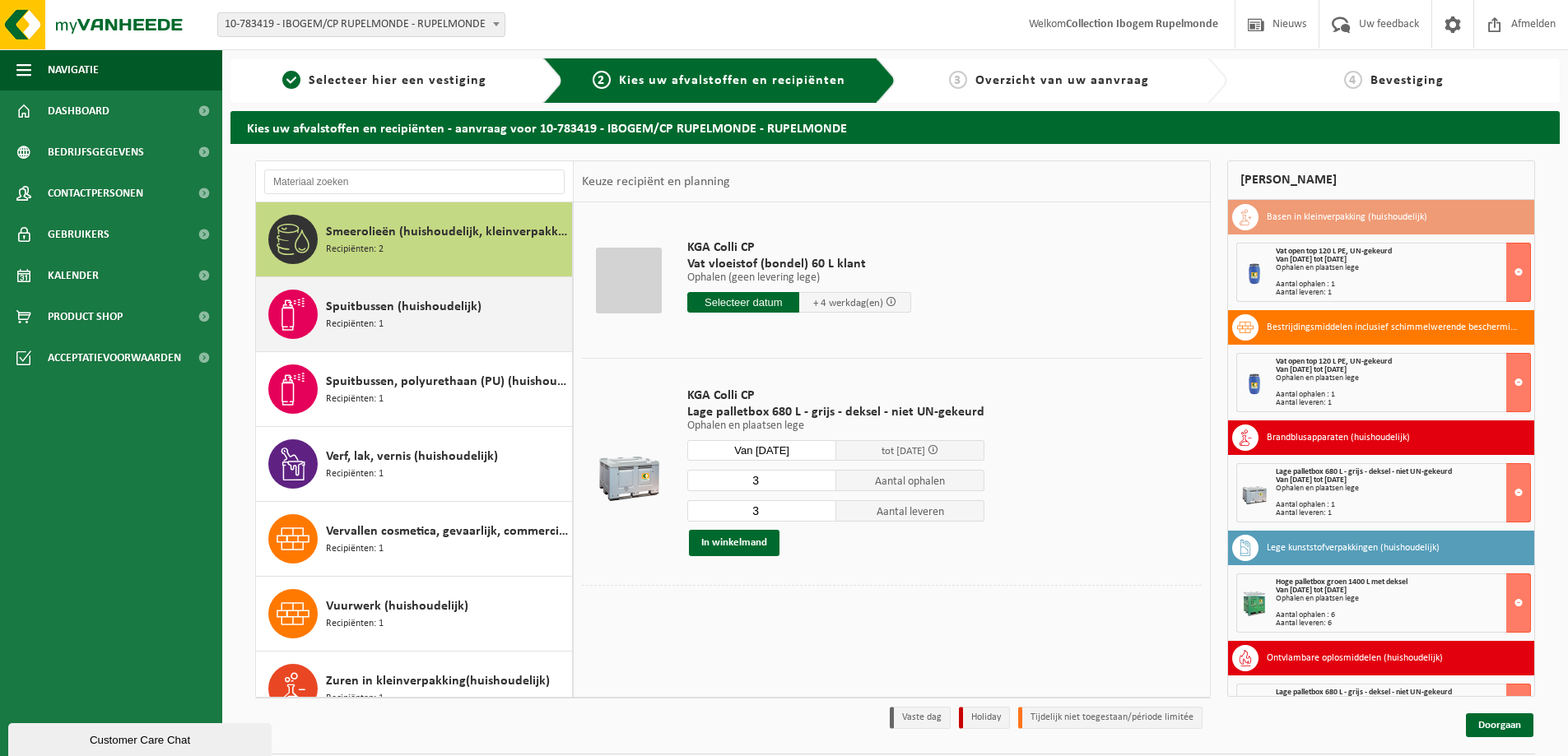
click at [408, 329] on div "Spuitbussen (huishoudelijk) Recipiënten: 1" at bounding box center [446, 314] width 242 height 50
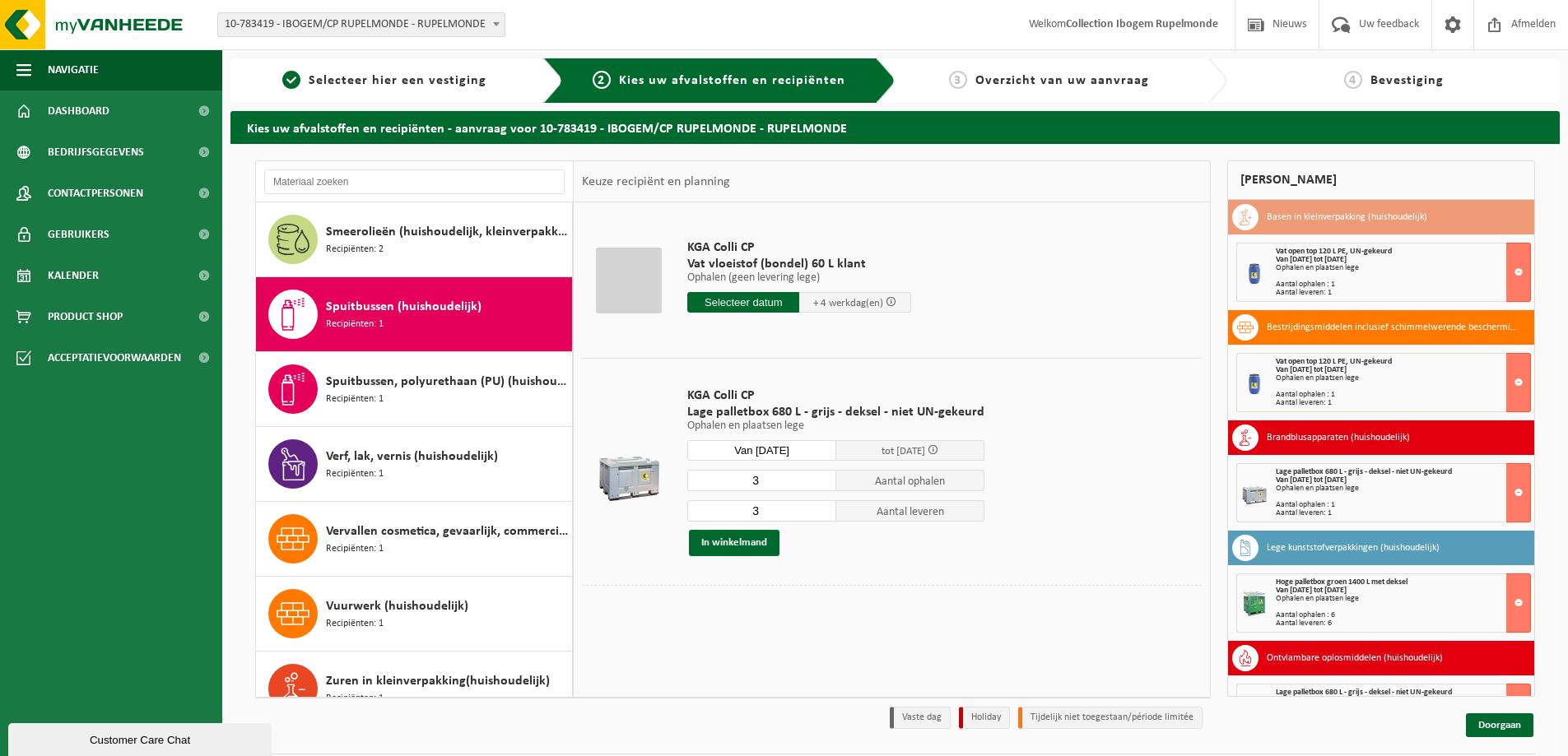
scroll to position [1527, 0]
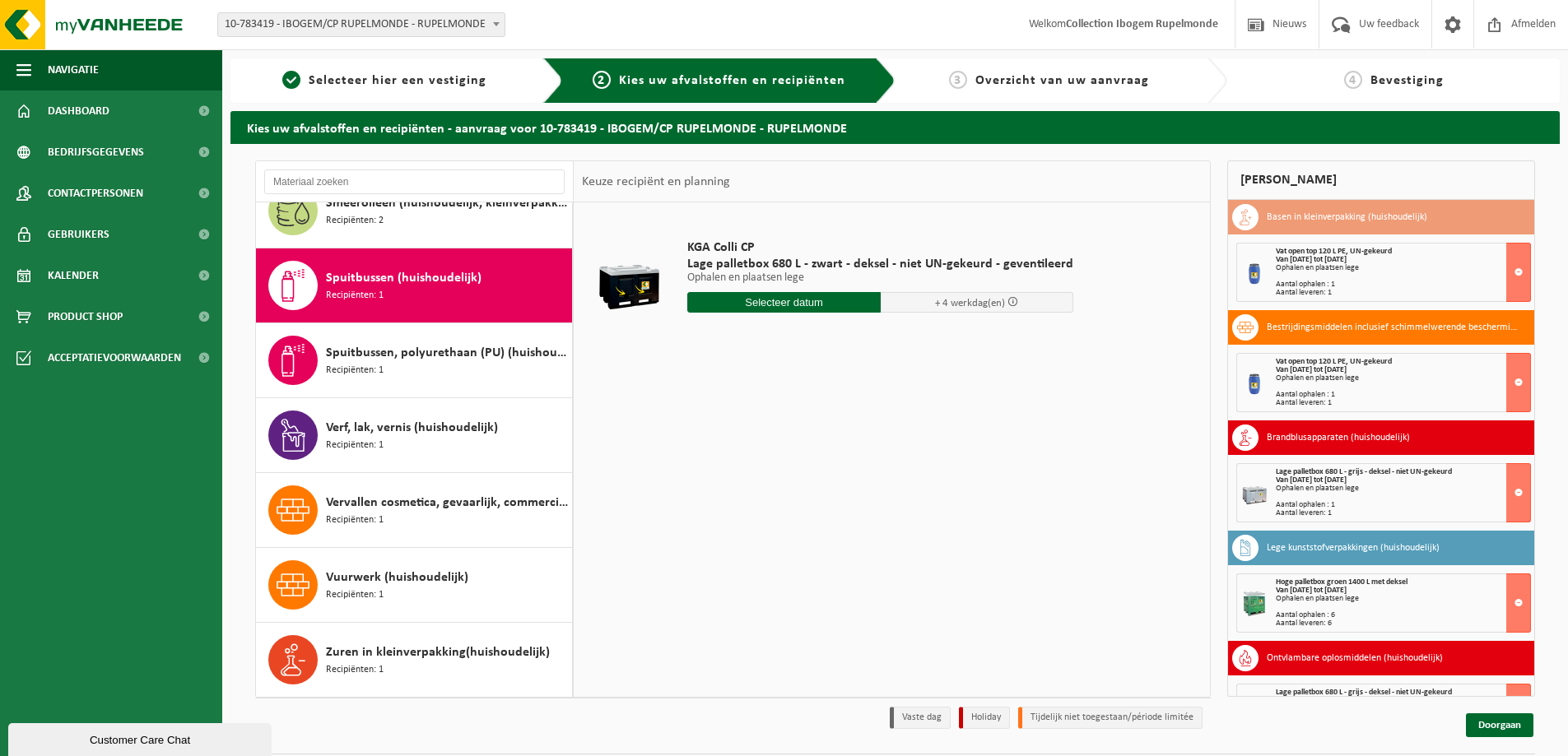
click at [783, 308] on input "text" at bounding box center [784, 302] width 194 height 20
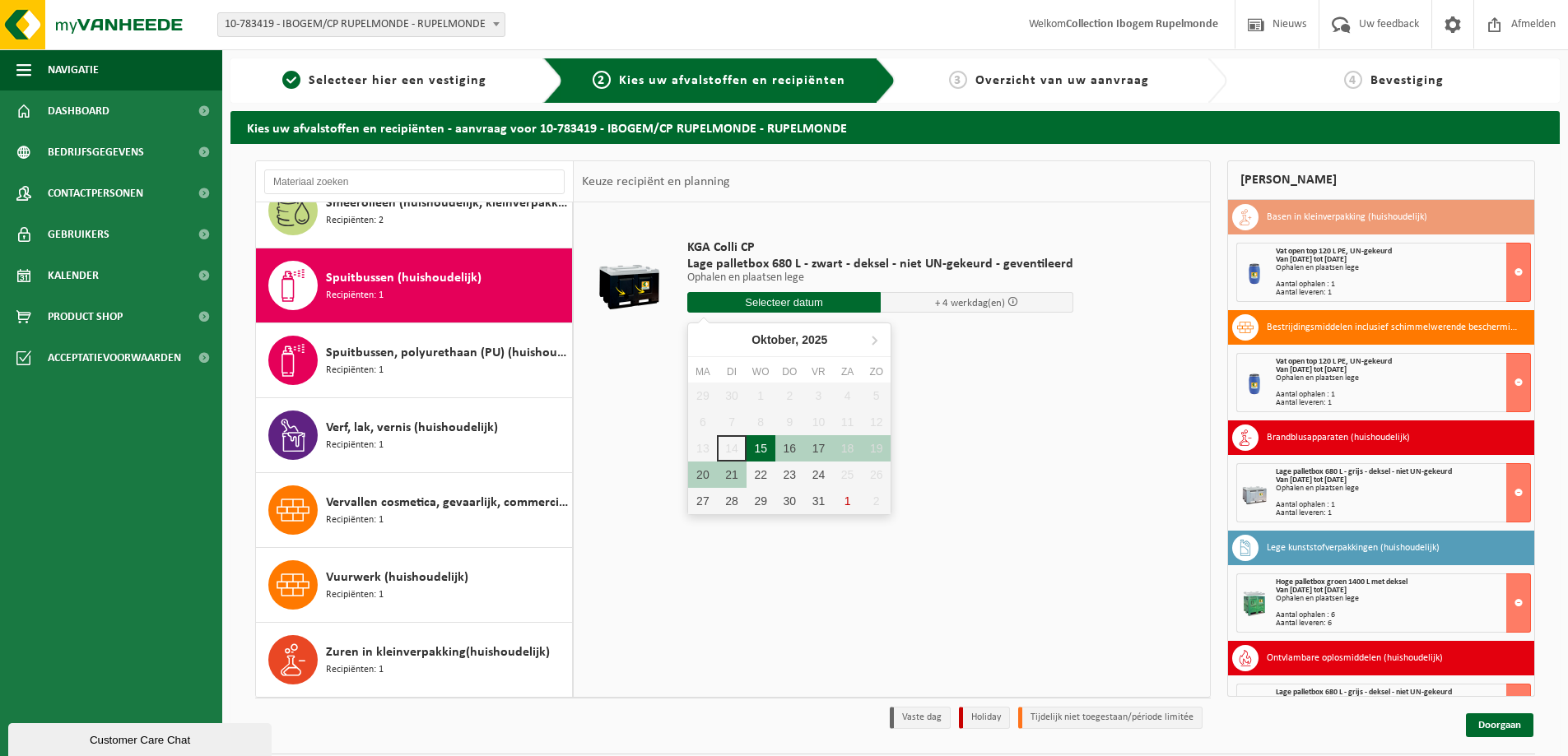
click at [755, 452] on div "15" at bounding box center [761, 448] width 28 height 27
type input "Van 2025-10-15"
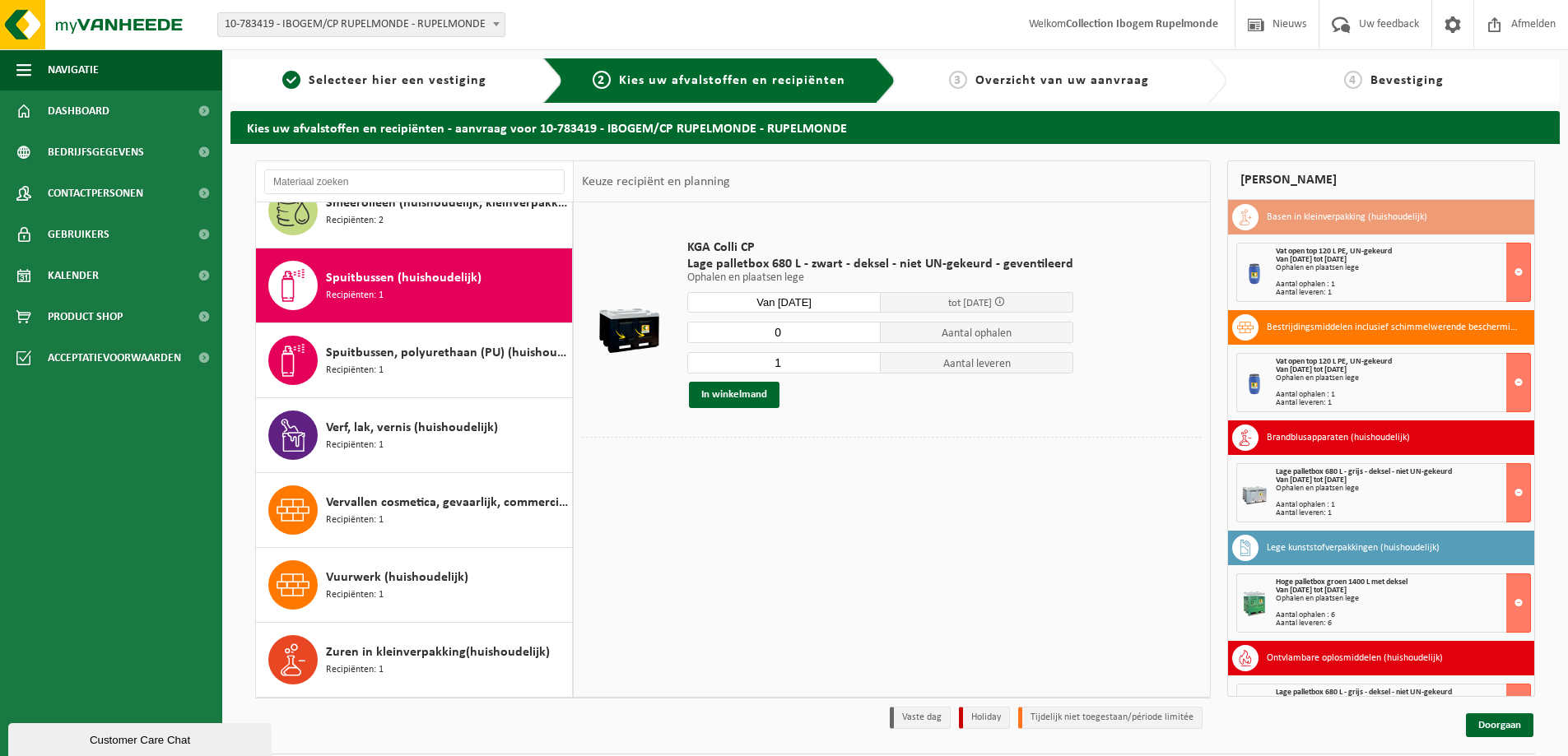
click at [863, 333] on input "0" at bounding box center [784, 332] width 194 height 21
click at [864, 329] on input "1" at bounding box center [784, 332] width 194 height 21
type input "2"
click at [864, 329] on input "2" at bounding box center [784, 332] width 194 height 21
type input "2"
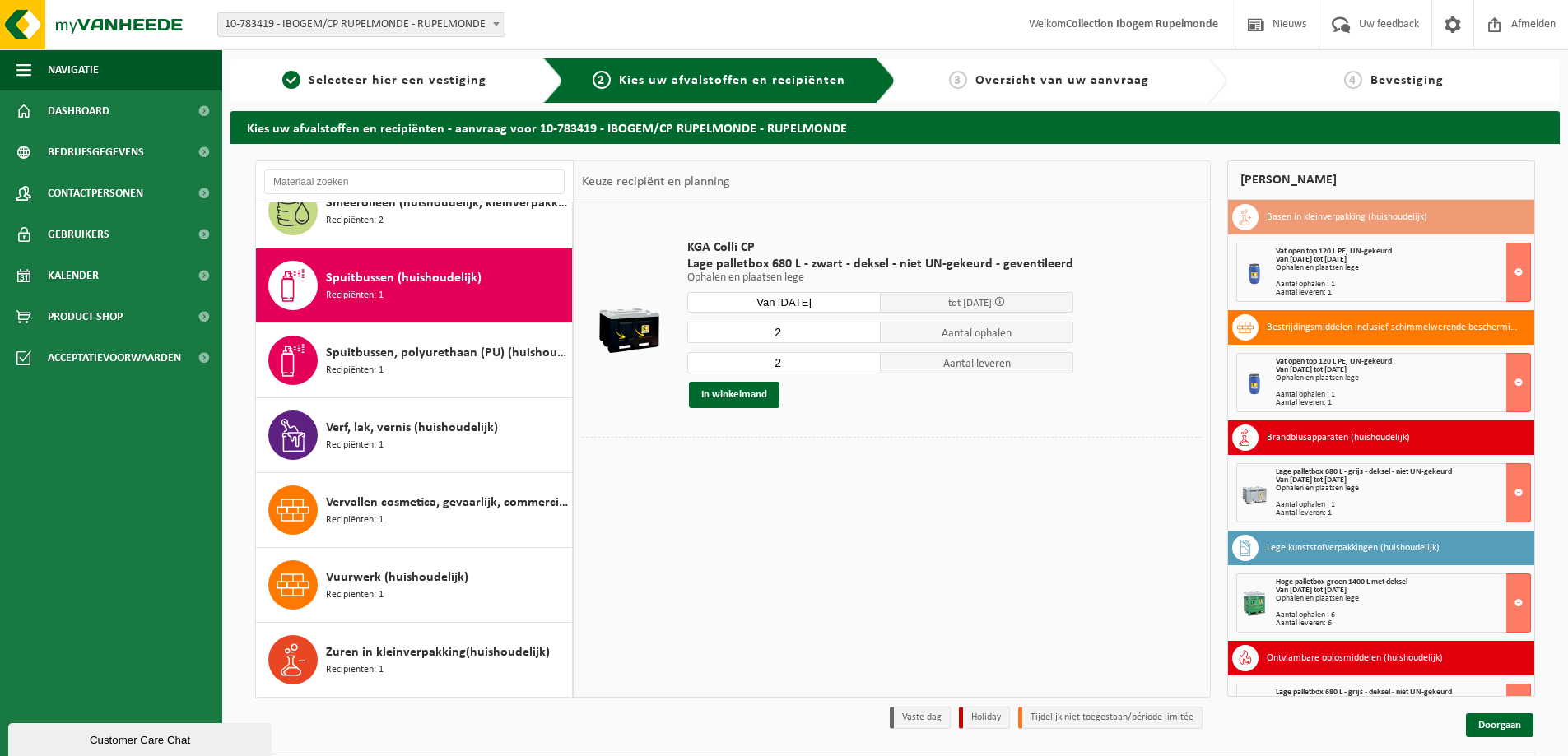
click at [863, 360] on input "2" at bounding box center [784, 363] width 194 height 21
click at [744, 396] on button "In winkelmand" at bounding box center [734, 395] width 91 height 27
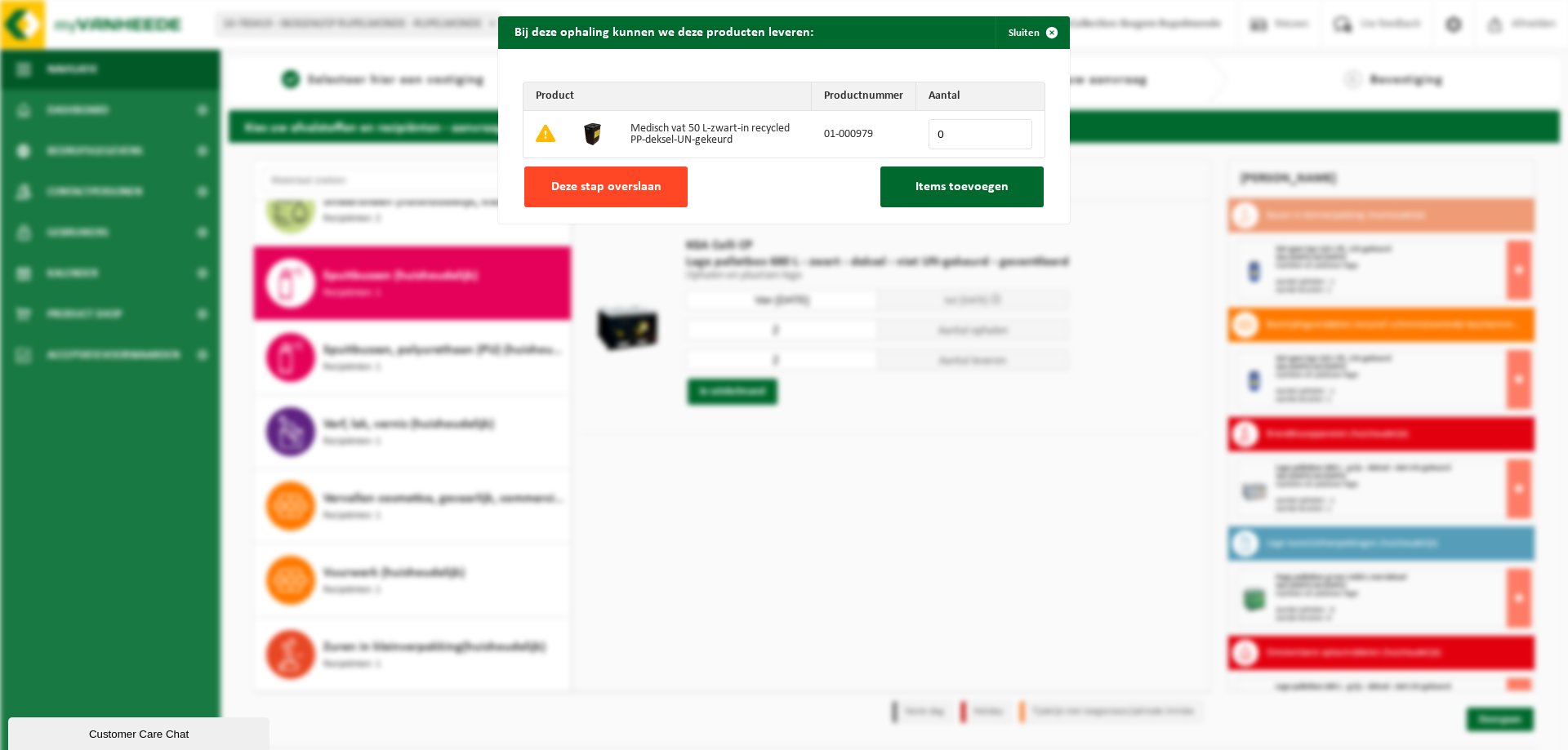
click at [638, 192] on span "Deze stap overslaan" at bounding box center [606, 187] width 110 height 13
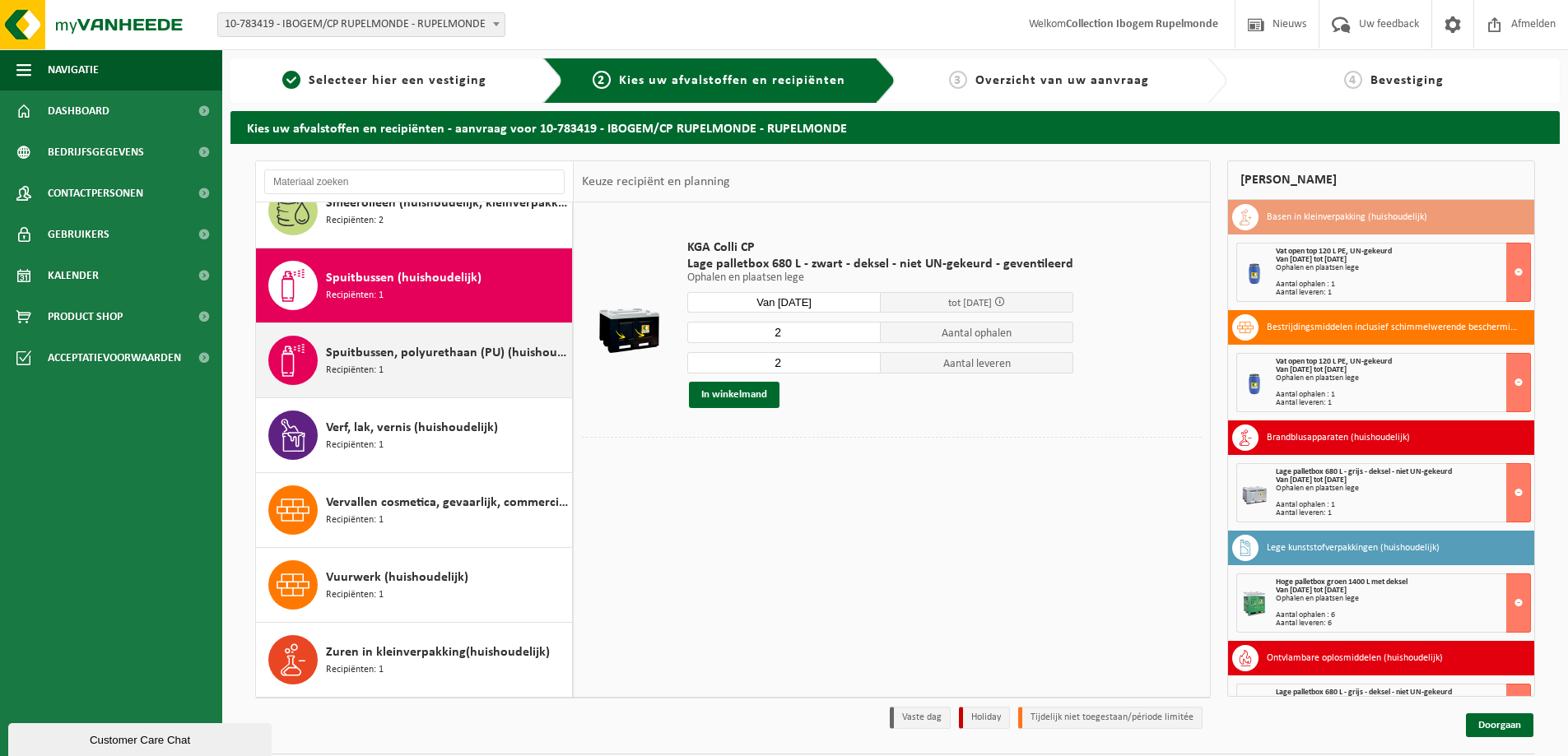
click at [391, 364] on div "Spuitbussen, polyurethaan (PU) (huishoudelijk) Recipiënten: 1" at bounding box center [446, 361] width 242 height 50
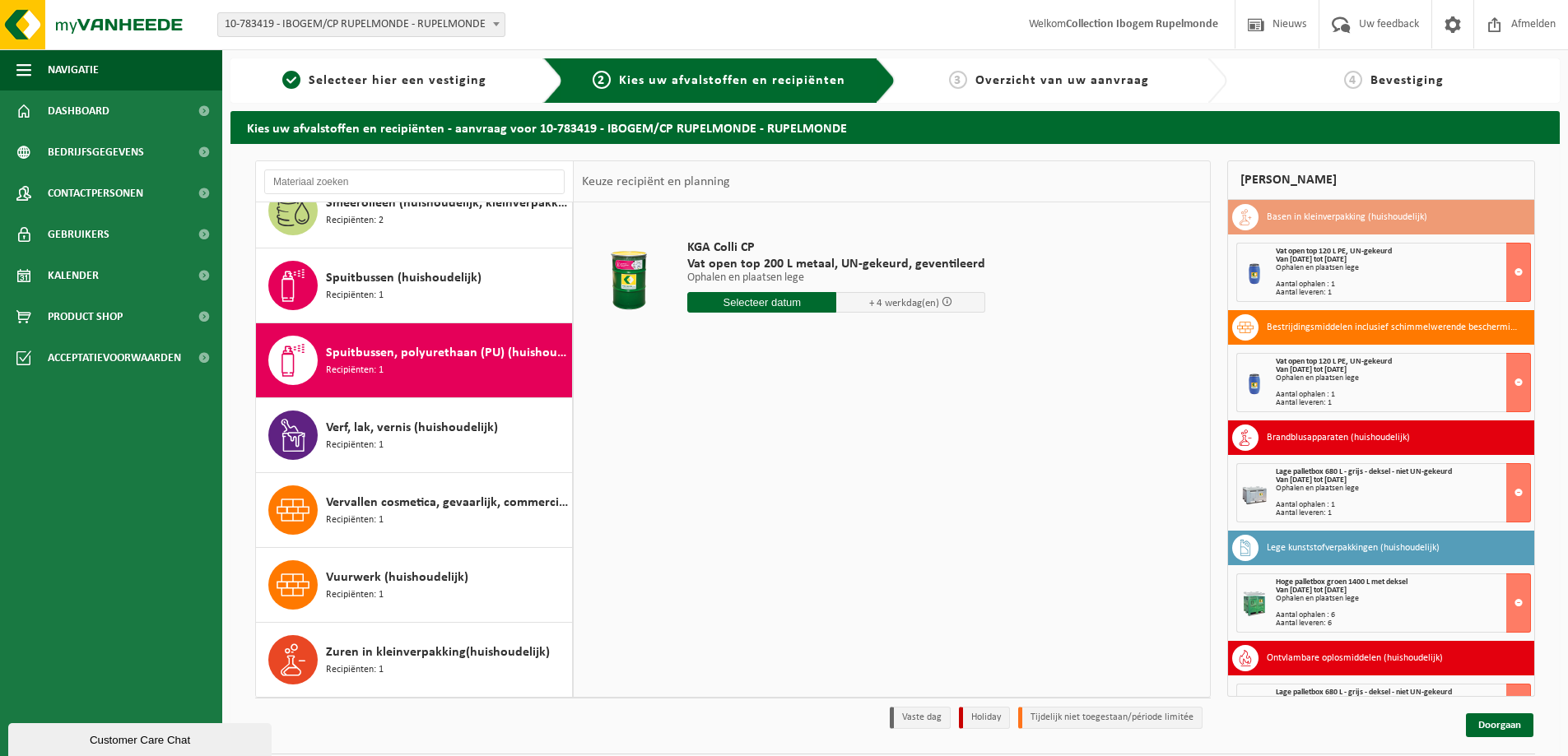
click at [758, 304] on input "text" at bounding box center [761, 302] width 149 height 20
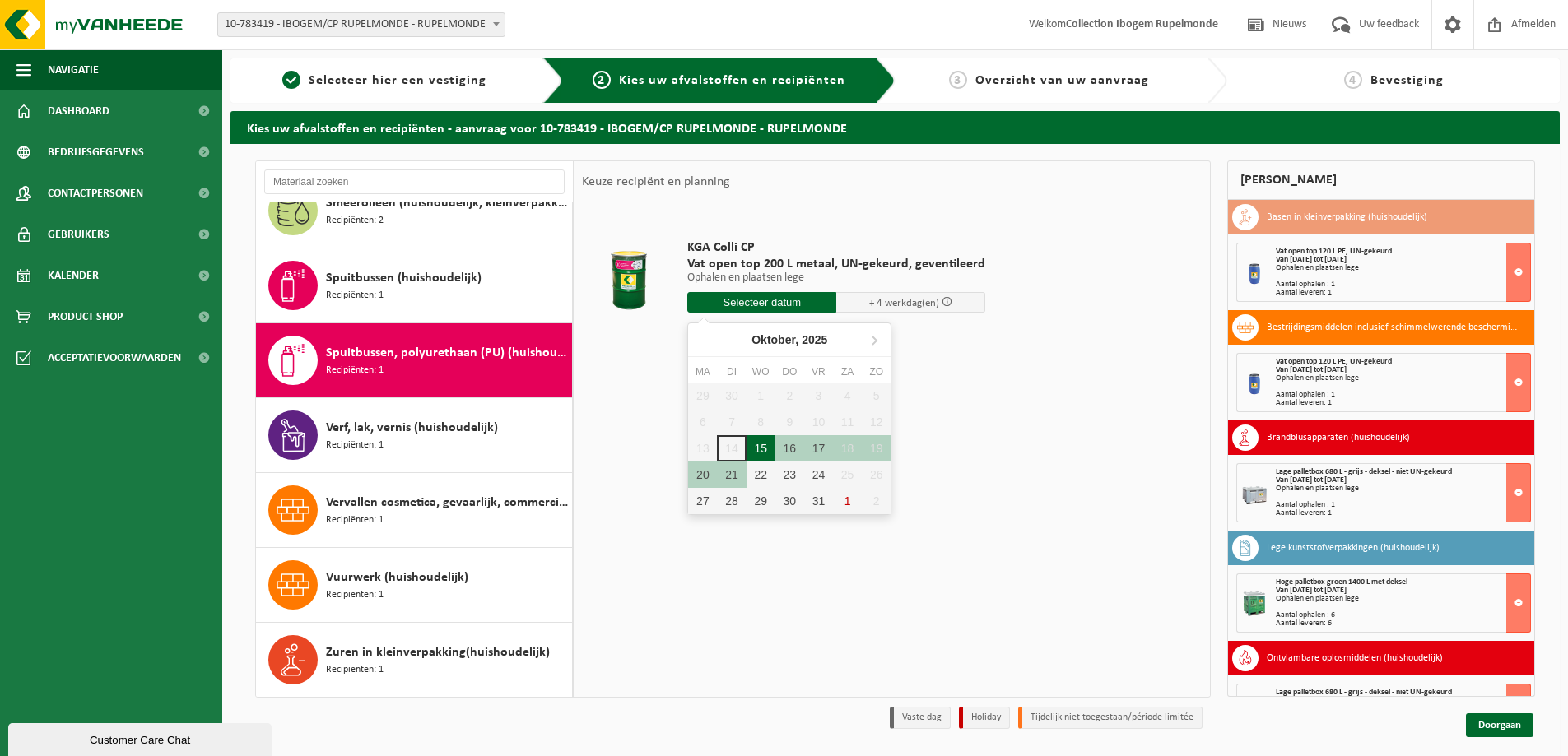
click at [764, 446] on div "15" at bounding box center [761, 448] width 28 height 27
type input "Van 2025-10-15"
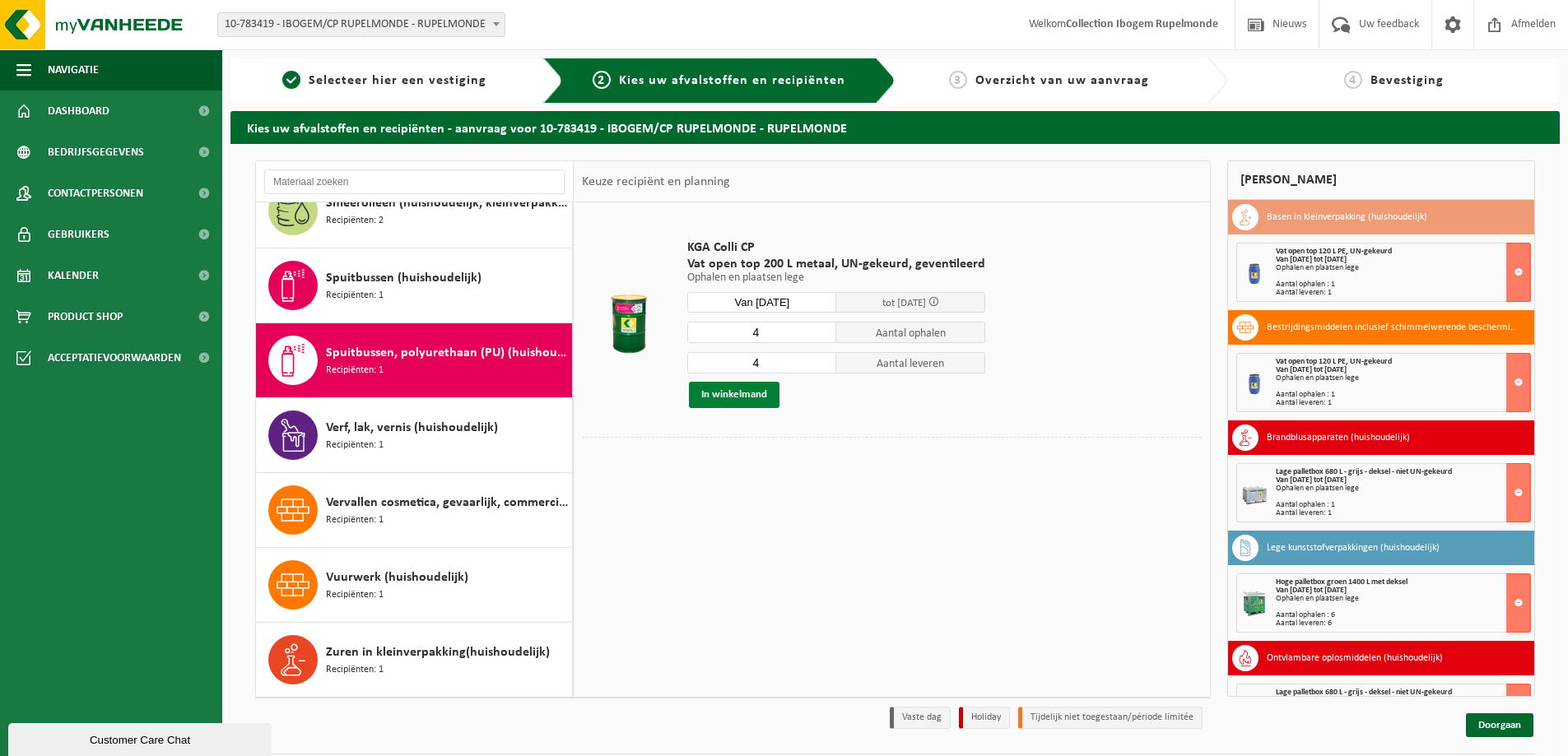
click at [750, 400] on button "In winkelmand" at bounding box center [734, 395] width 91 height 27
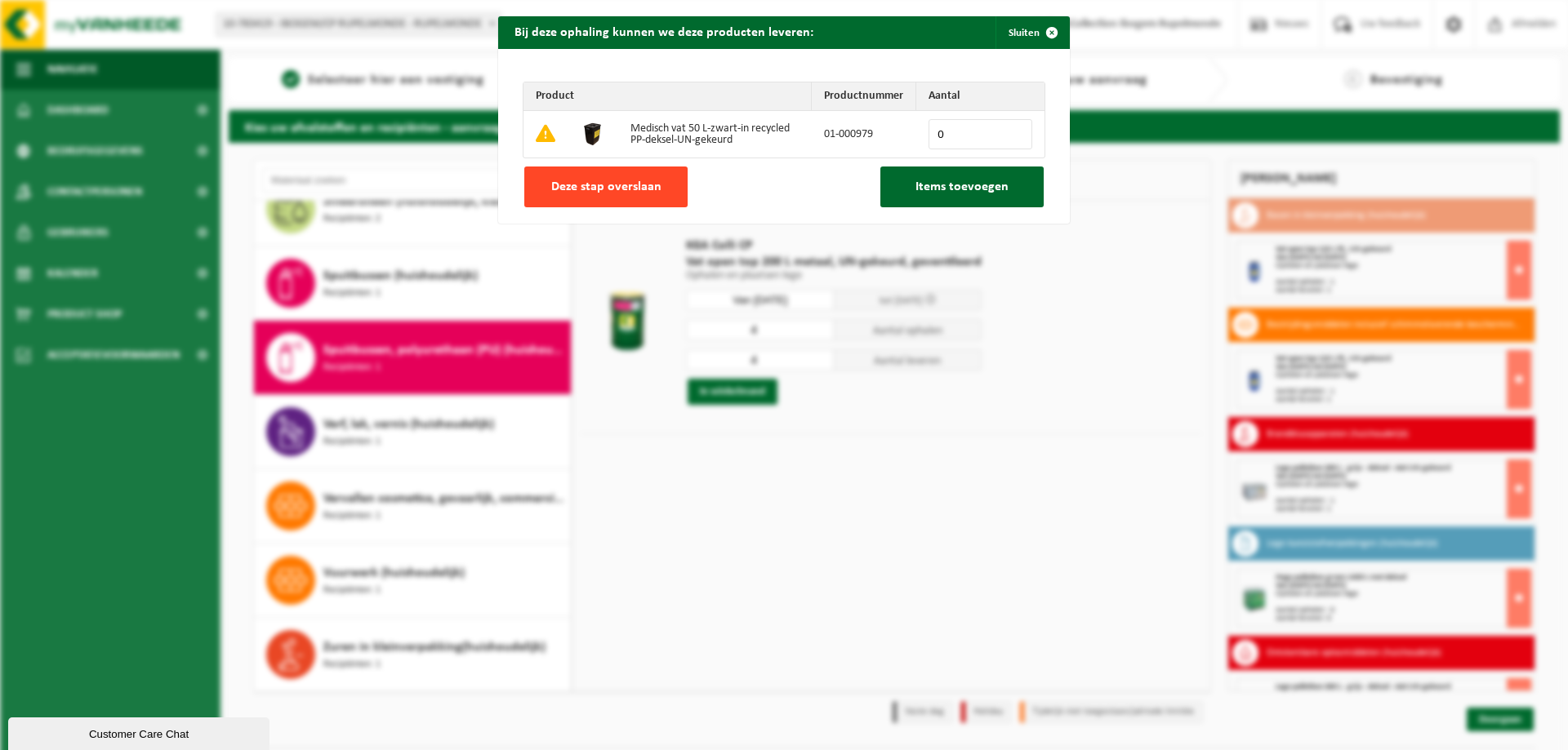
click at [644, 190] on span "Deze stap overslaan" at bounding box center [606, 187] width 110 height 13
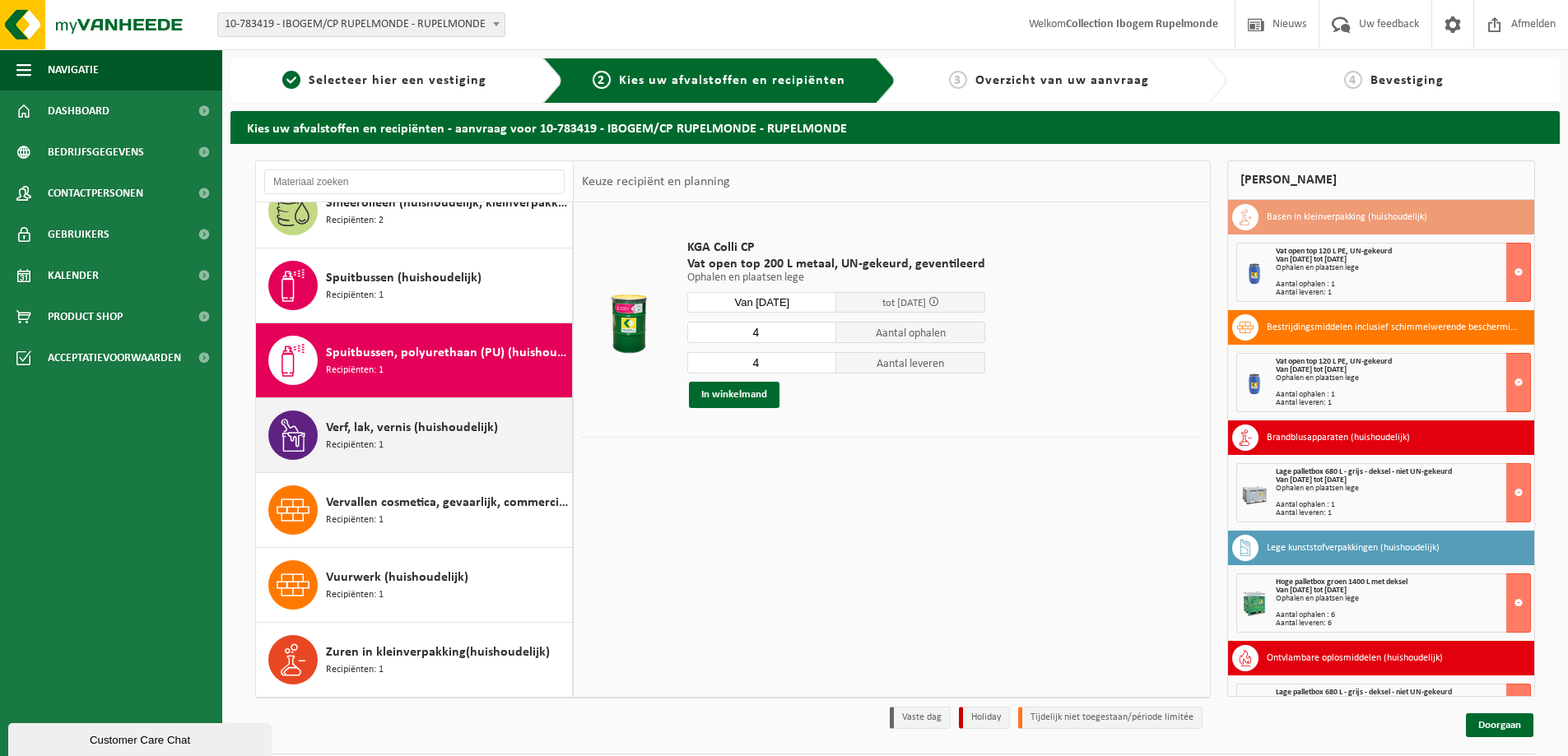
click at [463, 444] on div "Verf, lak, vernis (huishoudelijk) Recipiënten: 1" at bounding box center [446, 435] width 242 height 50
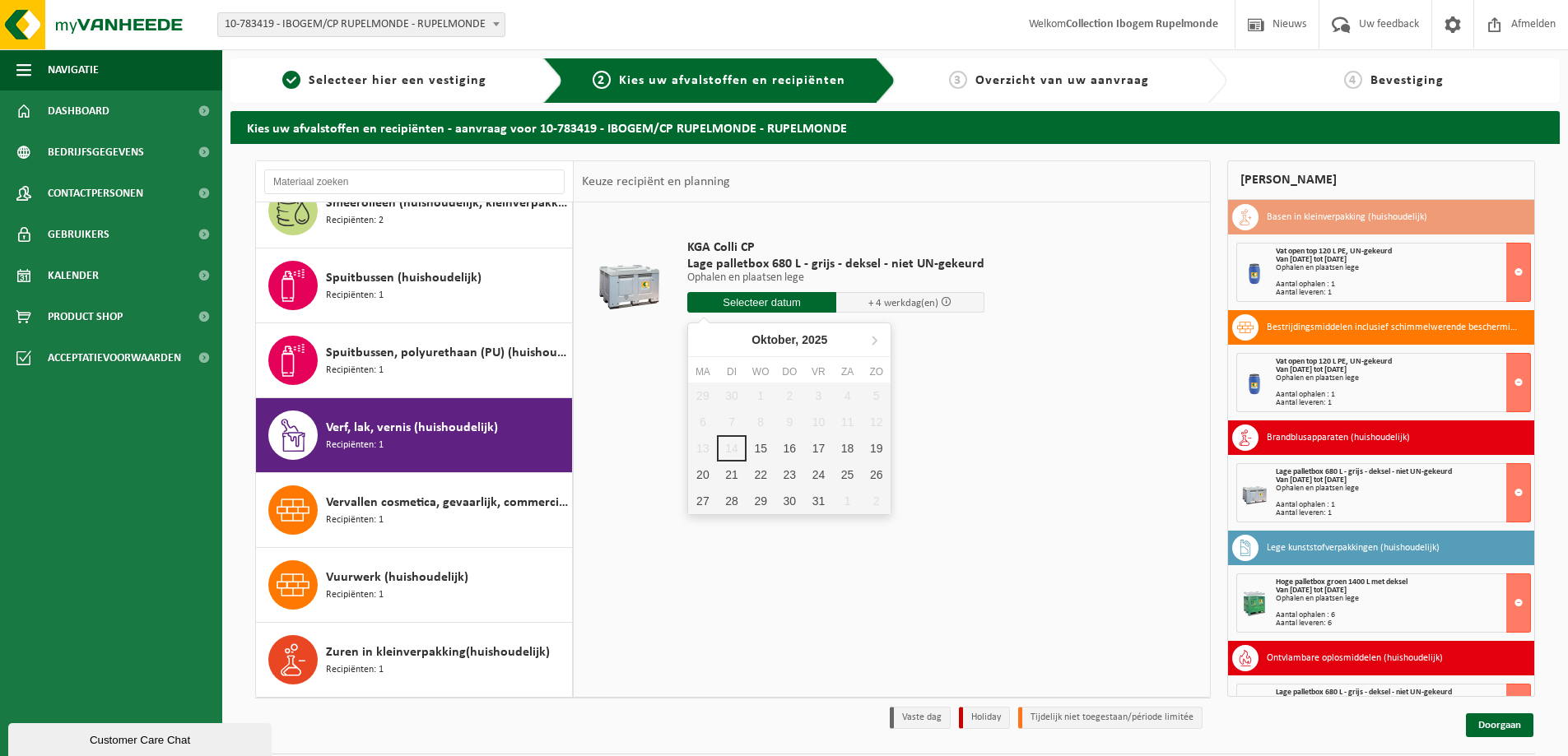
click at [778, 302] on input "text" at bounding box center [761, 302] width 149 height 20
click at [758, 442] on div "15" at bounding box center [761, 448] width 28 height 27
type input "Van 2025-10-15"
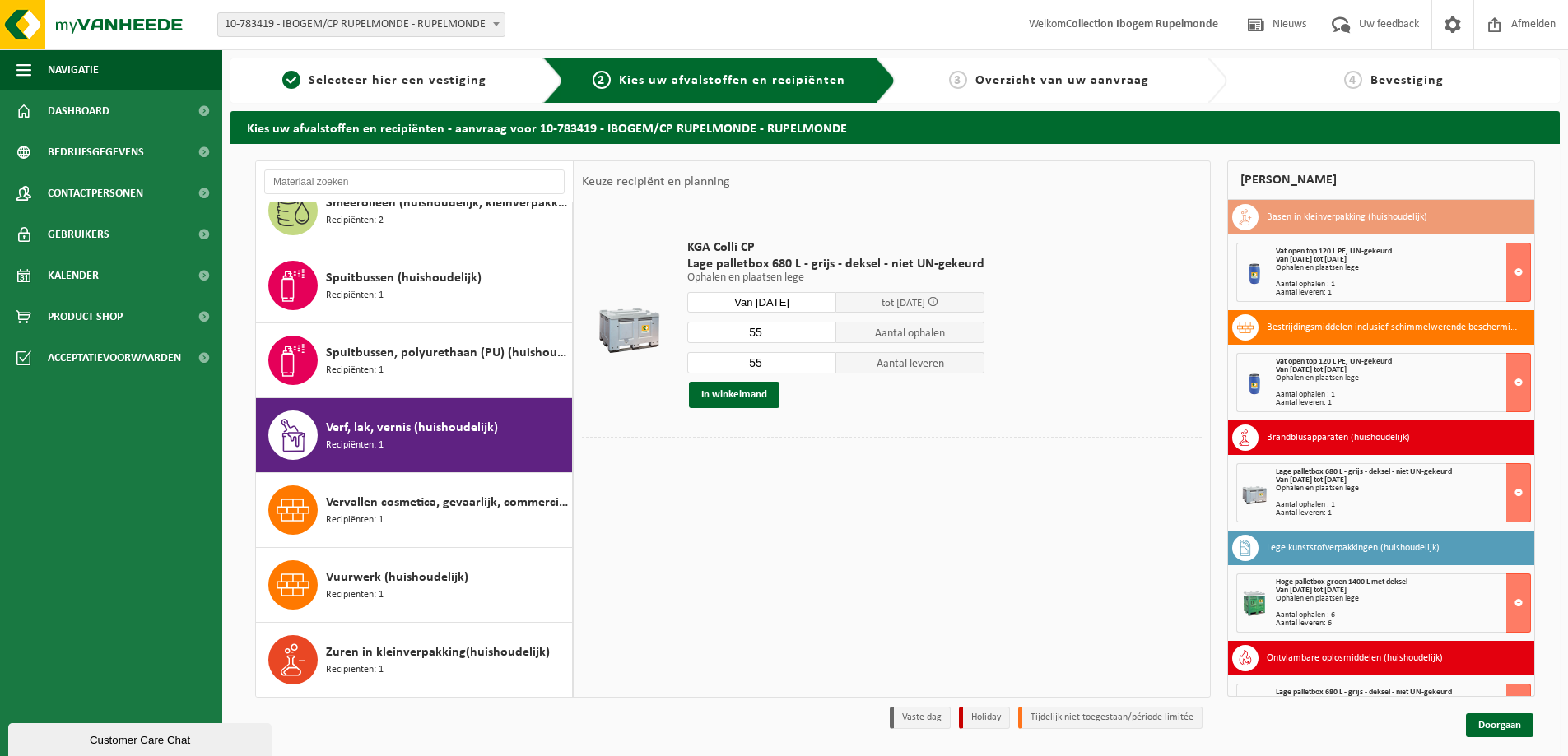
click at [765, 333] on input "55" at bounding box center [761, 332] width 149 height 21
type input "5"
type input "18"
click at [768, 360] on input "55" at bounding box center [761, 363] width 149 height 21
type input "5"
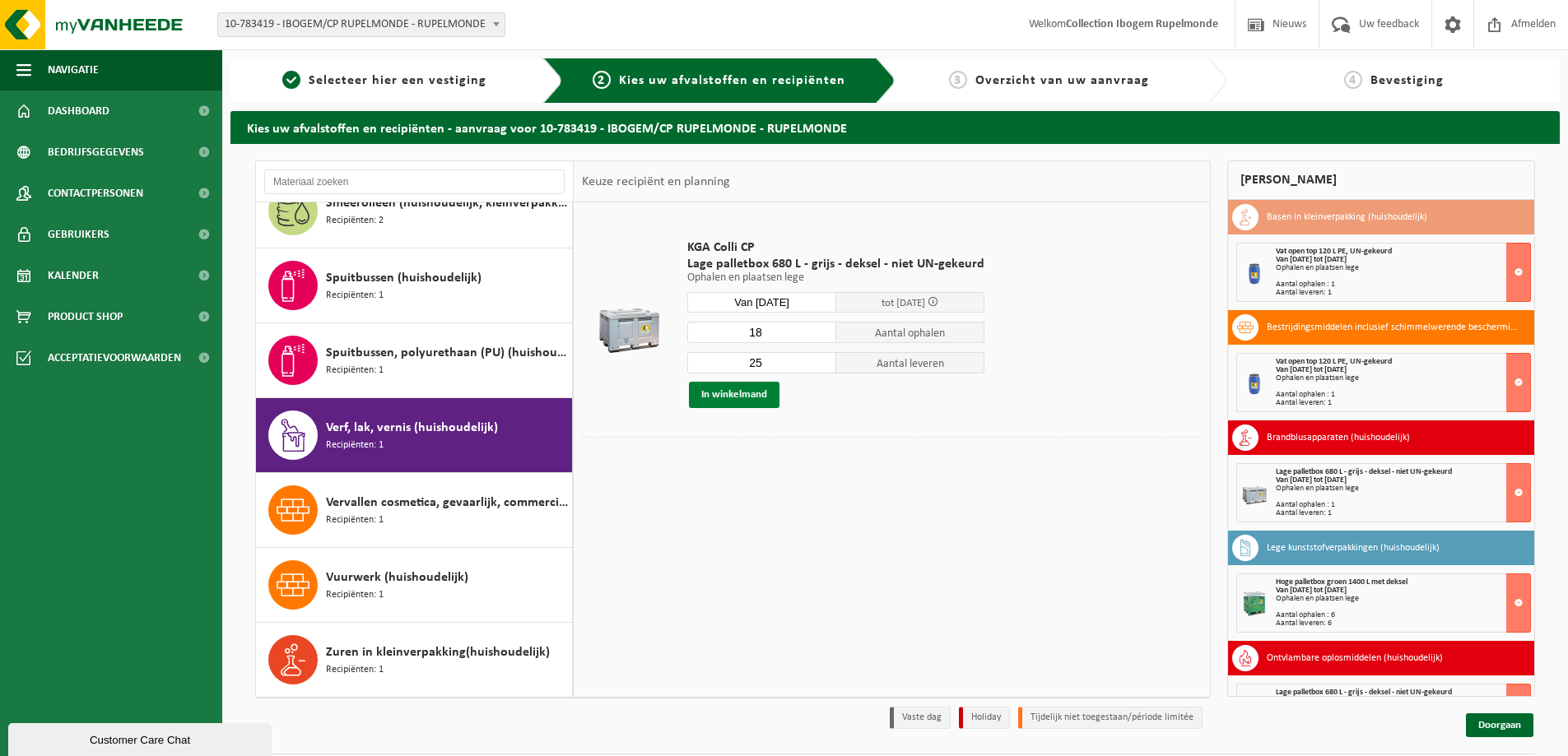
type input "25"
click at [761, 398] on button "In winkelmand" at bounding box center [734, 395] width 91 height 27
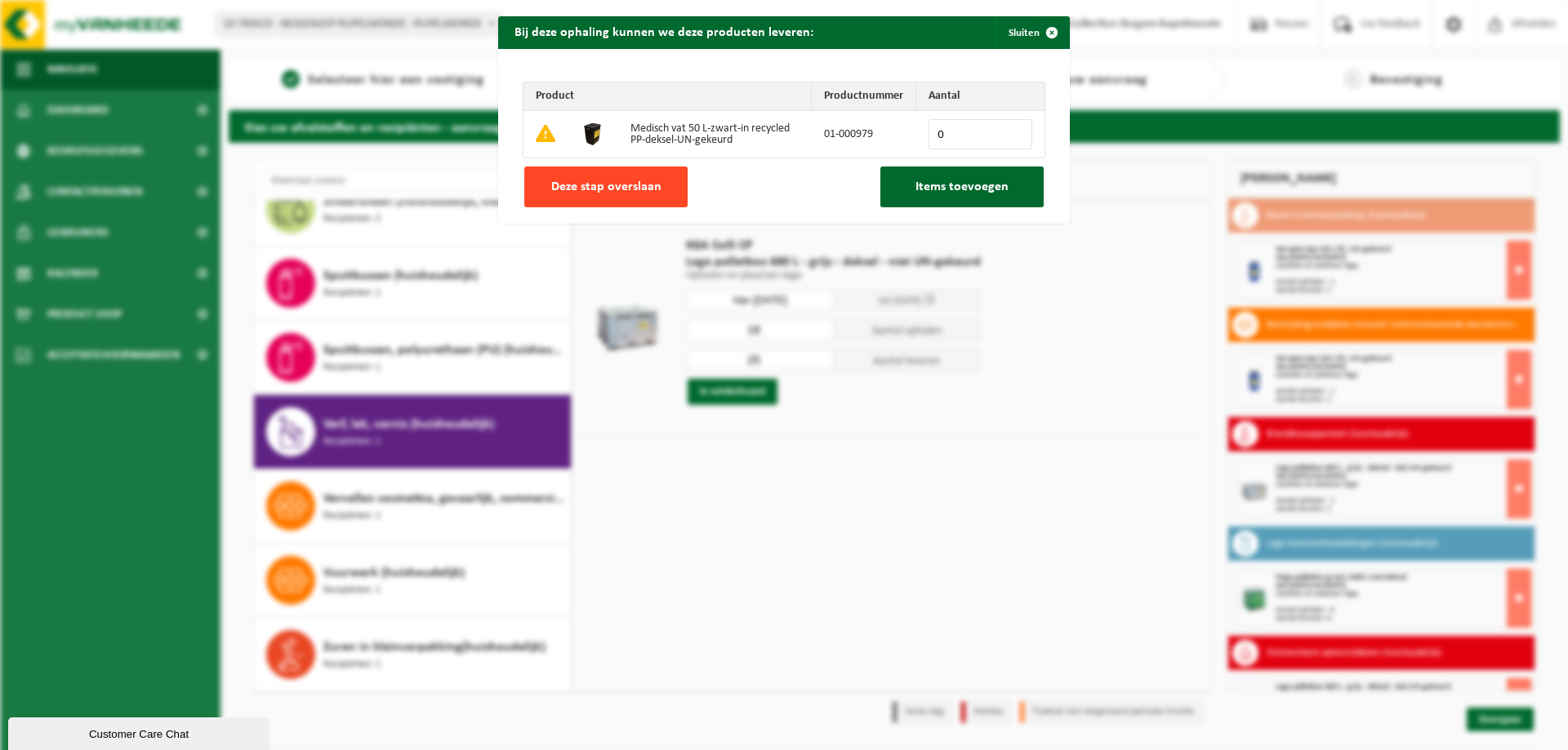
click at [651, 185] on span "Deze stap overslaan" at bounding box center [606, 187] width 110 height 13
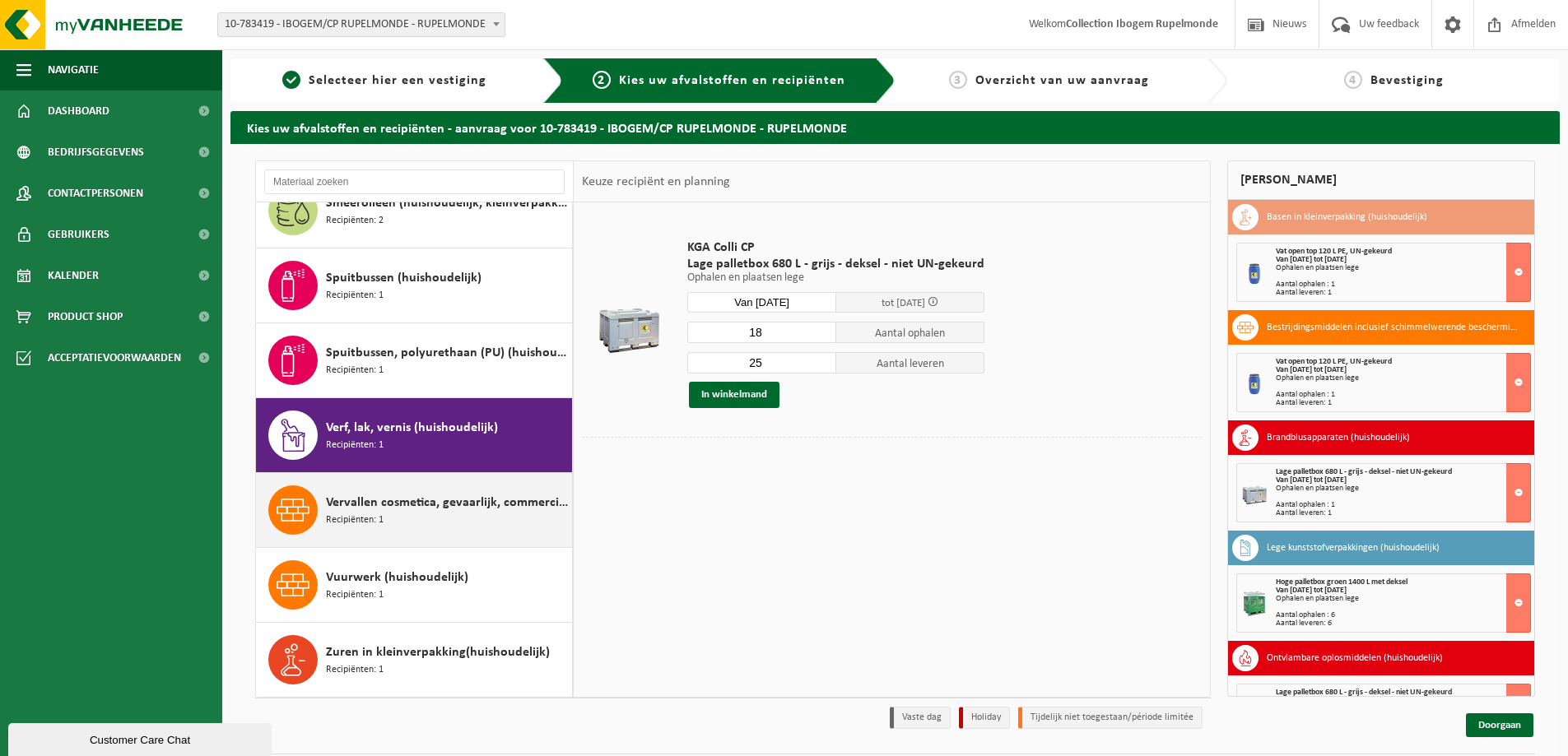
click at [449, 519] on div "Vervallen cosmetica, gevaarlijk, commerciele verpakking (huishoudelijk) Recipië…" at bounding box center [446, 511] width 242 height 50
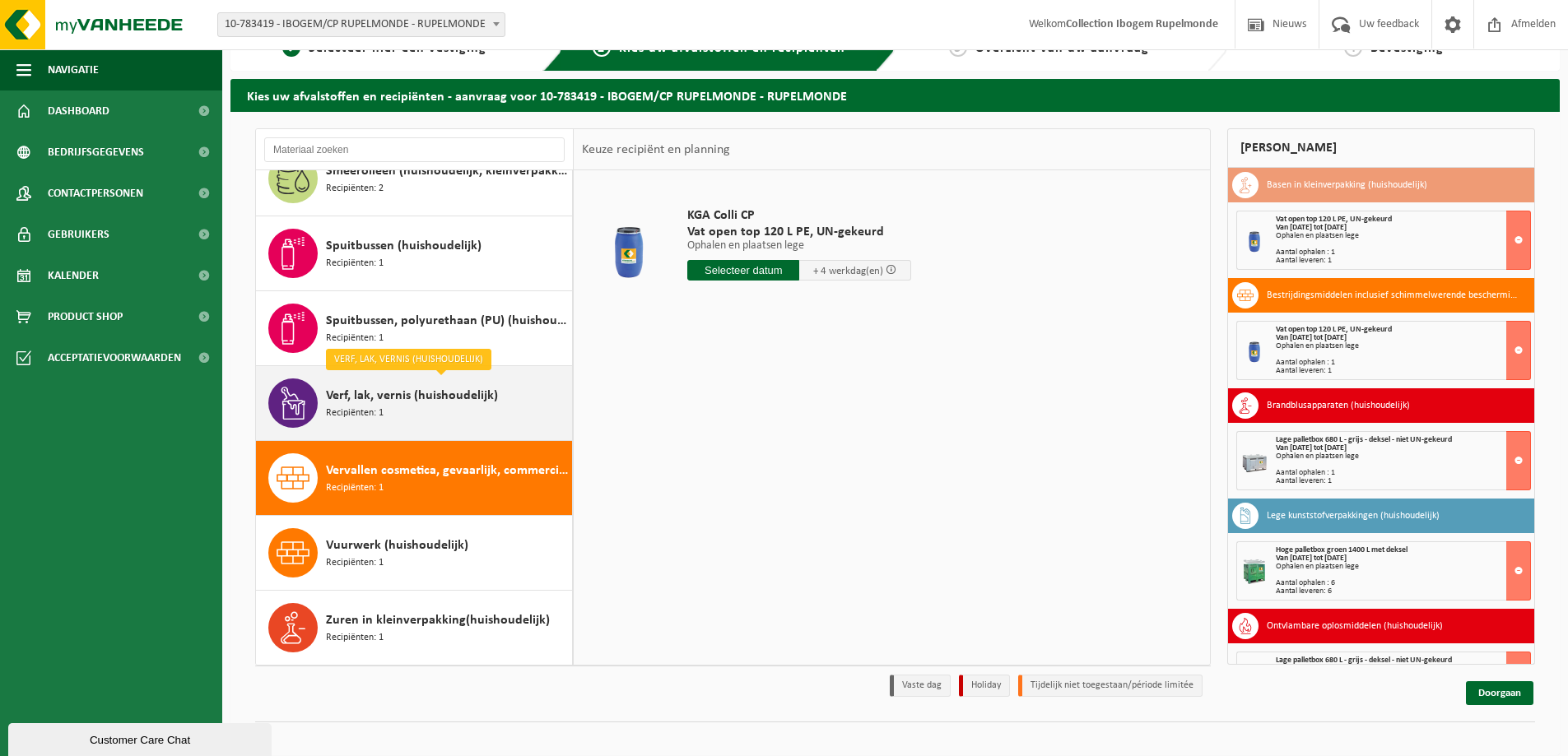
scroll to position [48, 0]
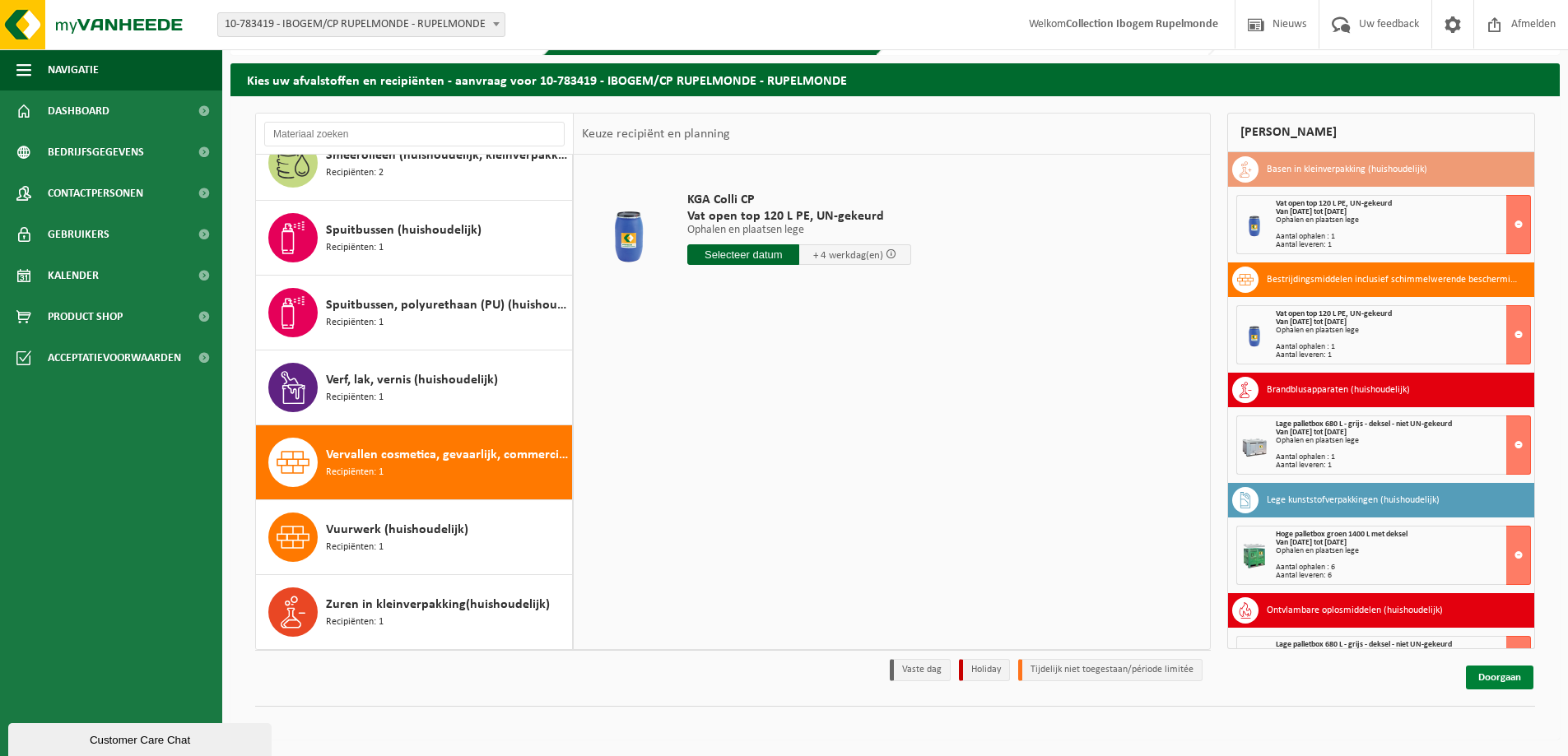
click at [1490, 675] on link "Doorgaan" at bounding box center [1499, 678] width 67 height 24
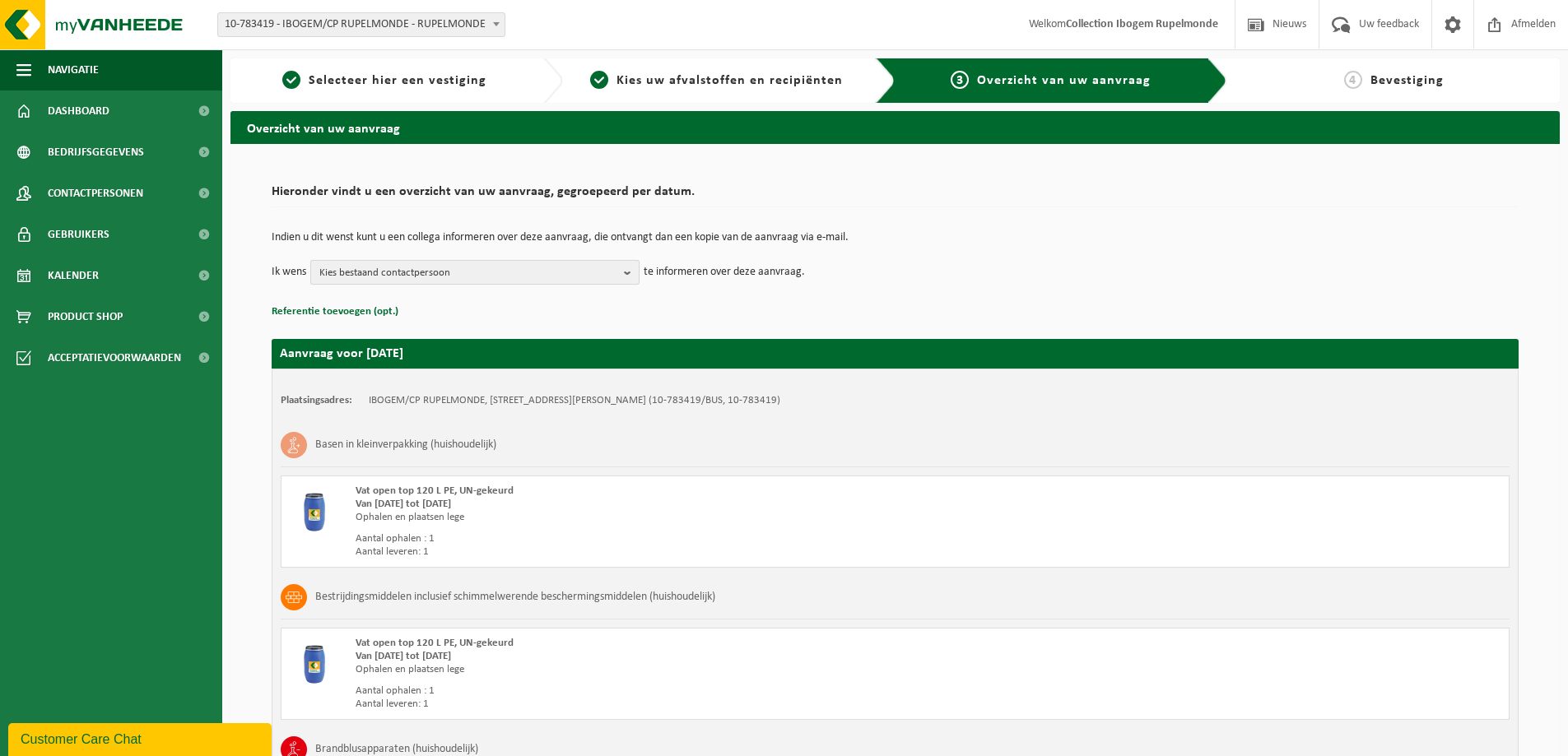
click at [628, 273] on b "button" at bounding box center [631, 272] width 15 height 23
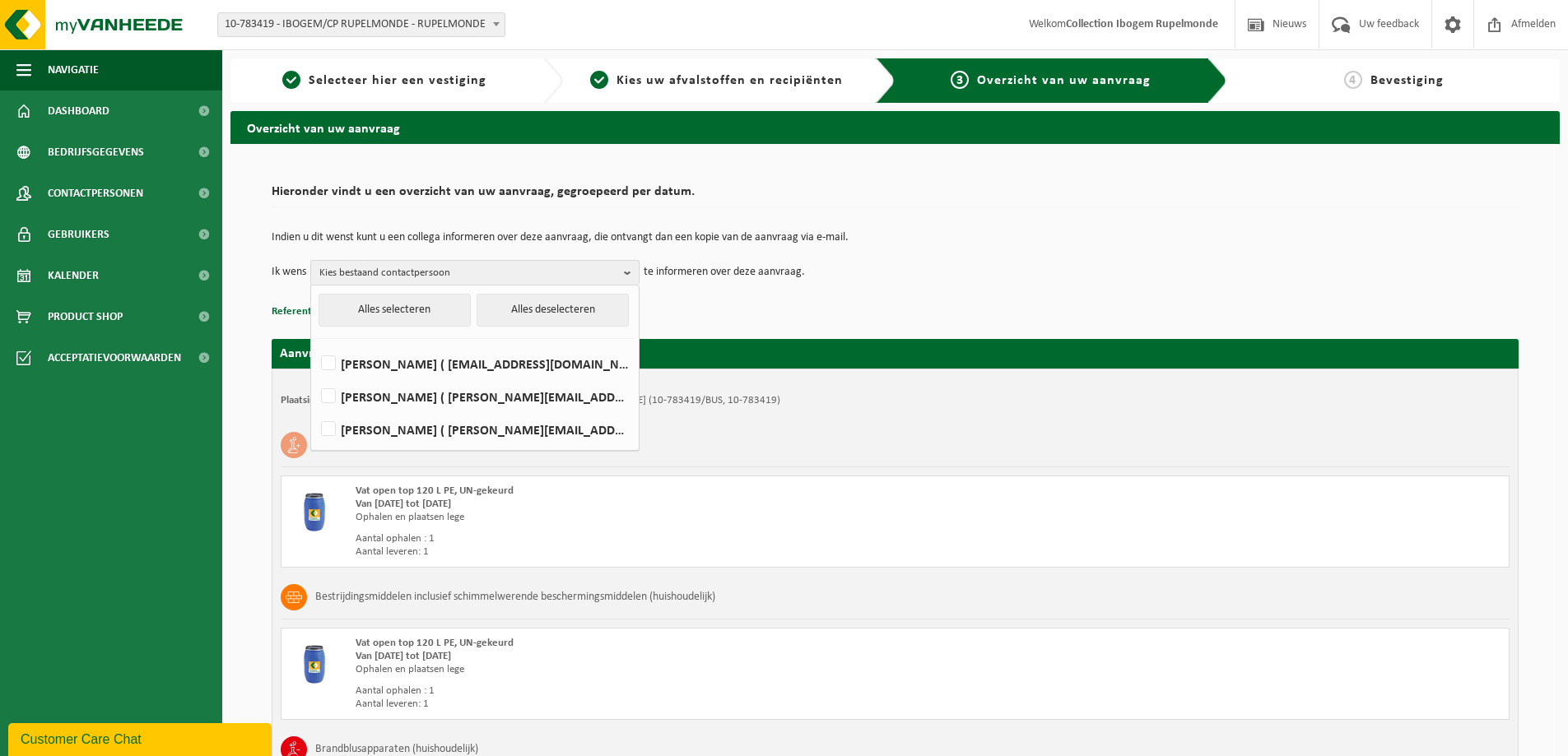
click at [887, 277] on td "Ik wens Kies bestaand contactpersoon Alles selecteren Alles deselecteren JOKE M…" at bounding box center [896, 272] width 1247 height 25
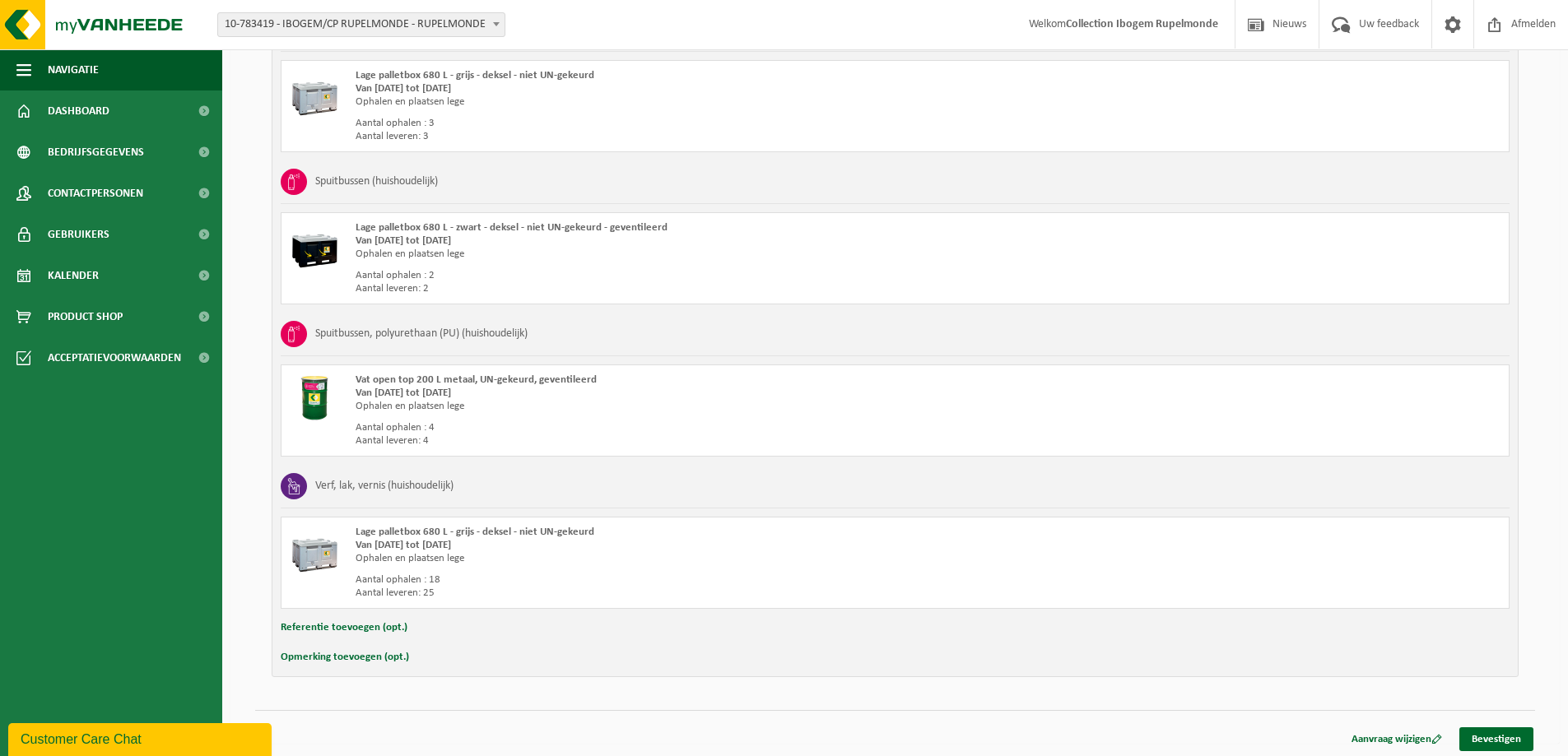
scroll to position [1485, 0]
click at [1493, 732] on link "Bevestigen" at bounding box center [1496, 736] width 74 height 24
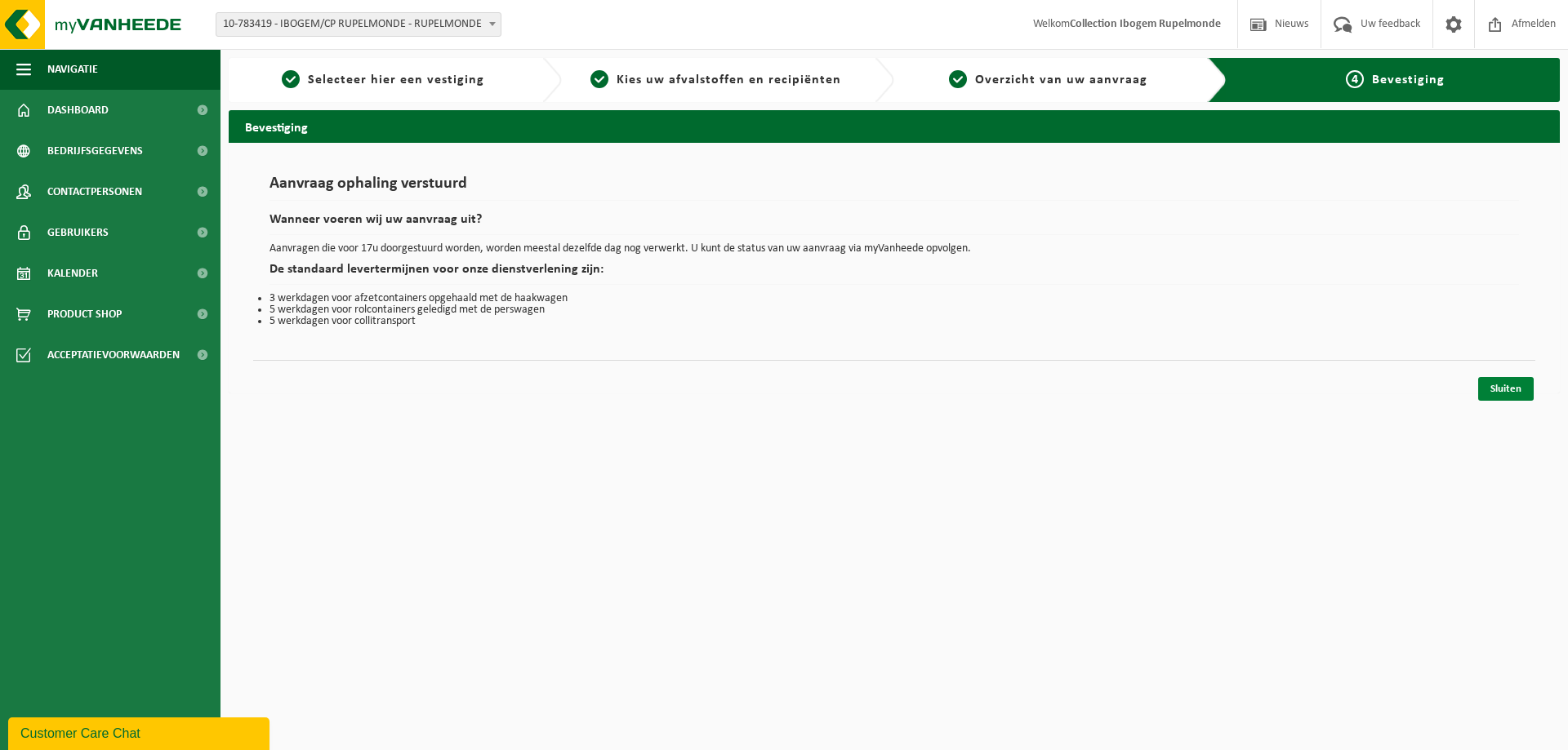
click at [1502, 389] on link "Sluiten" at bounding box center [1506, 389] width 56 height 24
